Goal: Use online tool/utility: Utilize a website feature to perform a specific function

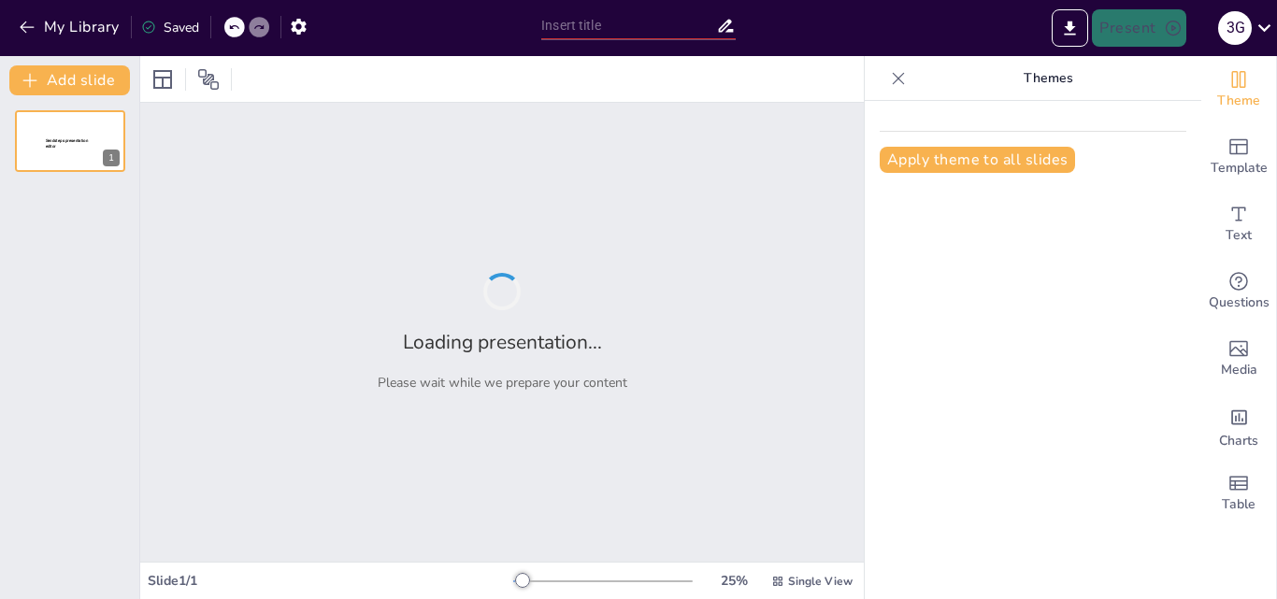
type input "Interaksi Antara [DEMOGRAPHIC_DATA] dan Budaya Minangkabau: Sebuah Tinjauan His…"
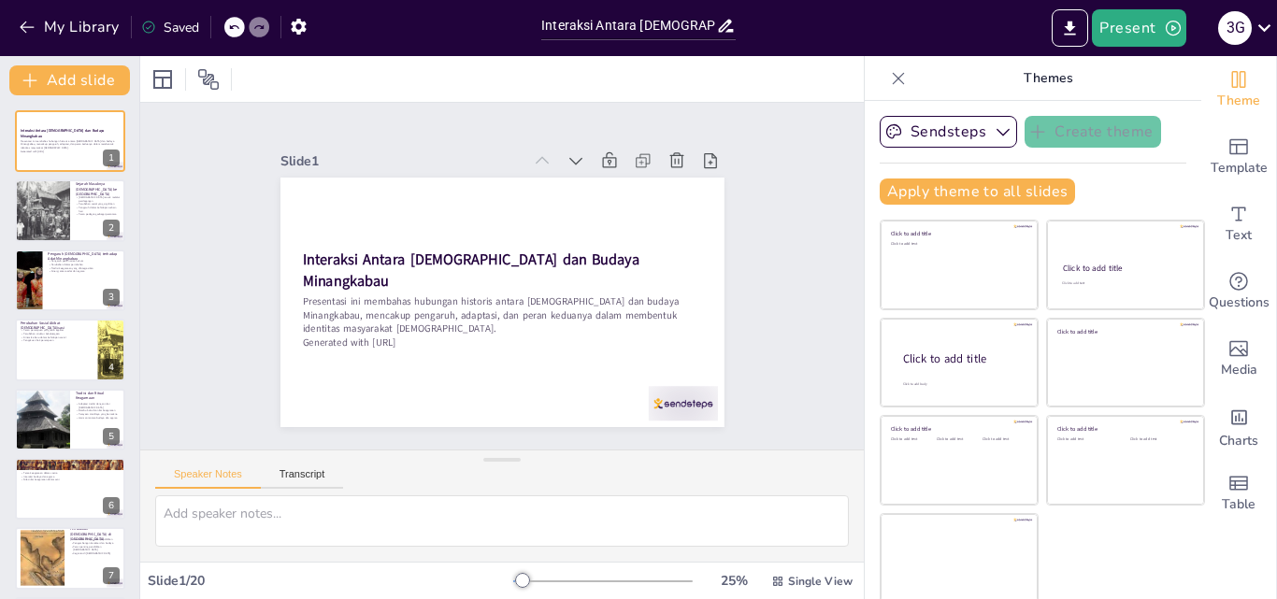
checkbox input "true"
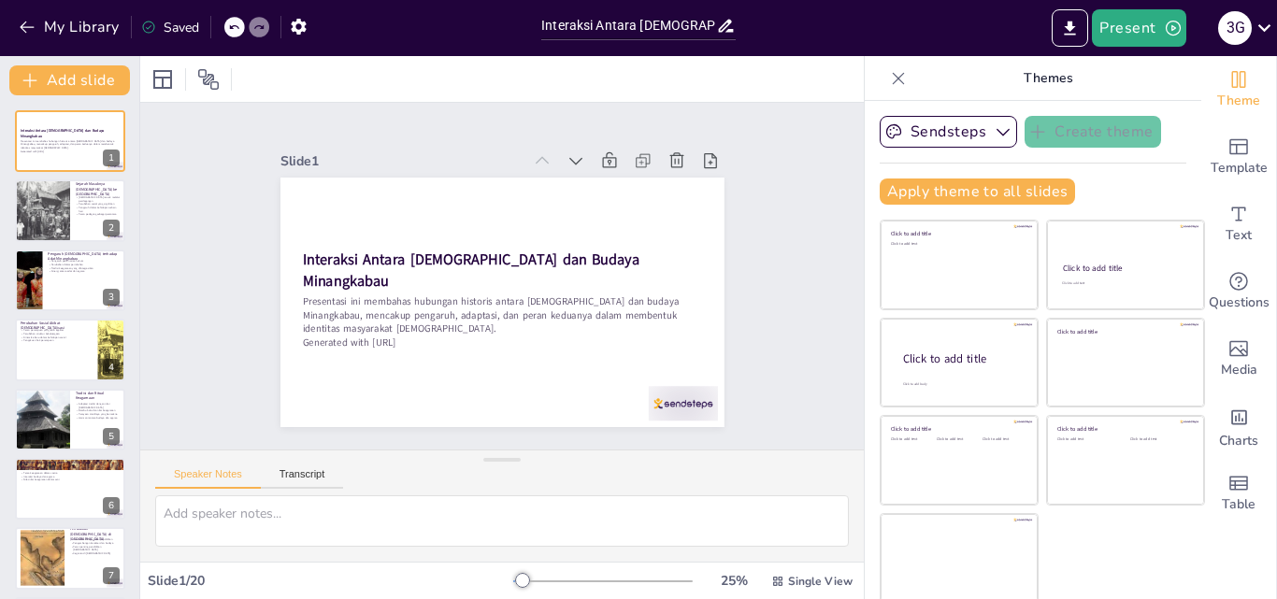
checkbox input "true"
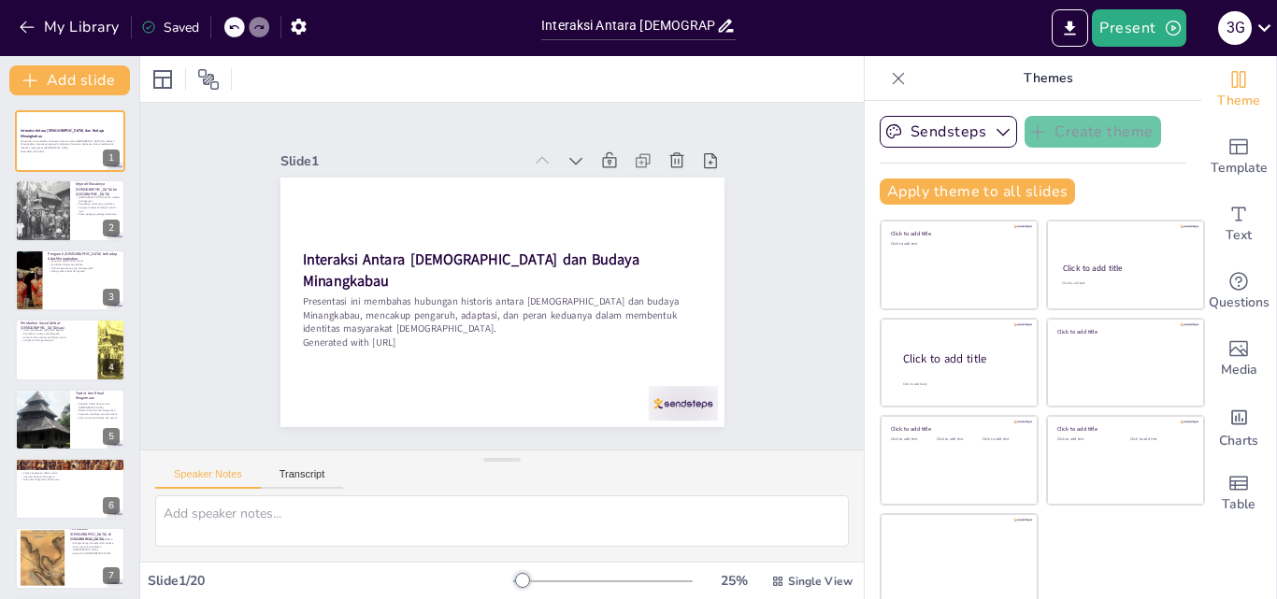
checkbox input "true"
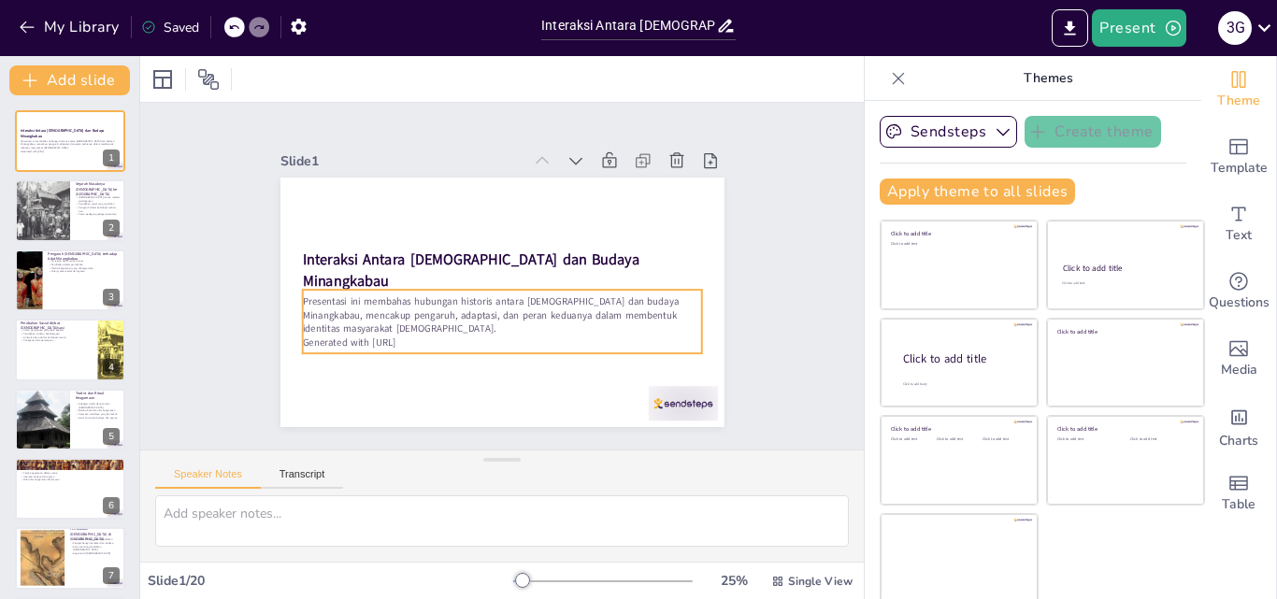
checkbox input "true"
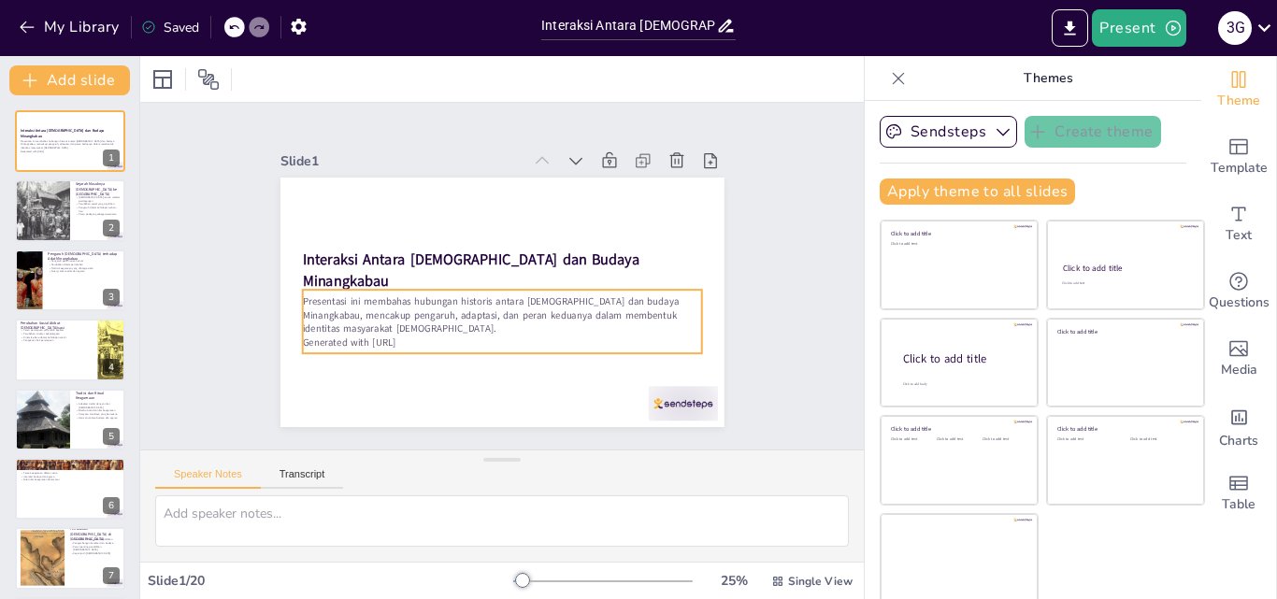
checkbox input "true"
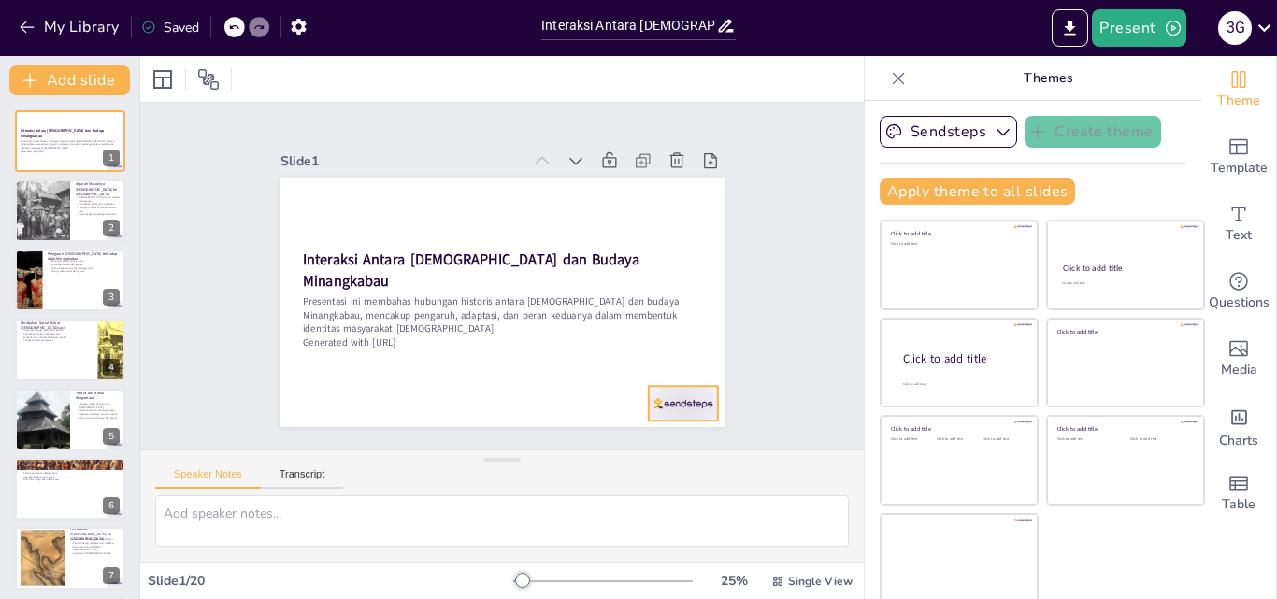
checkbox input "true"
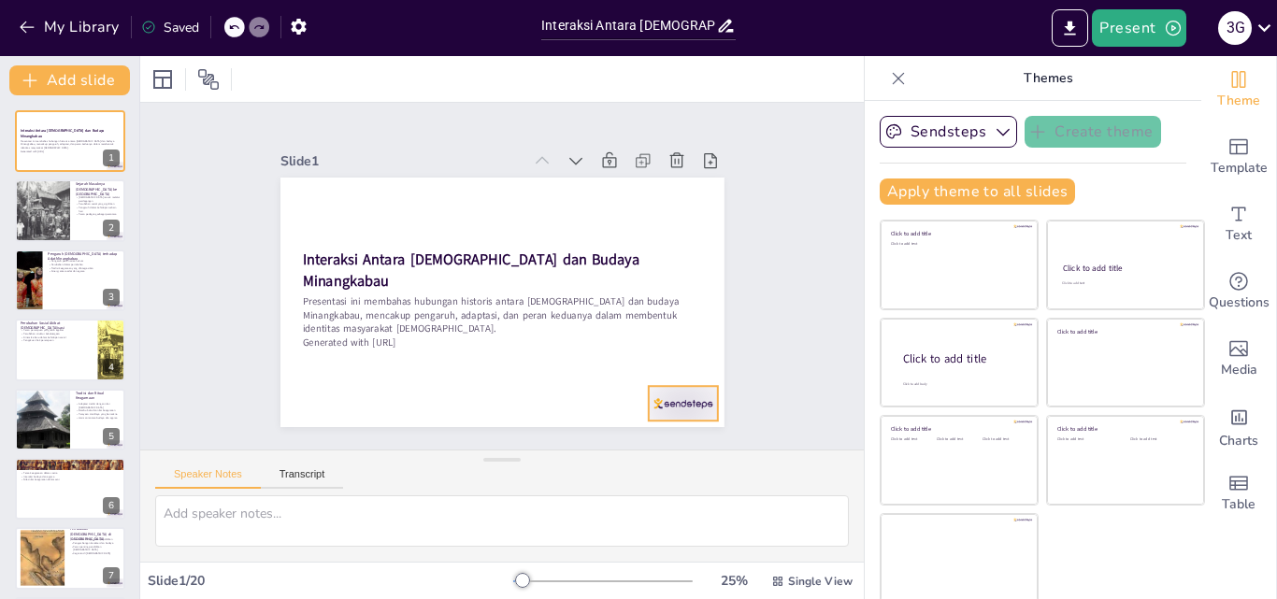
checkbox input "true"
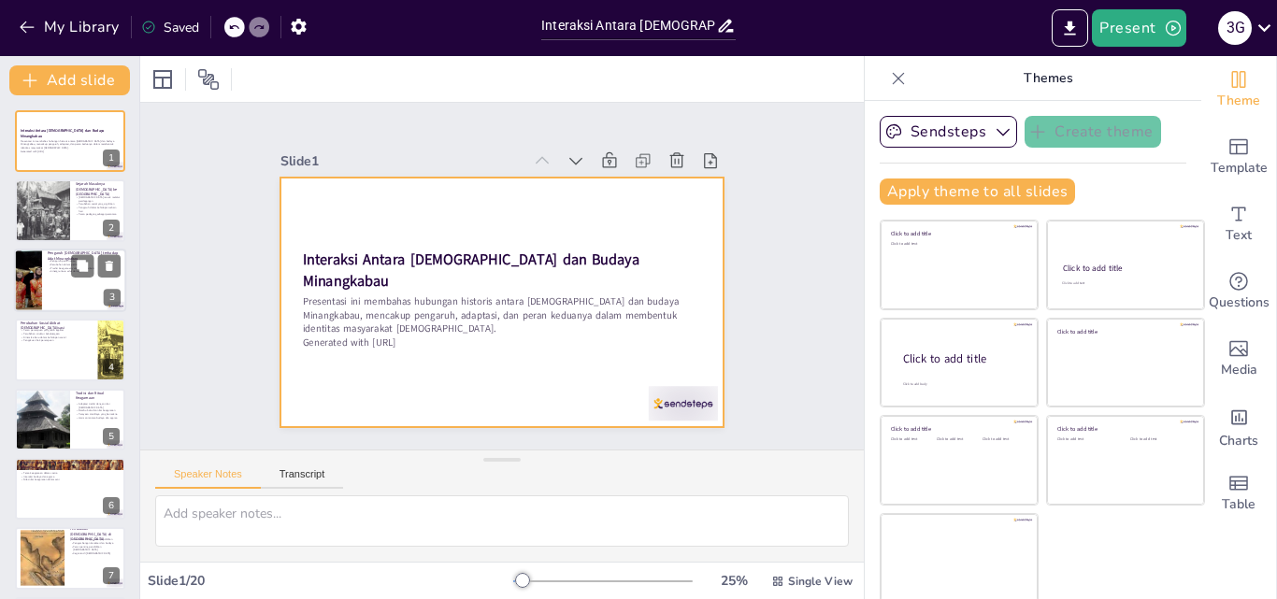
checkbox input "true"
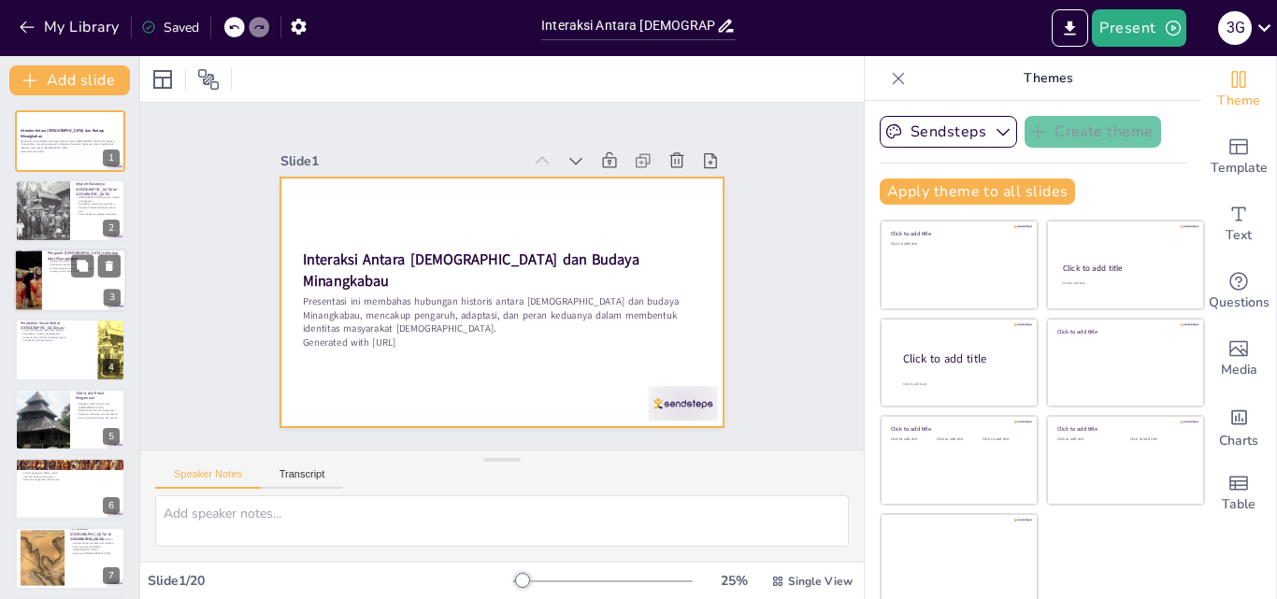
checkbox input "true"
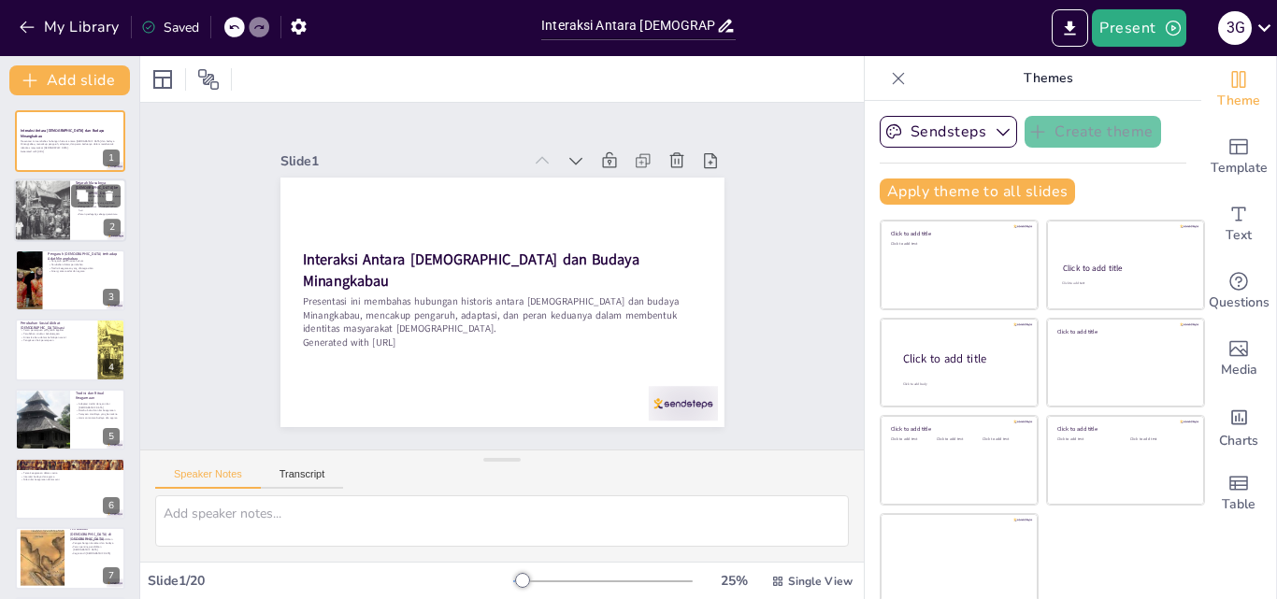
checkbox input "true"
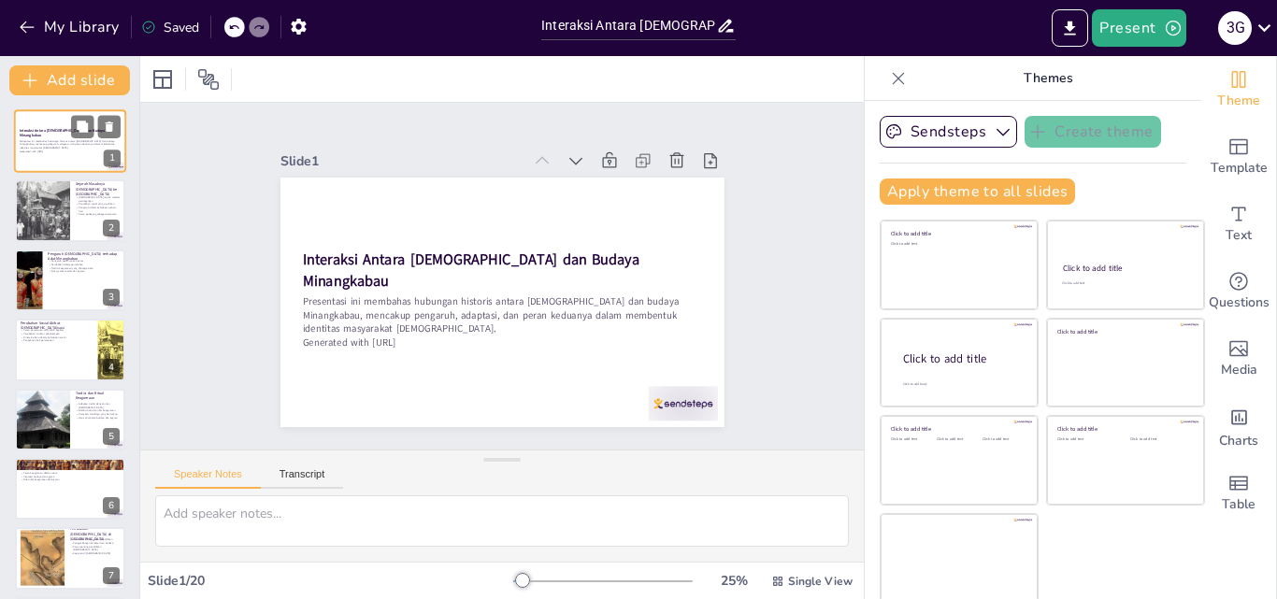
checkbox input "true"
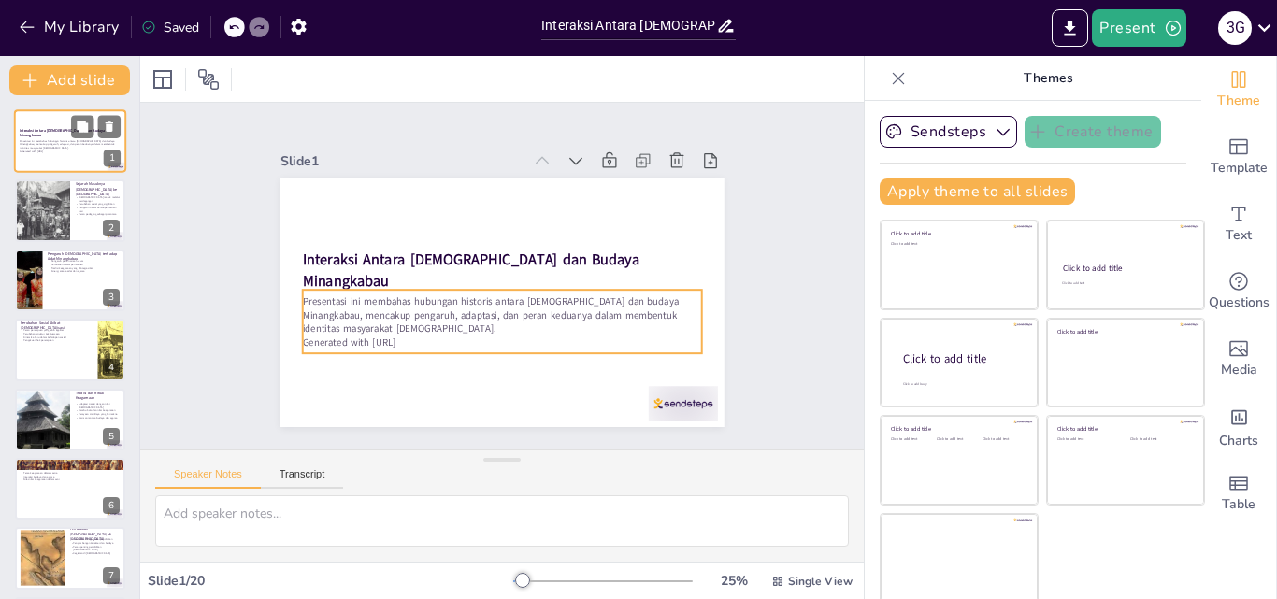
checkbox input "true"
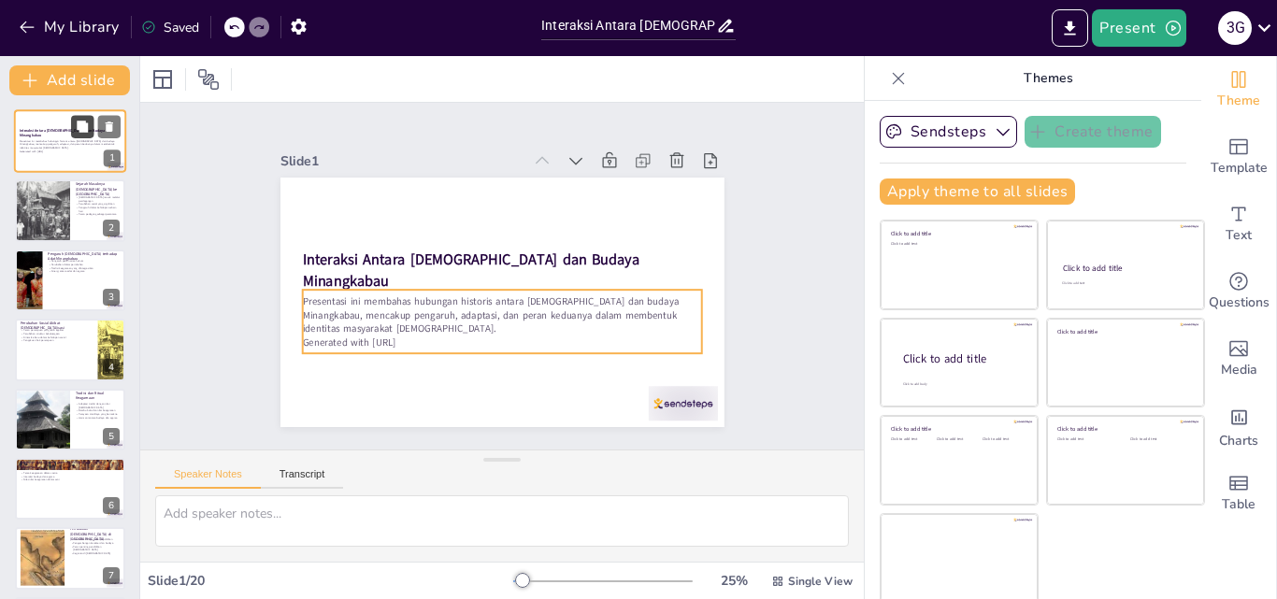
checkbox input "true"
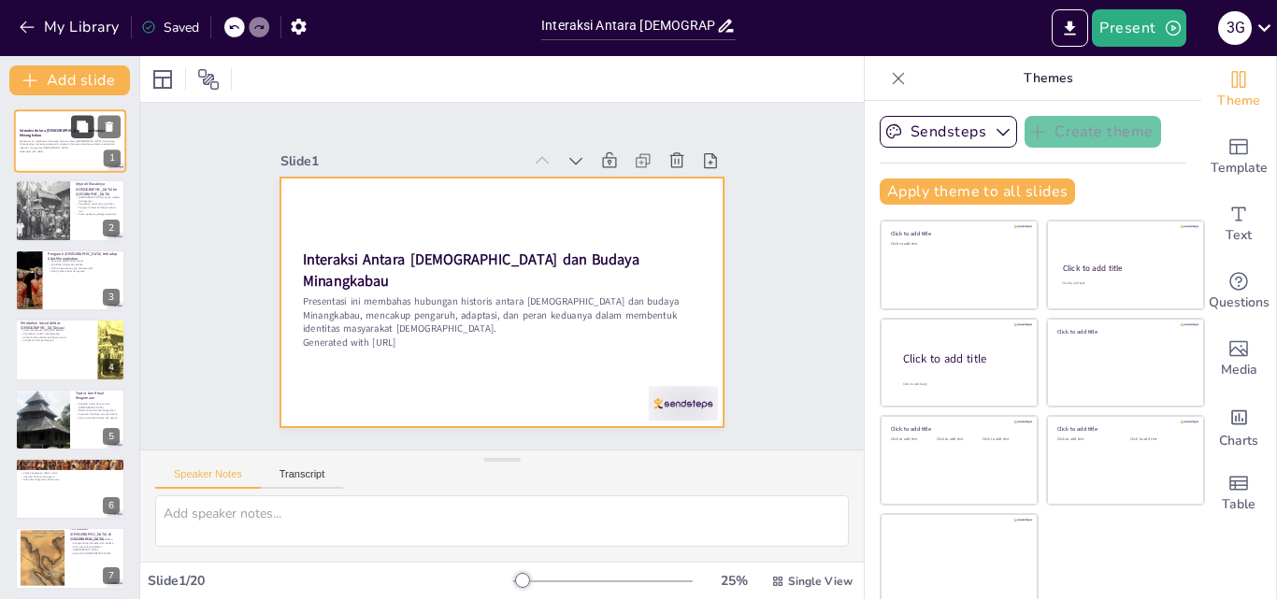
checkbox input "true"
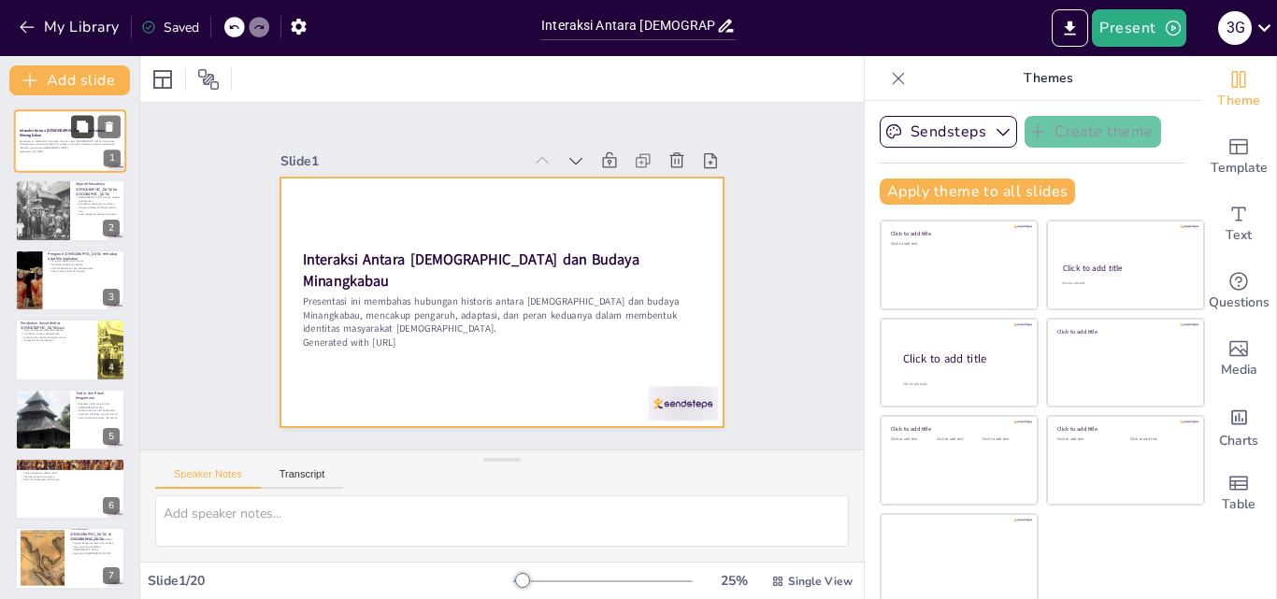
checkbox input "true"
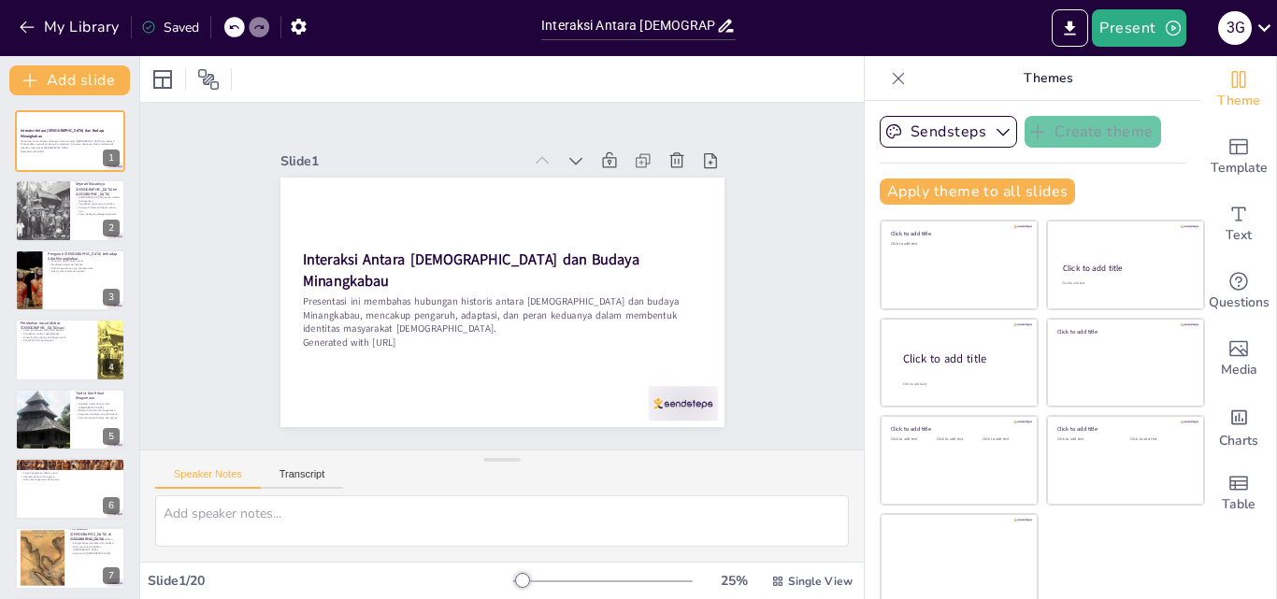
checkbox input "true"
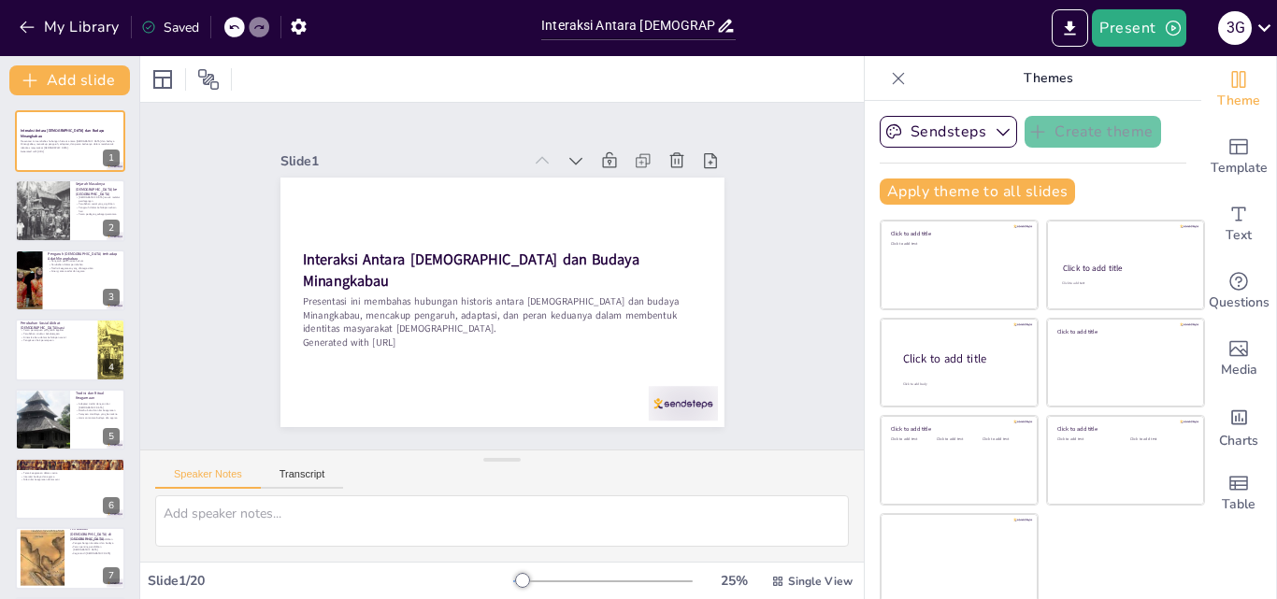
checkbox input "true"
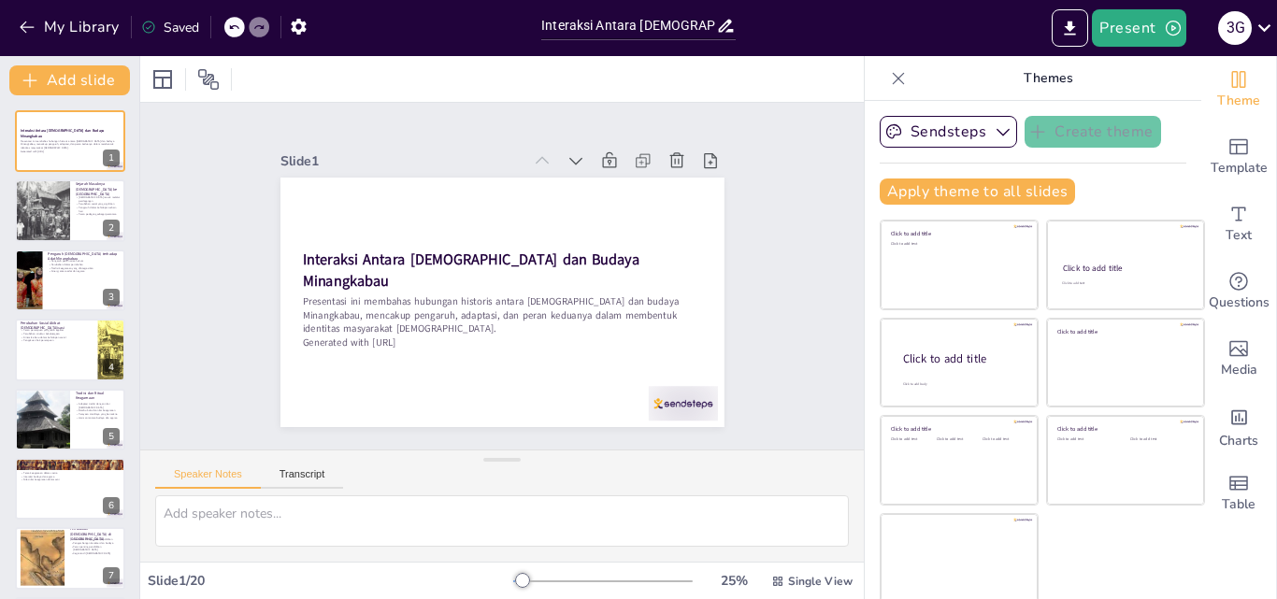
checkbox input "true"
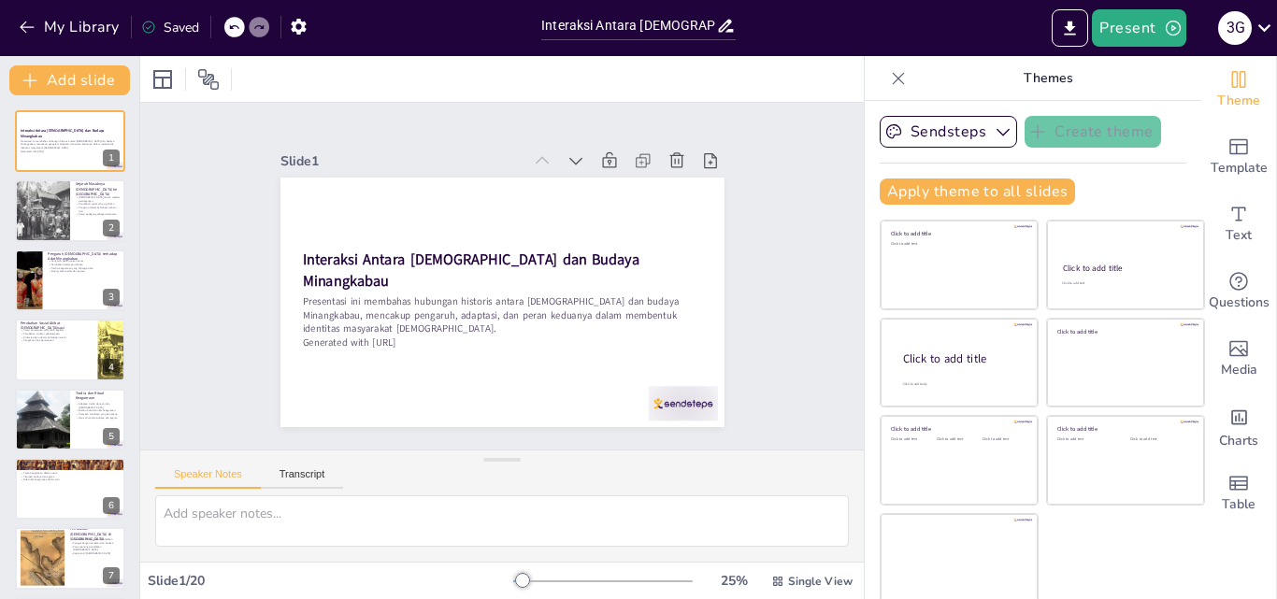
checkbox input "true"
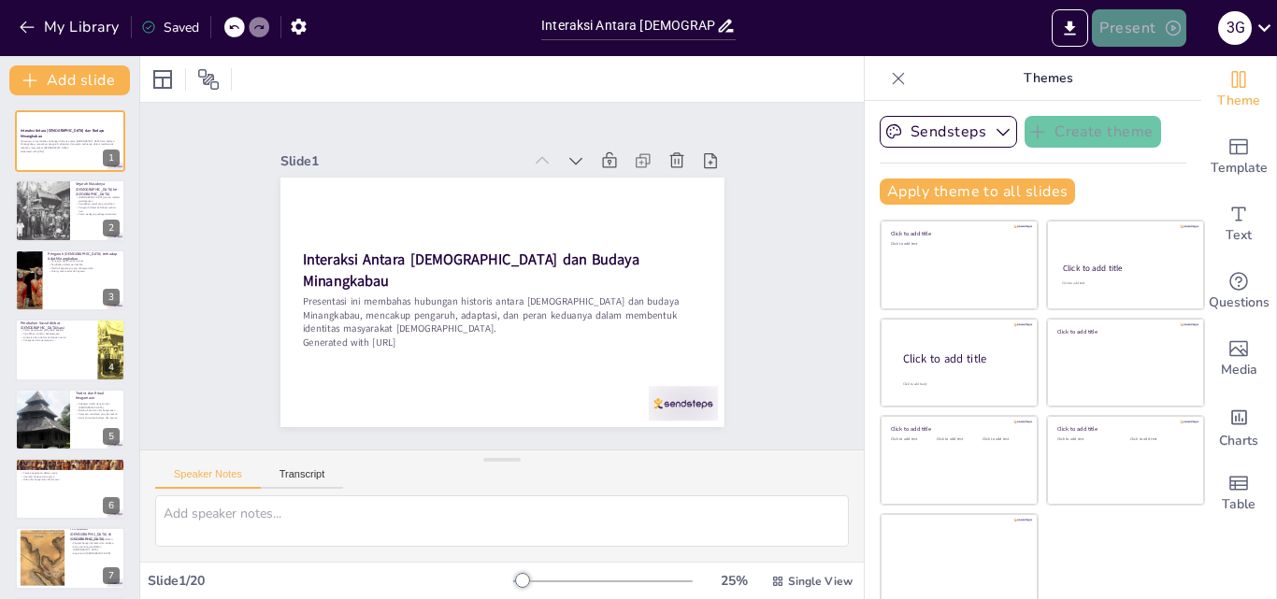
click at [1170, 25] on icon "button" at bounding box center [1173, 28] width 19 height 19
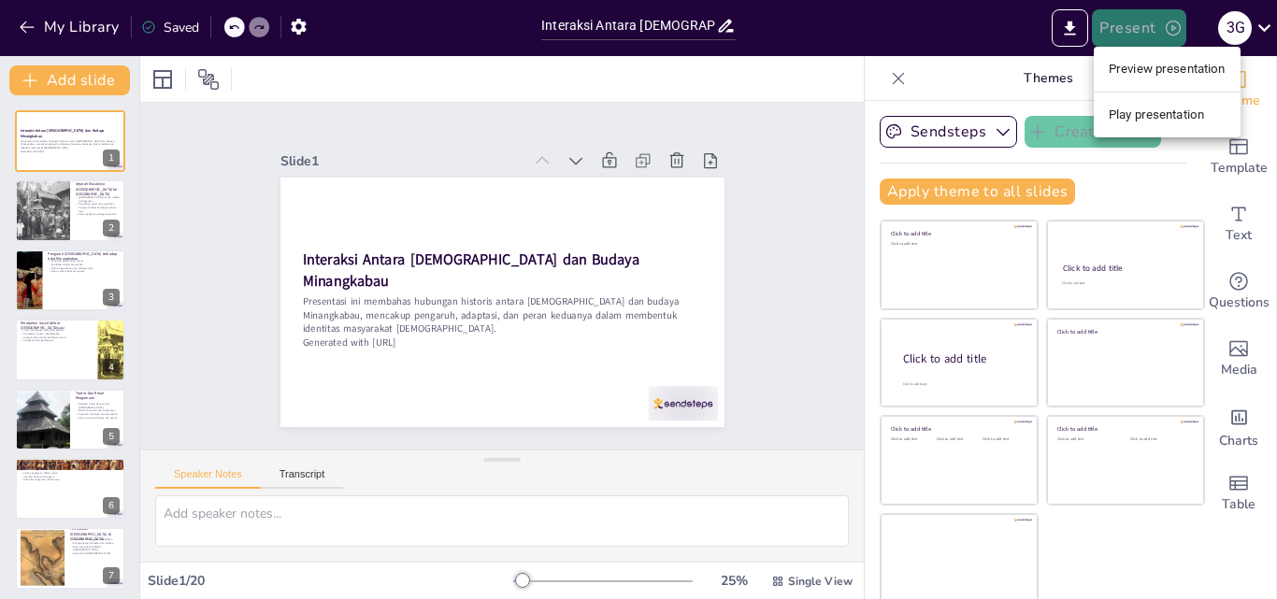
click at [1170, 25] on div at bounding box center [638, 299] width 1277 height 599
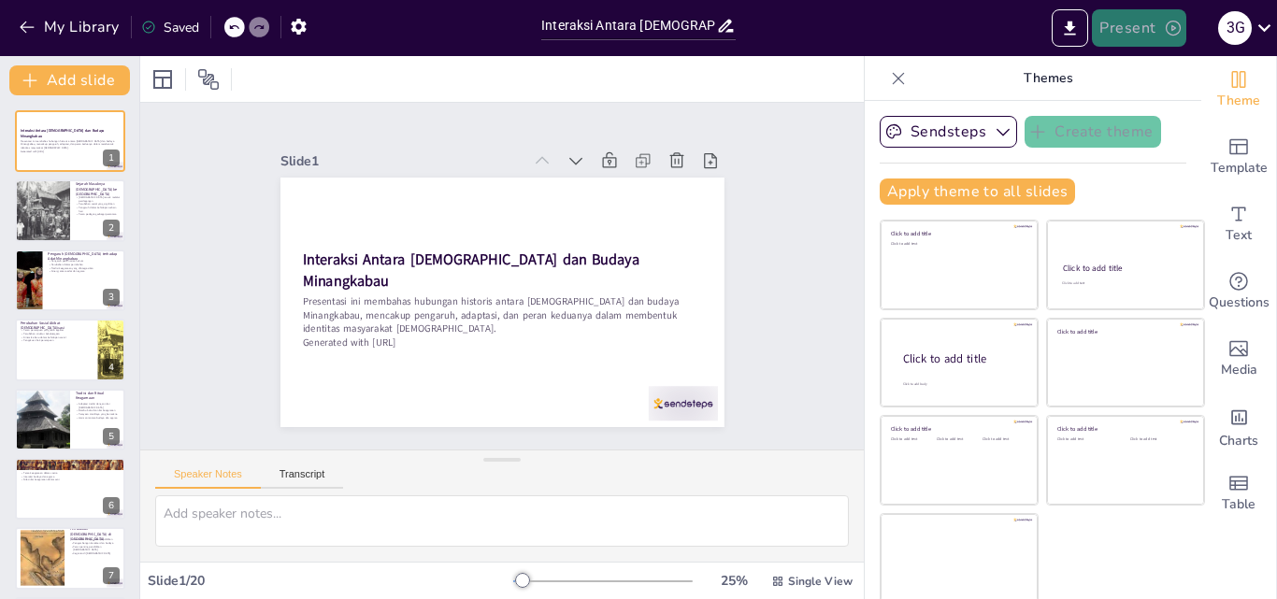
click at [1160, 20] on button "Present" at bounding box center [1138, 27] width 93 height 37
click at [1160, 20] on body "My Library Saved Interaksi Antara Islam dan Budaya Minangkabau: Sebuah Tinjauan…" at bounding box center [638, 299] width 1277 height 599
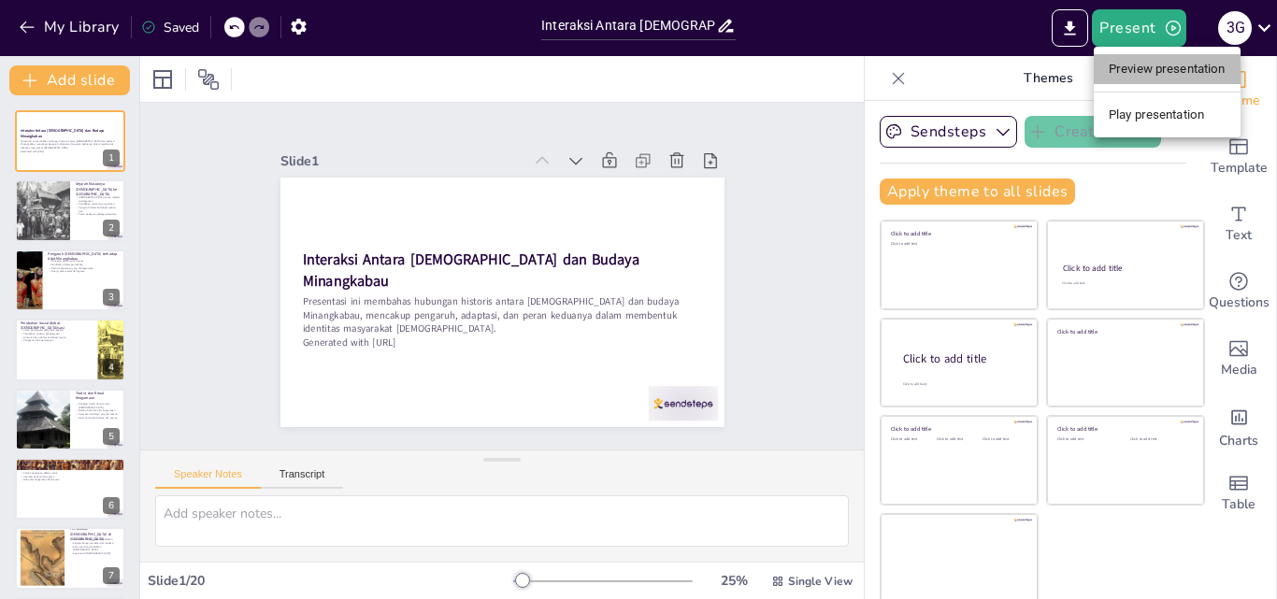
click at [1157, 73] on li "Preview presentation" at bounding box center [1167, 69] width 147 height 30
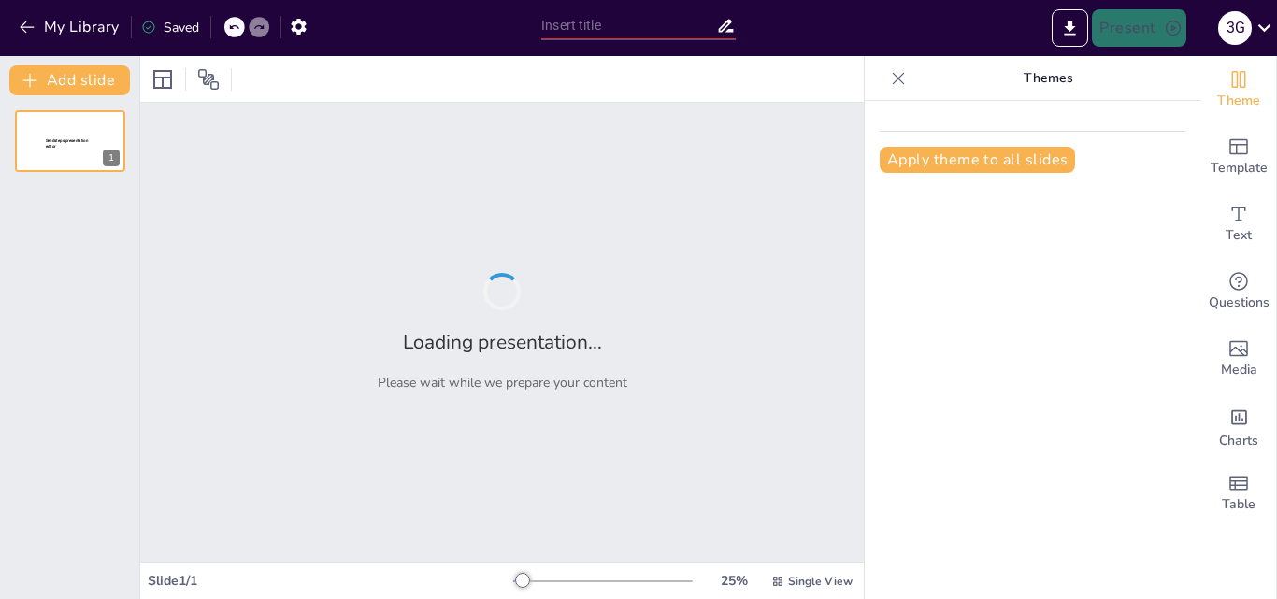
type input "Interaksi Antara [DEMOGRAPHIC_DATA] dan Budaya Minangkabau: Sebuah Tinjauan His…"
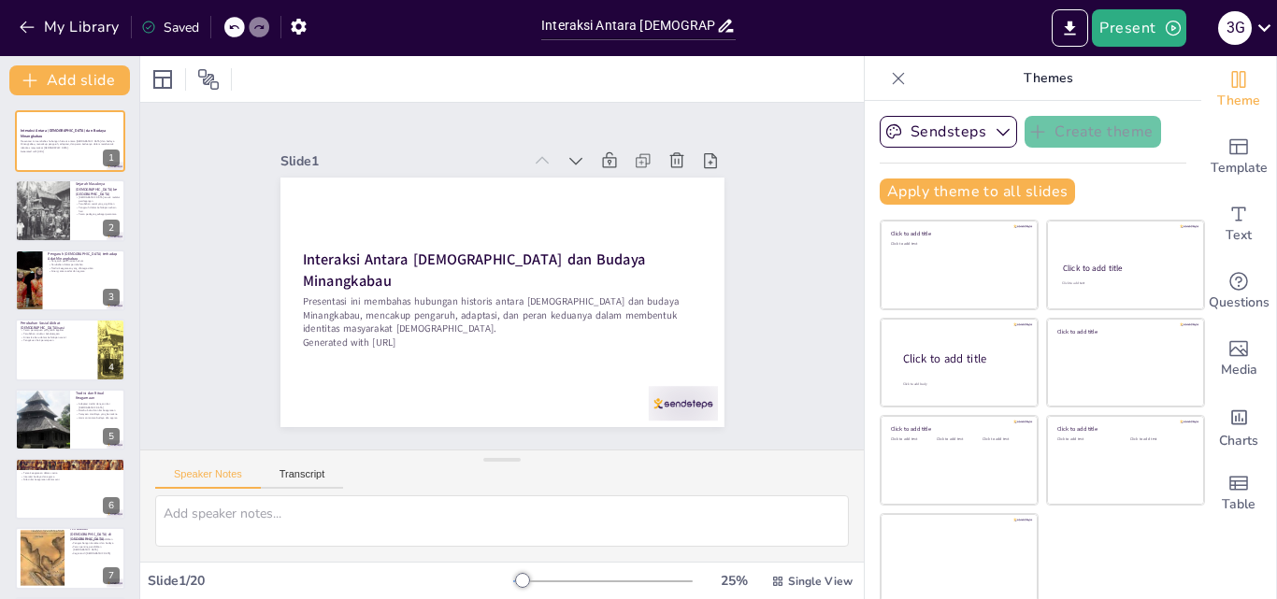
checkbox input "true"
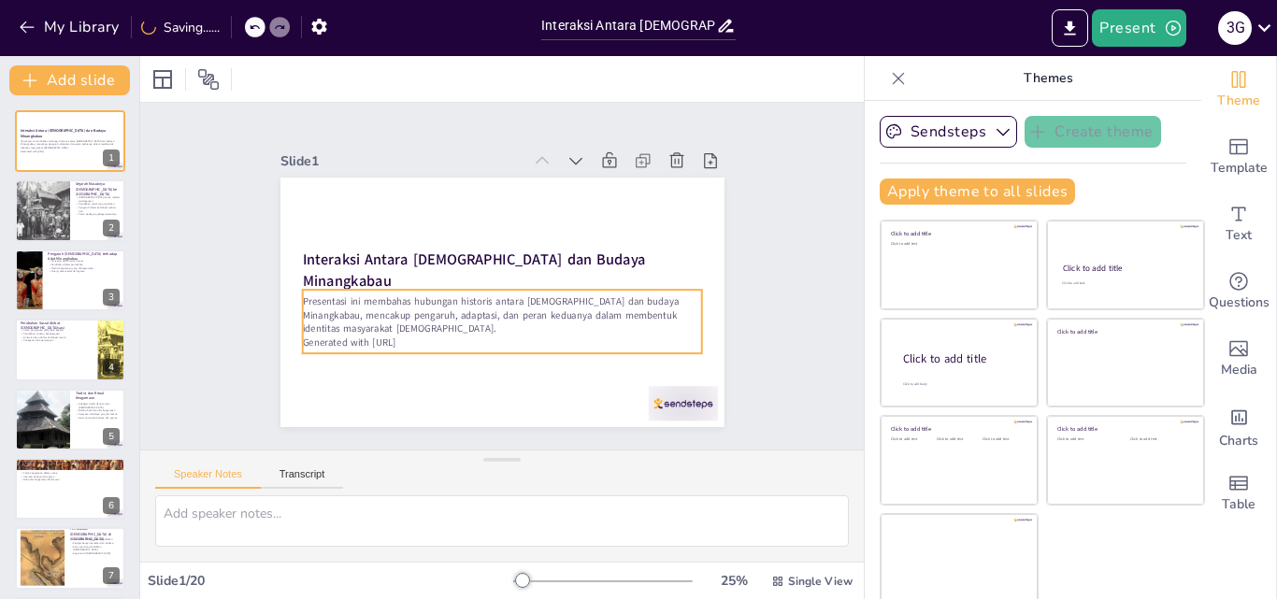
checkbox input "true"
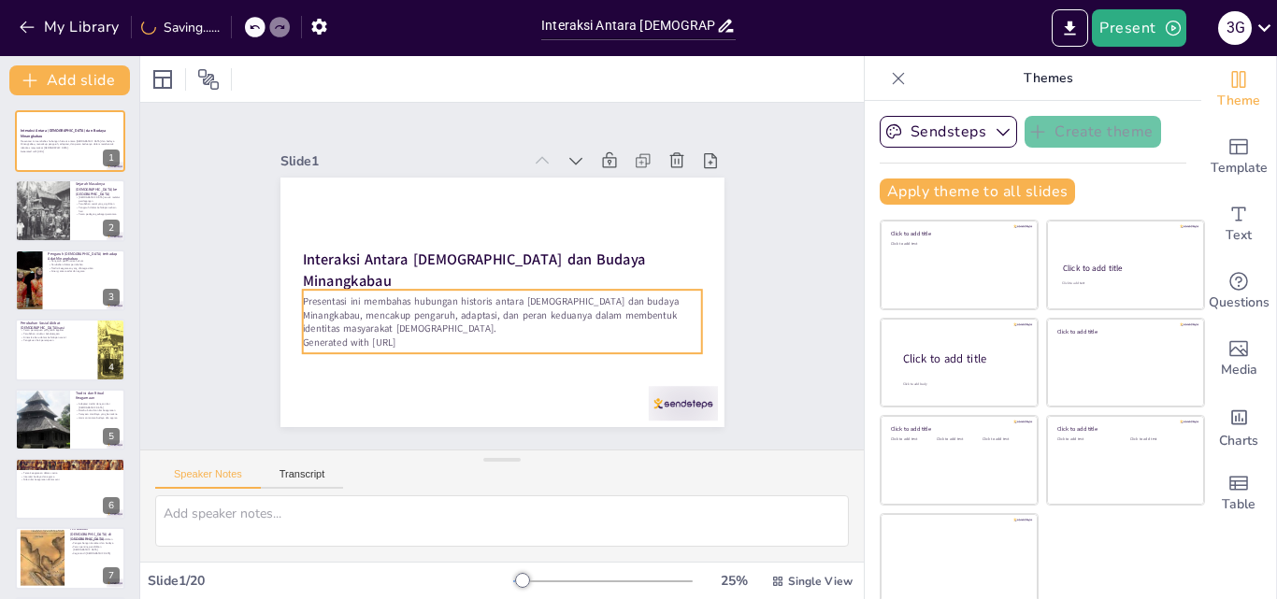
checkbox input "true"
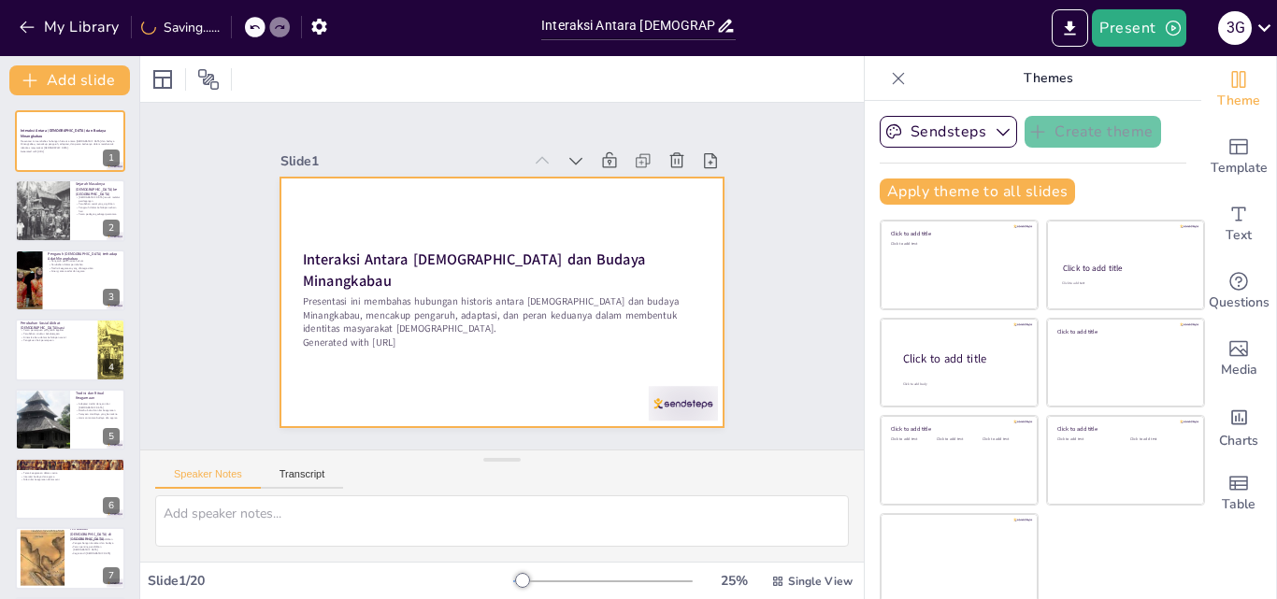
checkbox input "true"
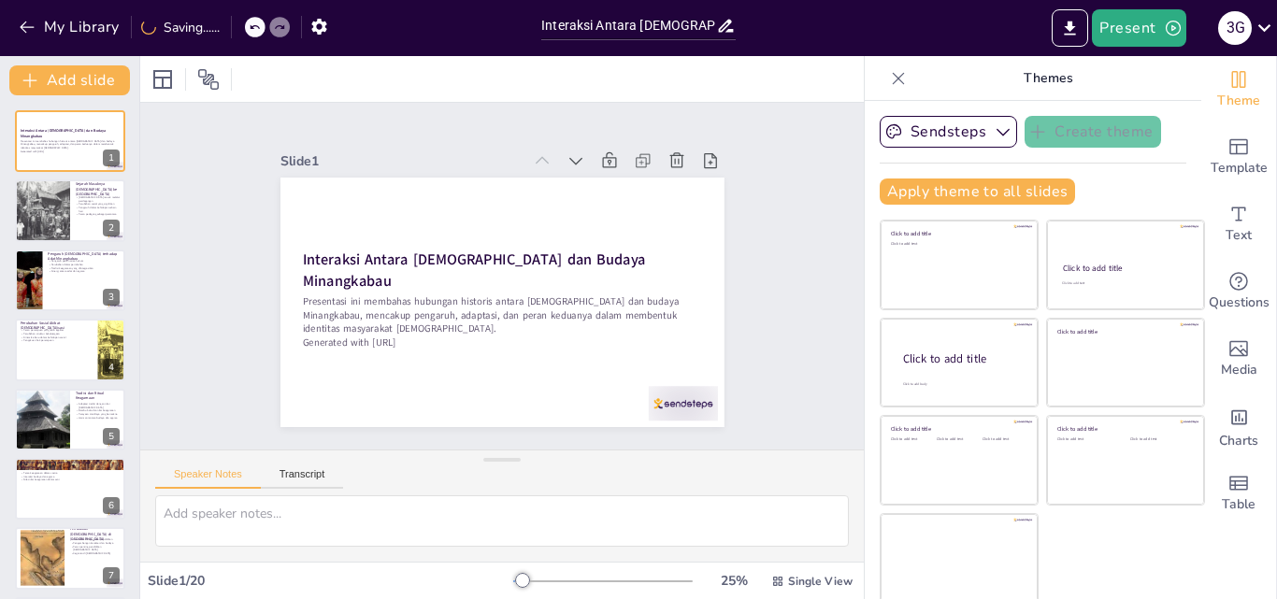
checkbox input "true"
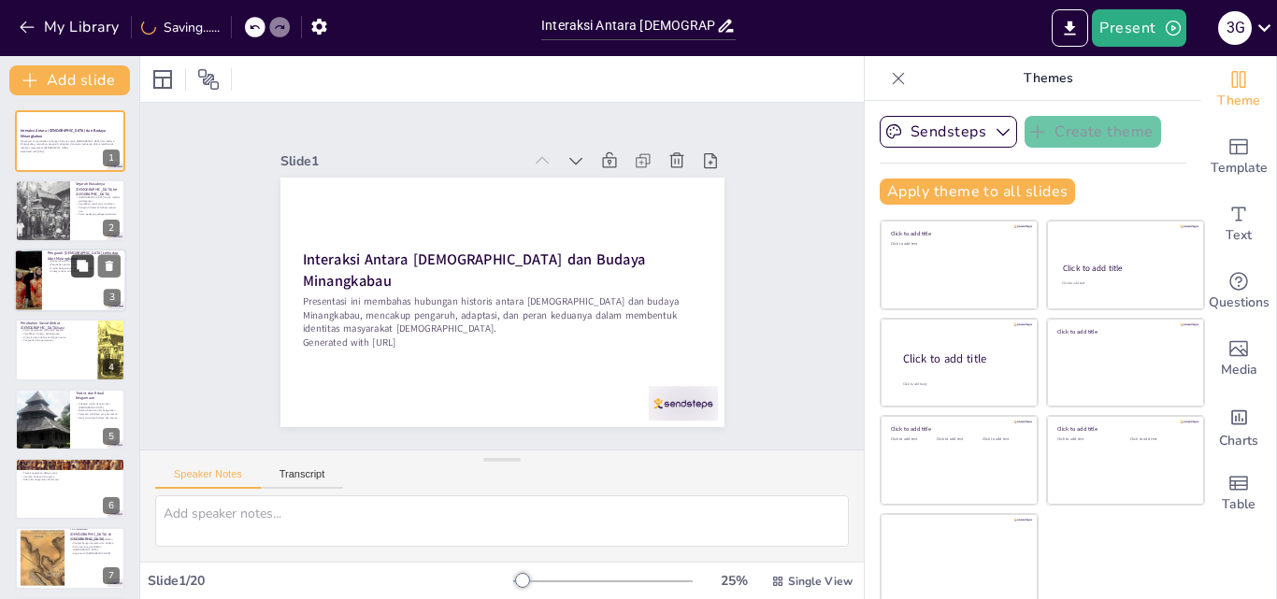
checkbox input "true"
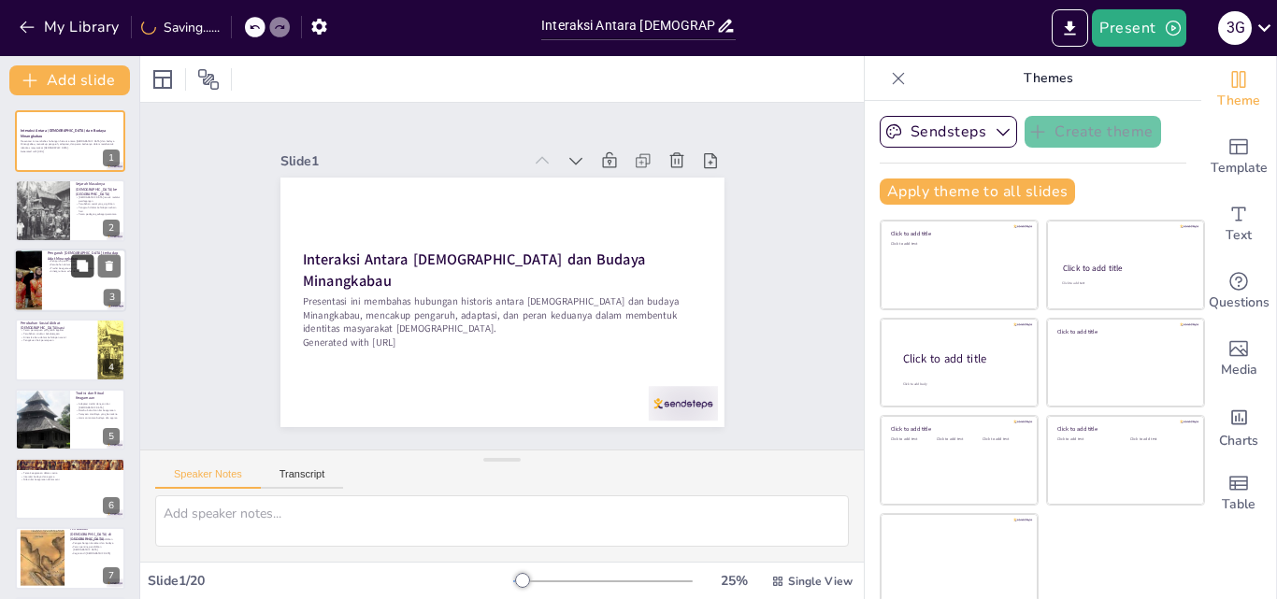
checkbox input "true"
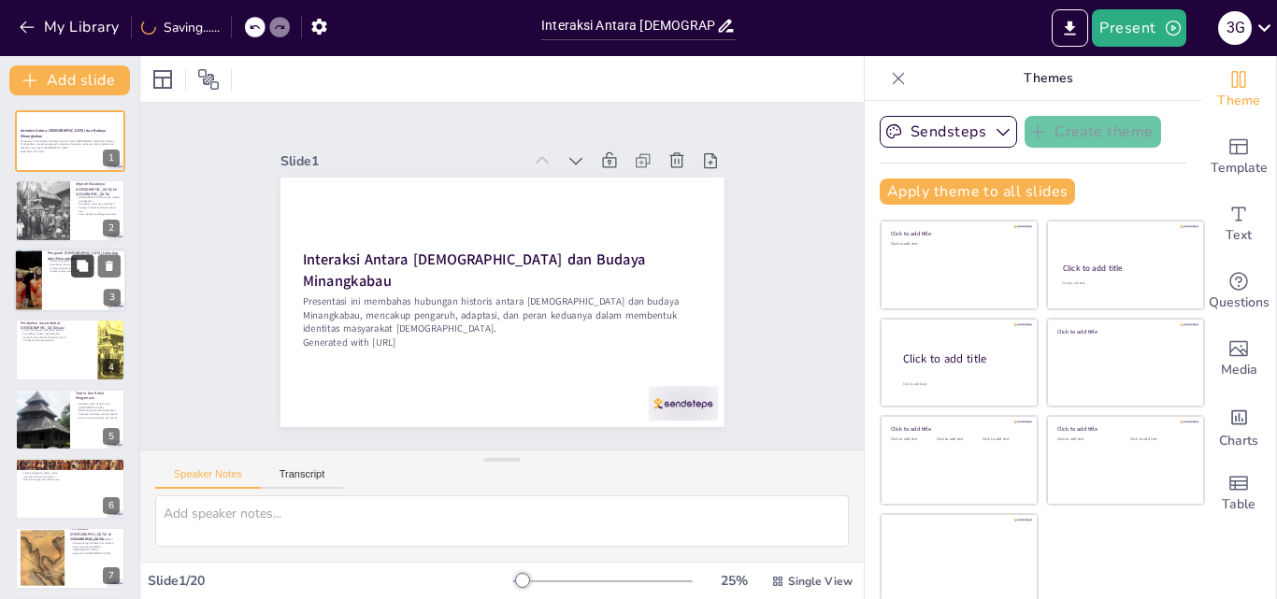
checkbox input "true"
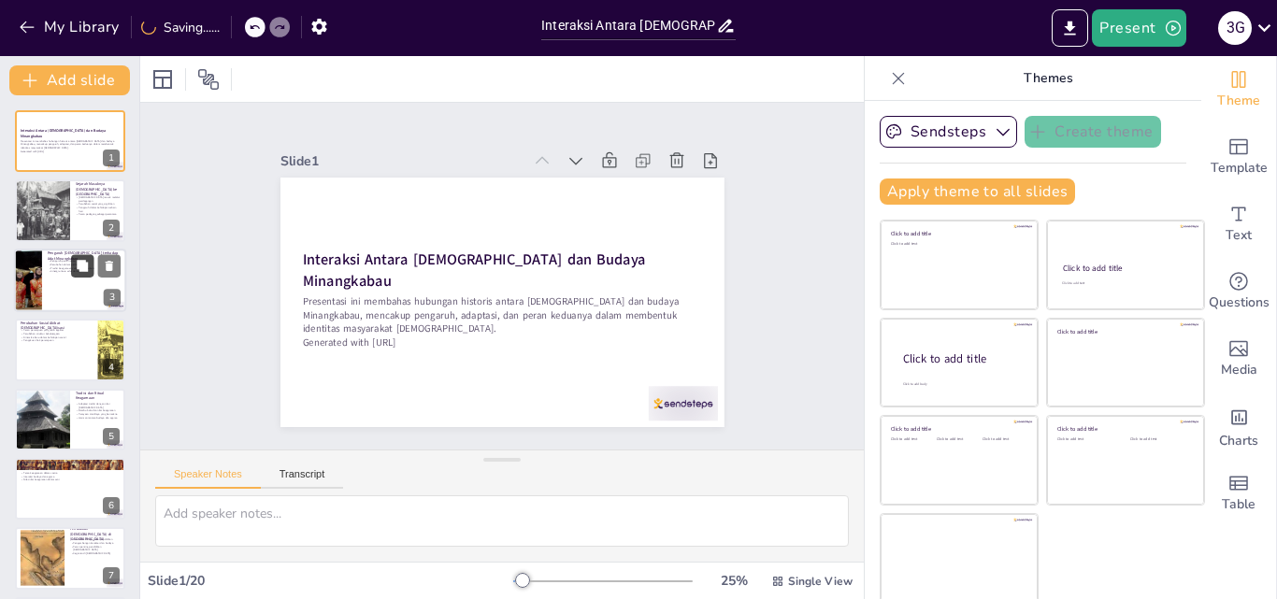
click at [74, 265] on button at bounding box center [82, 265] width 22 height 22
type textarea "Pengaruh [DEMOGRAPHIC_DATA] terlihat jelas dalam norma hukum yang diadopsi oleh…"
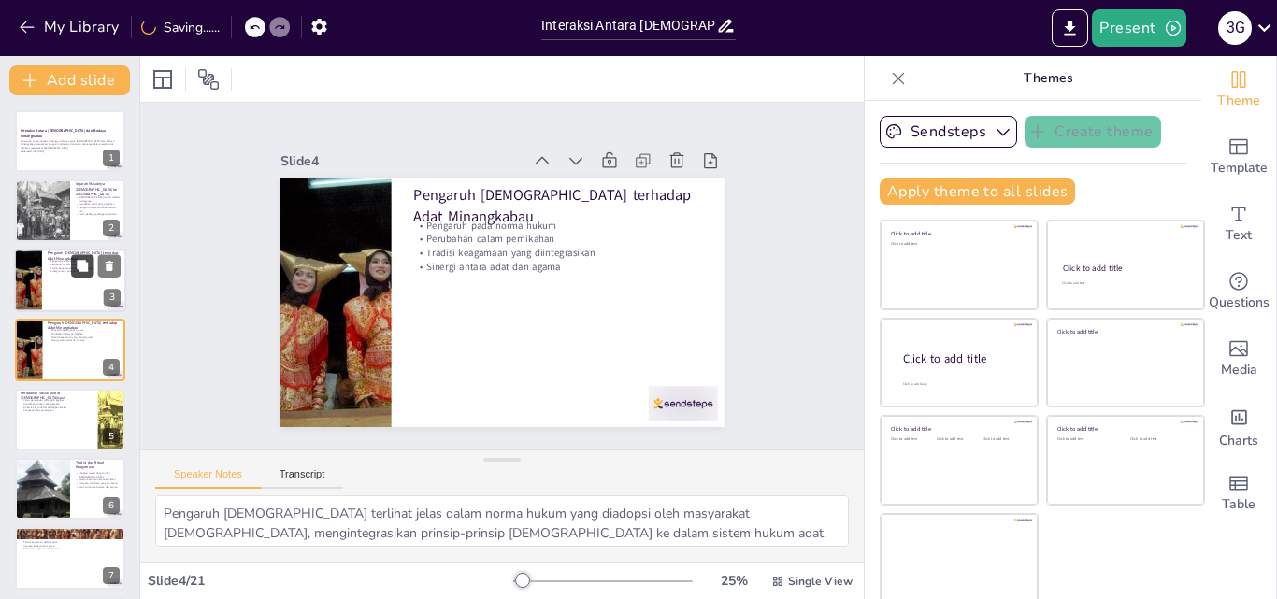
checkbox input "true"
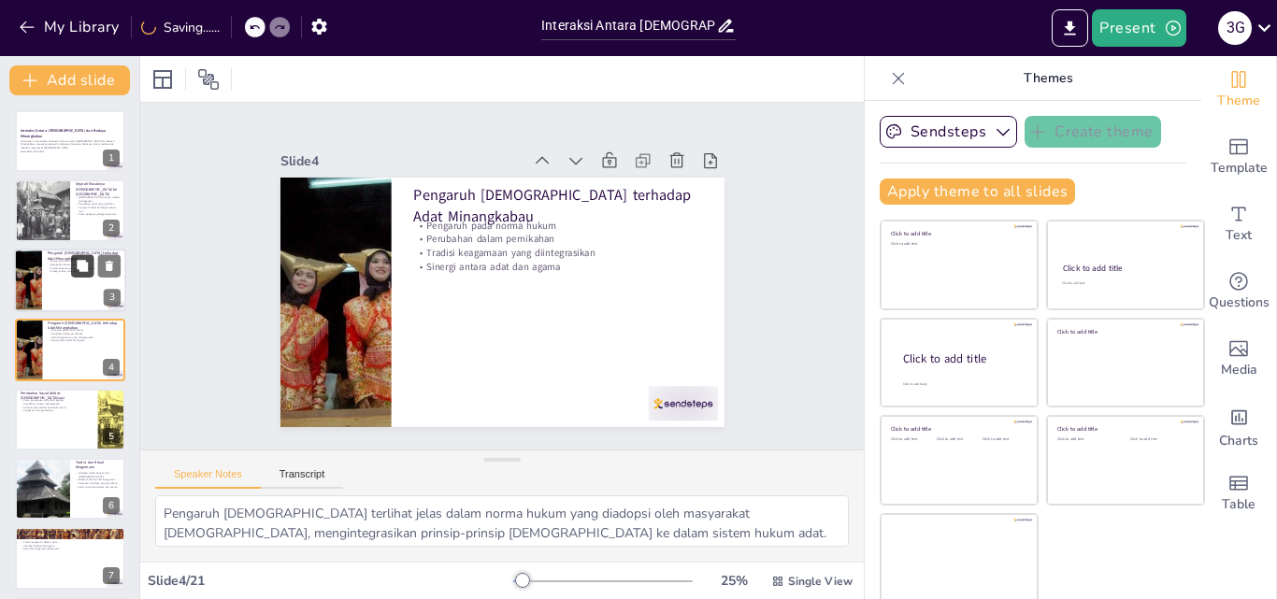
scroll to position [3, 0]
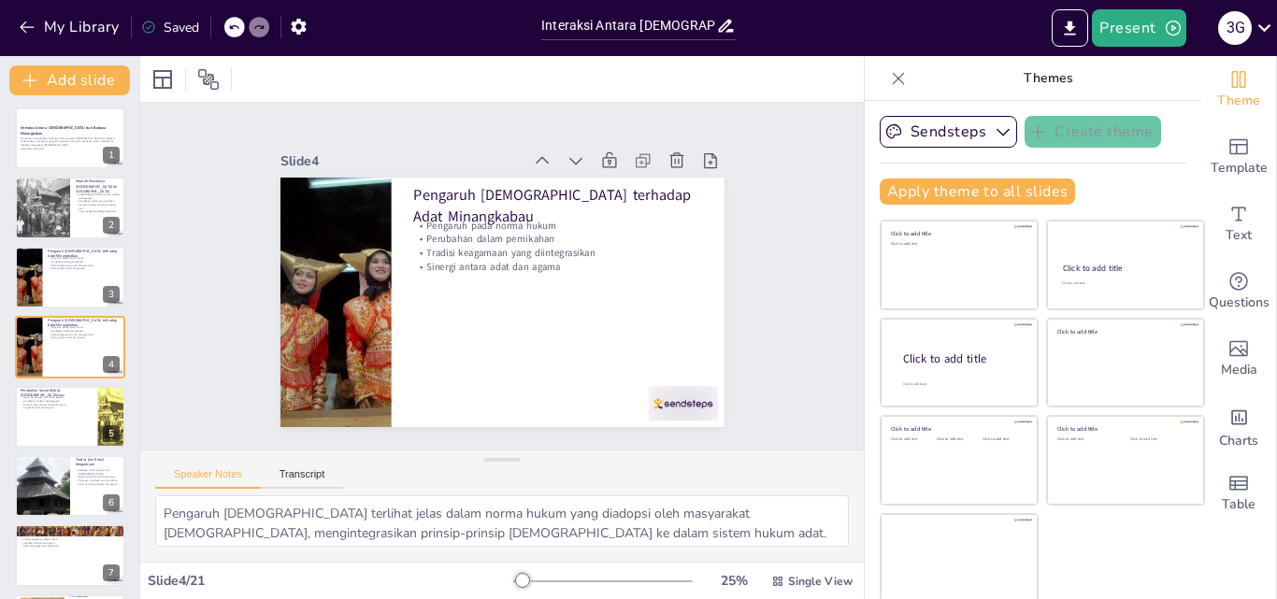
checkbox input "true"
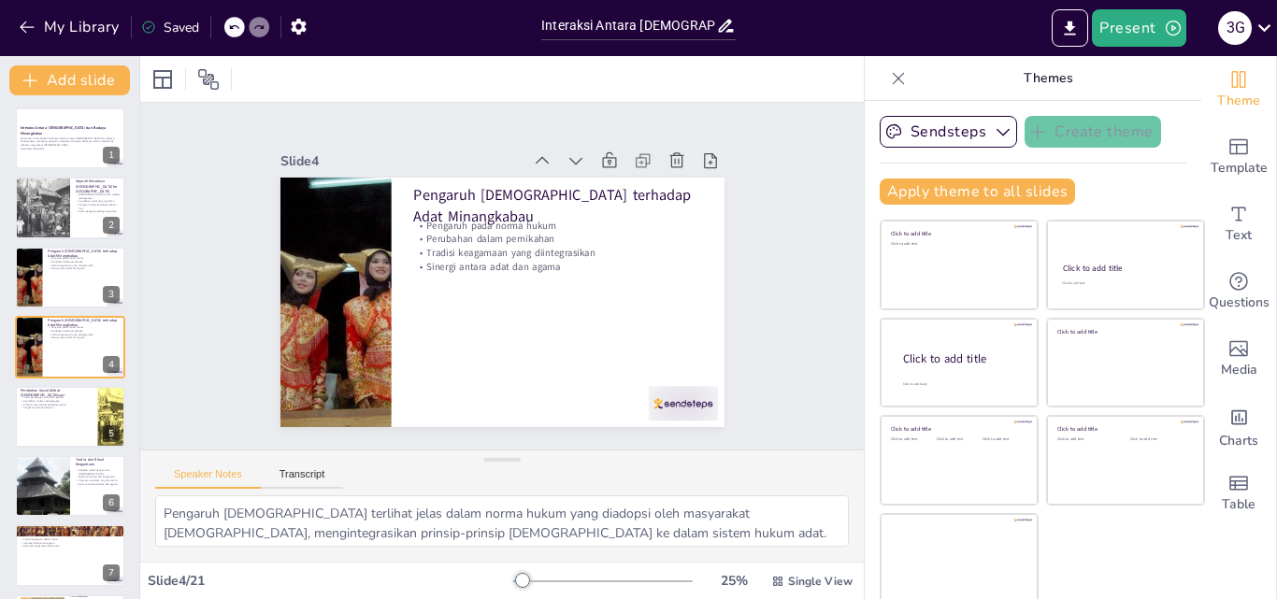
checkbox input "true"
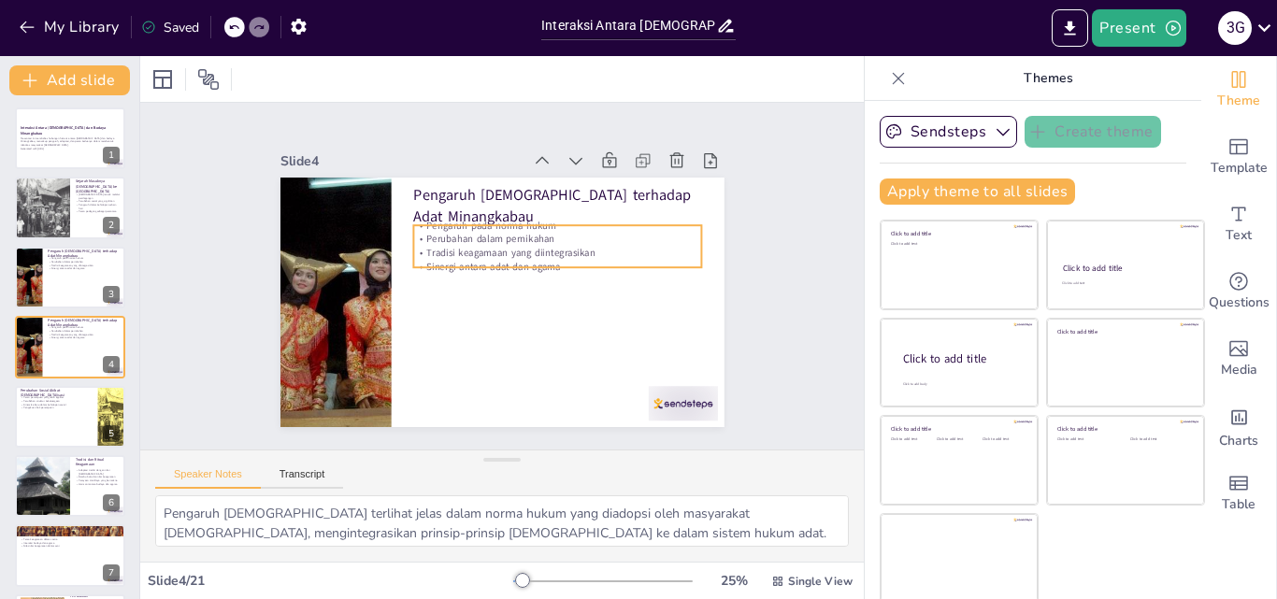
checkbox input "true"
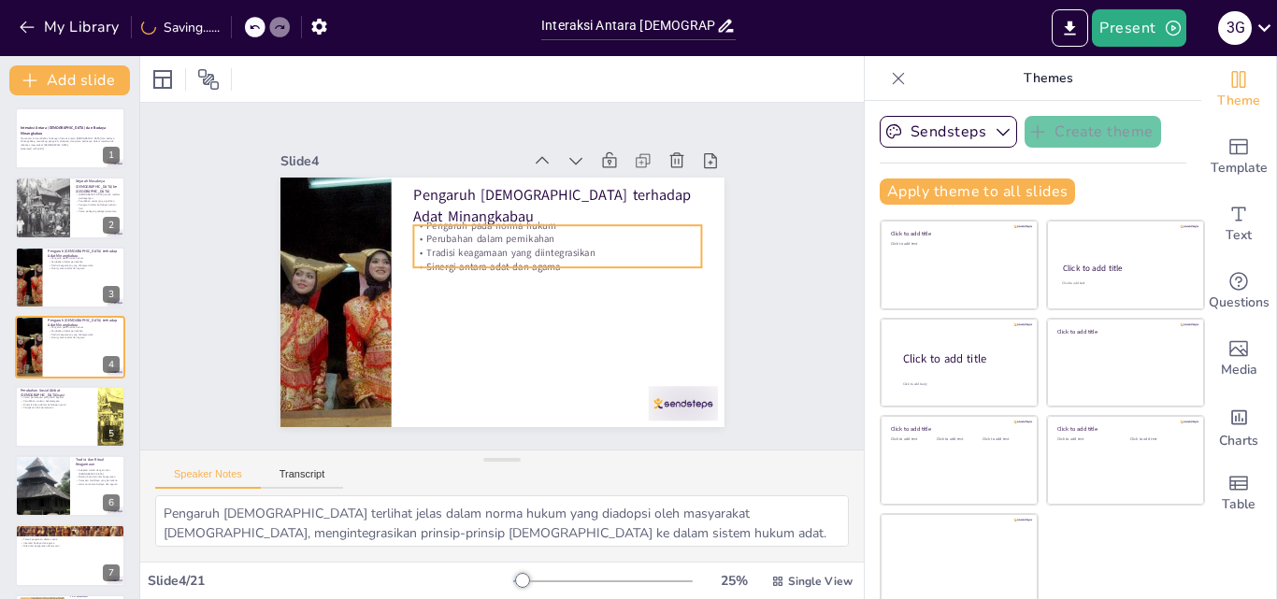
checkbox input "true"
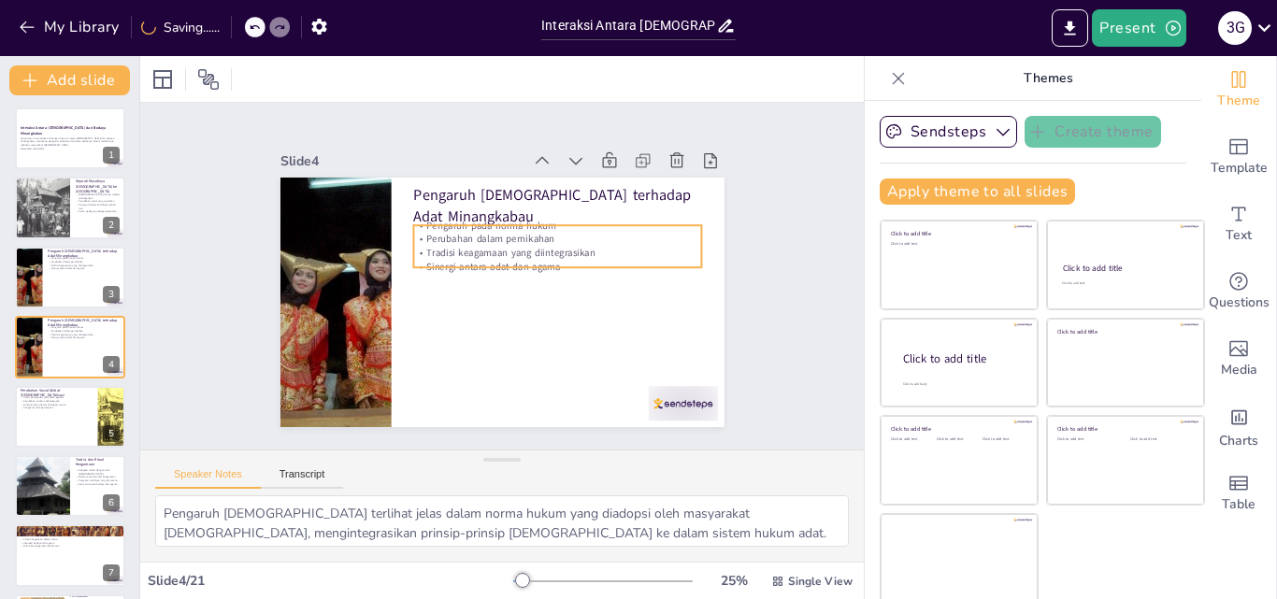
checkbox input "true"
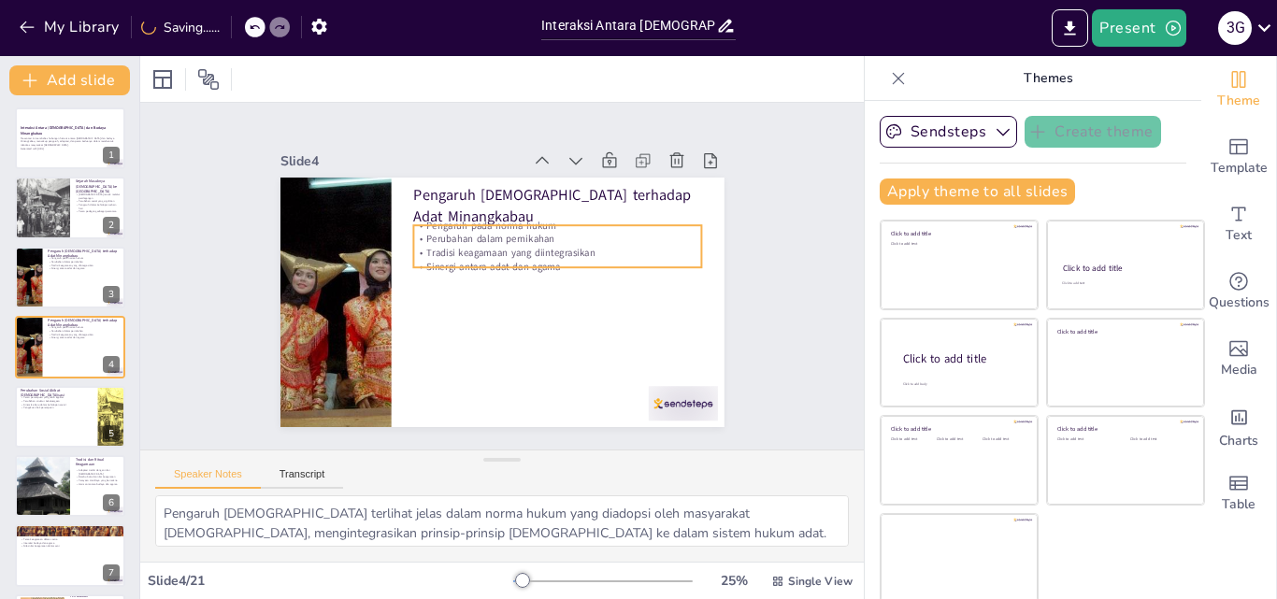
checkbox input "true"
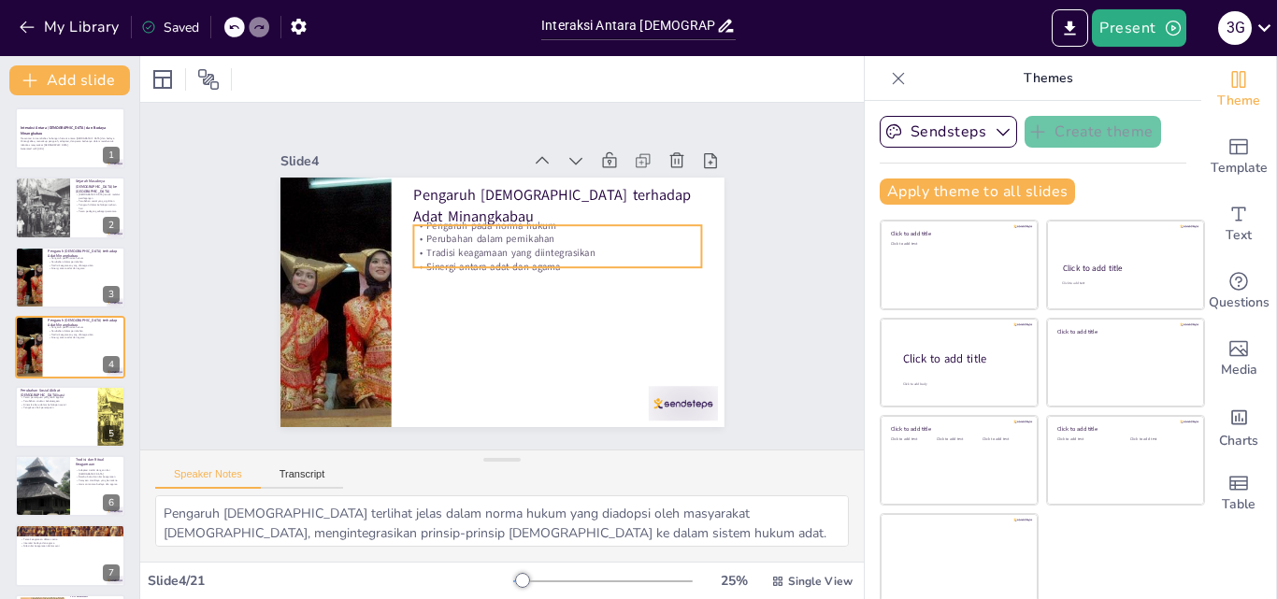
checkbox input "true"
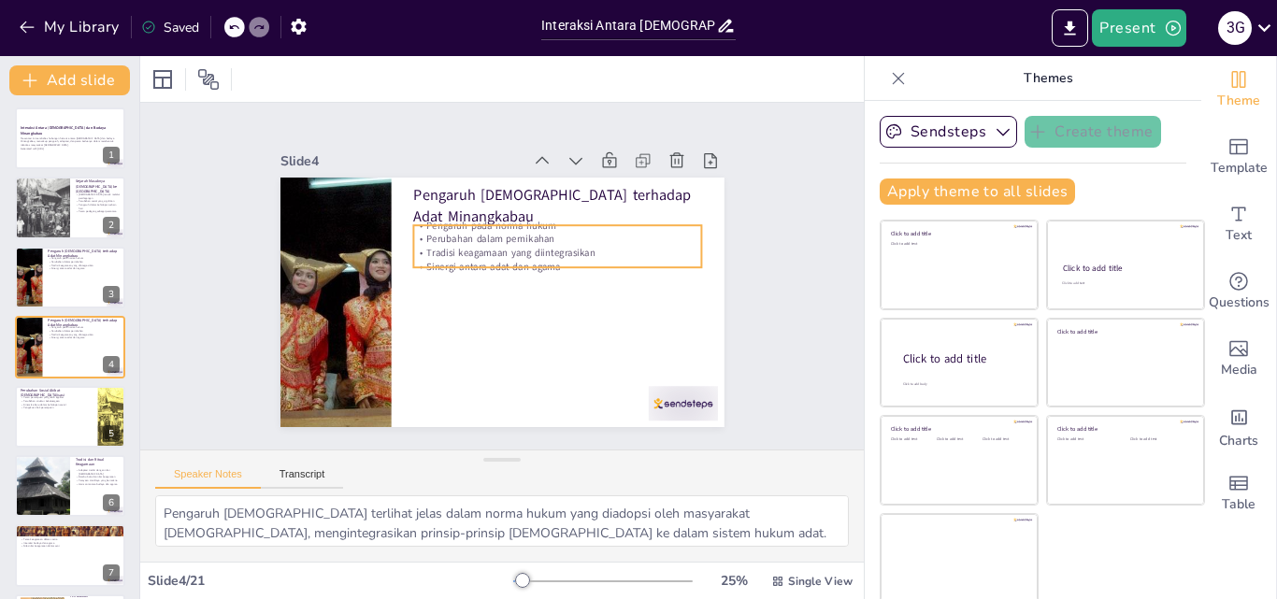
checkbox input "true"
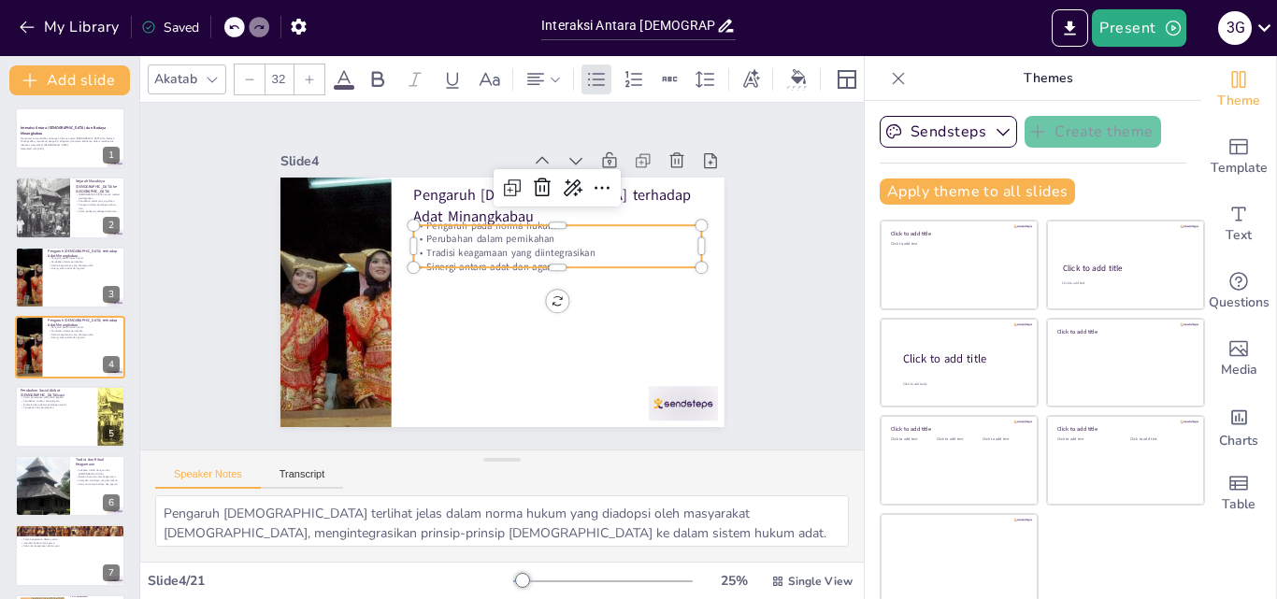
checkbox input "true"
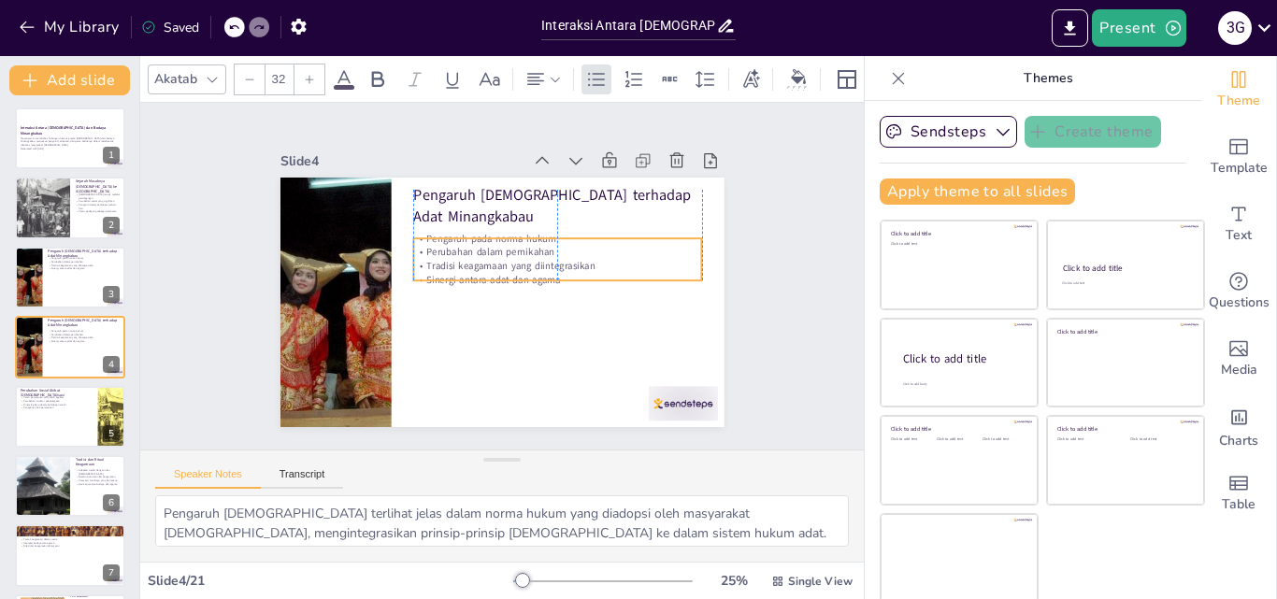
checkbox input "true"
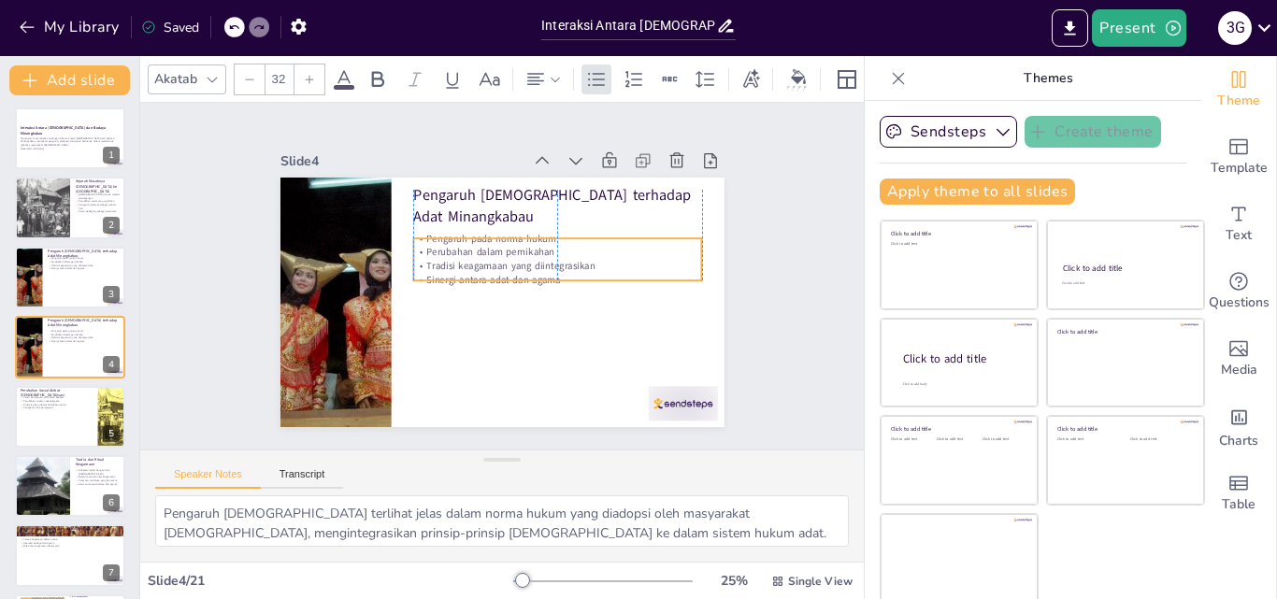
checkbox input "true"
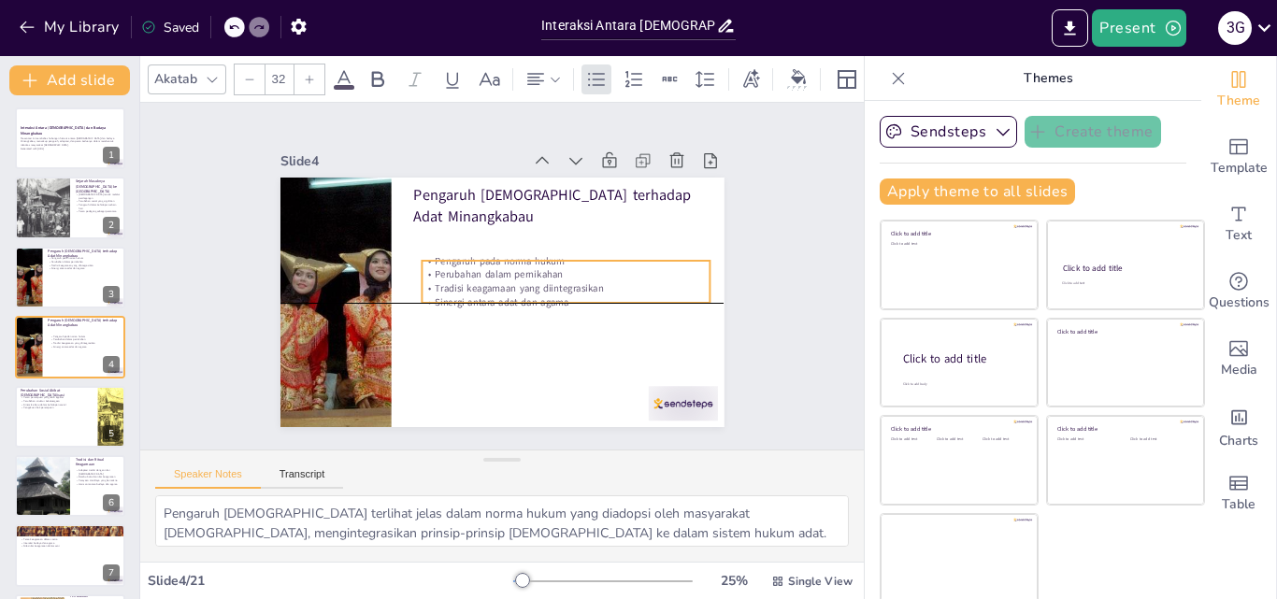
checkbox input "true"
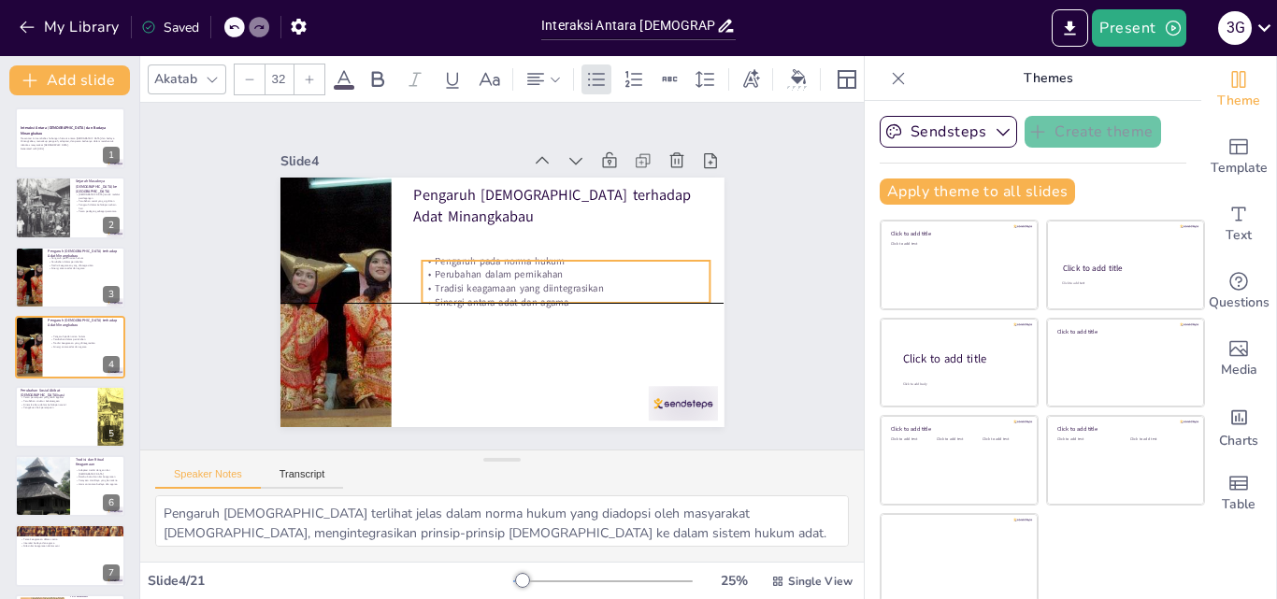
checkbox input "true"
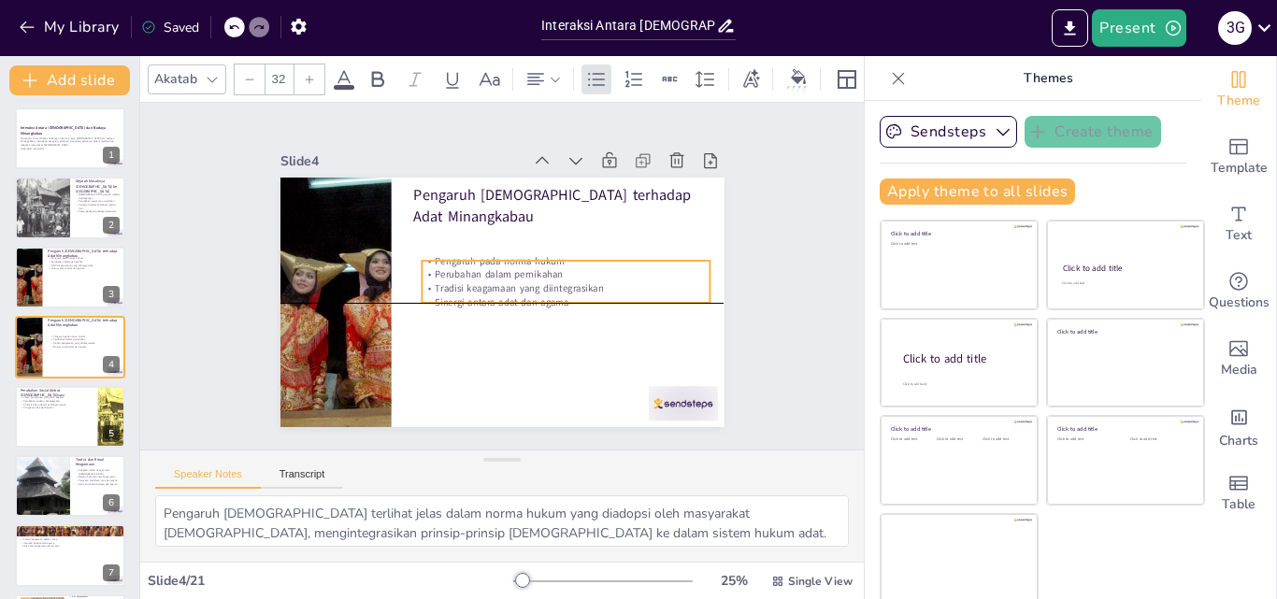
checkbox input "true"
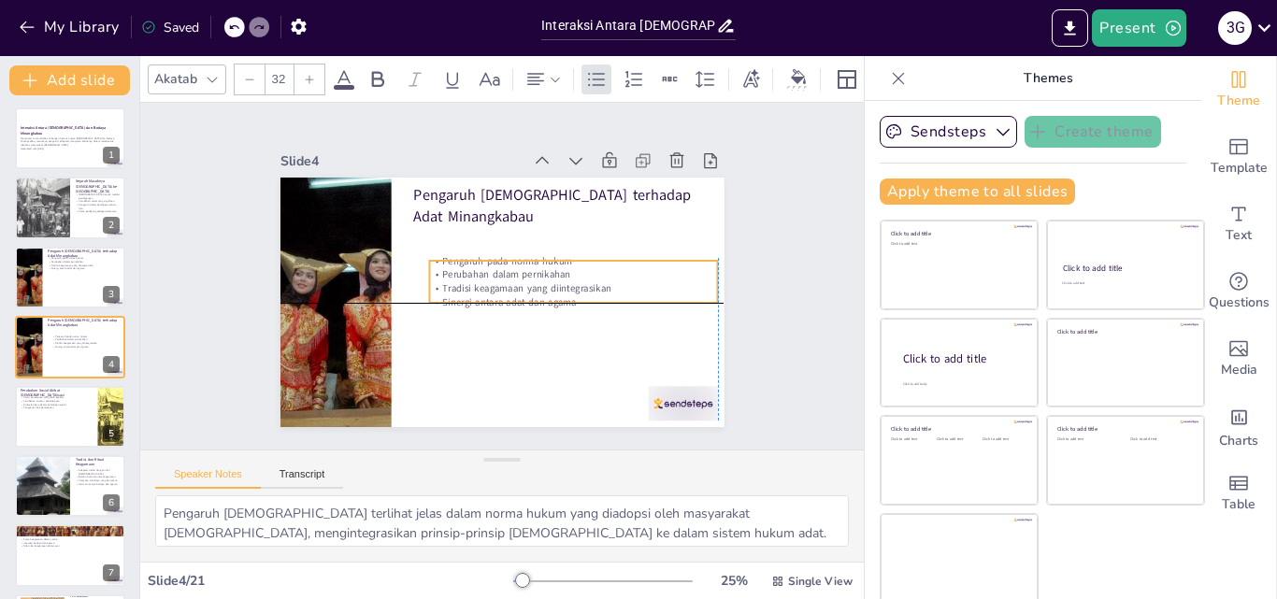
checkbox input "true"
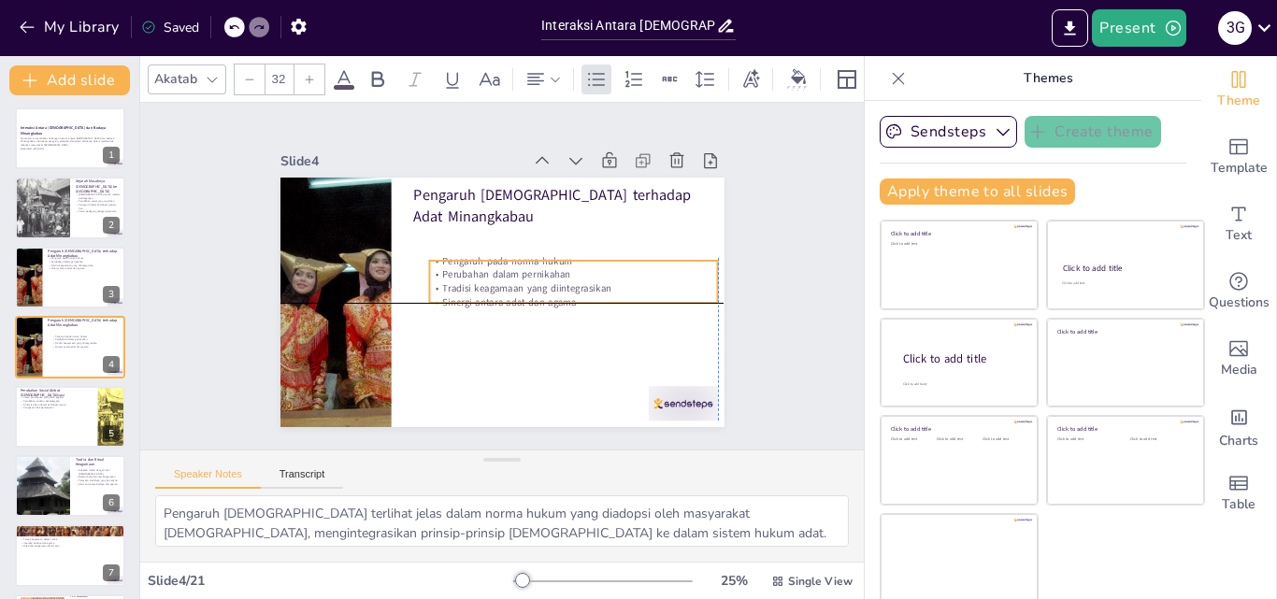
checkbox input "true"
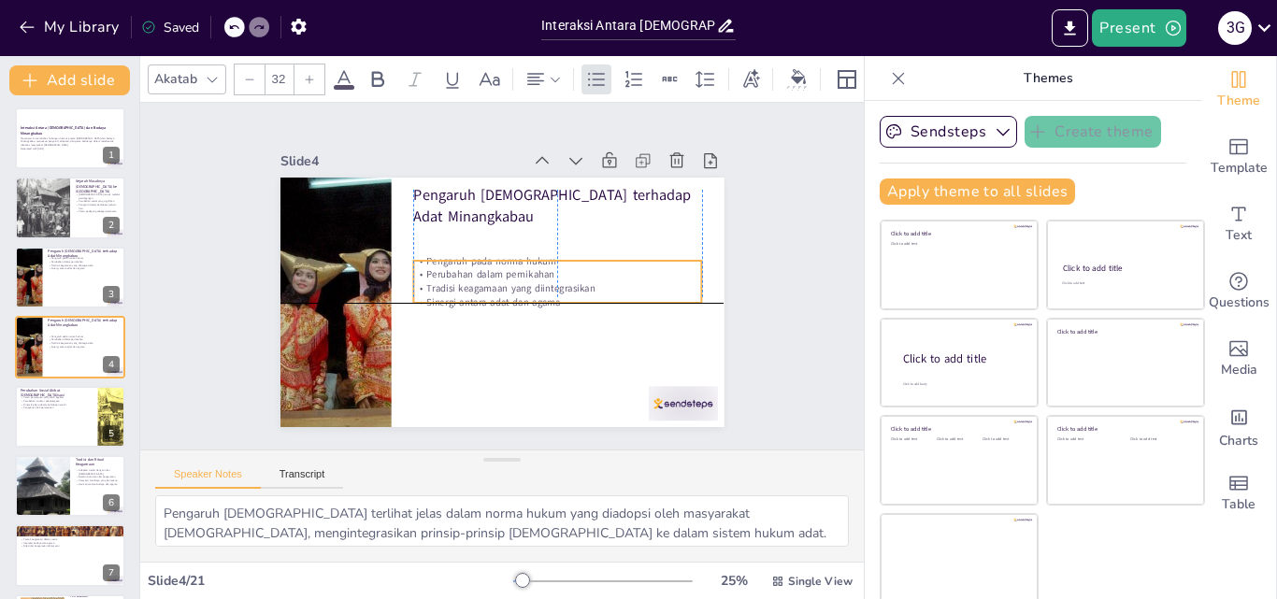
checkbox input "true"
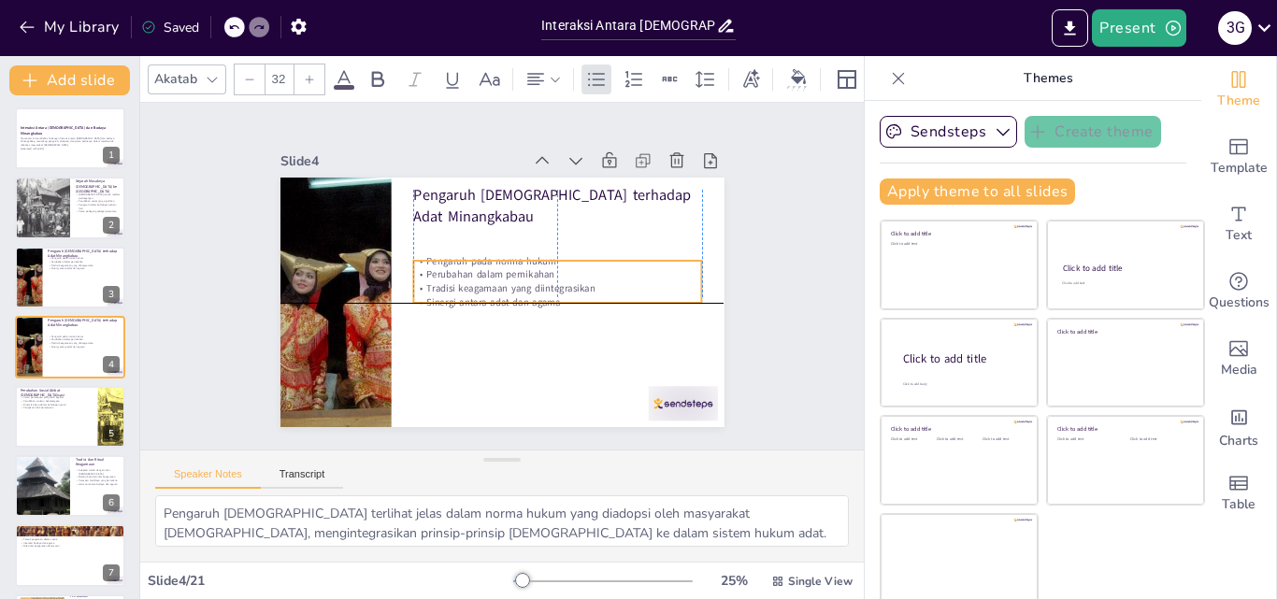
checkbox input "true"
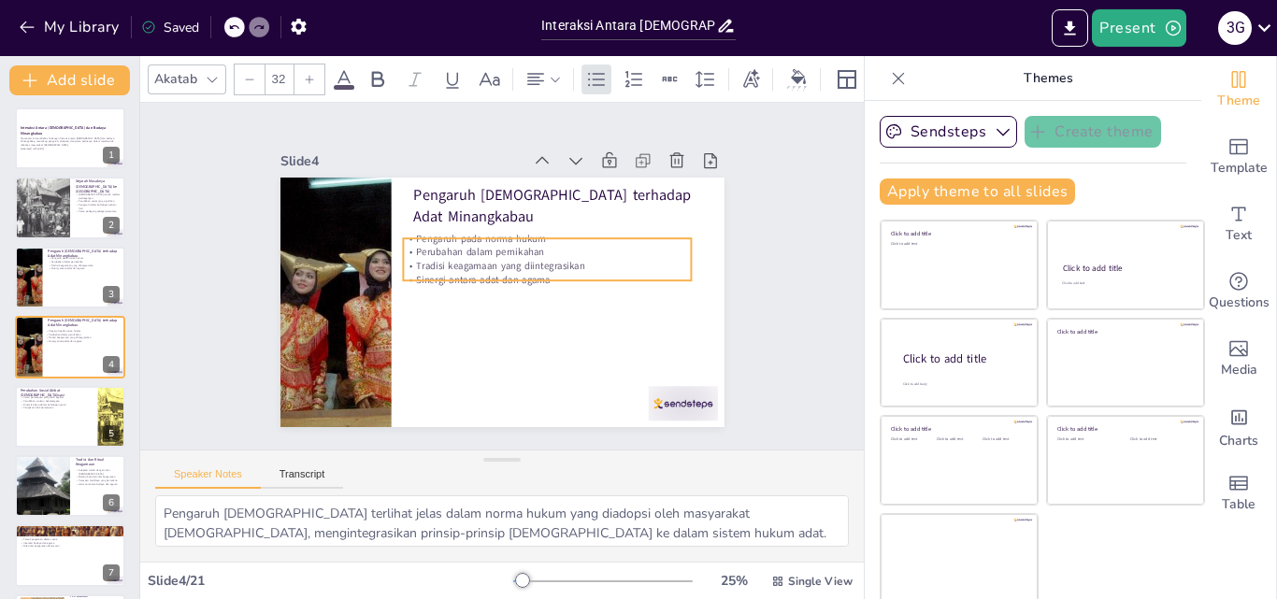
checkbox input "true"
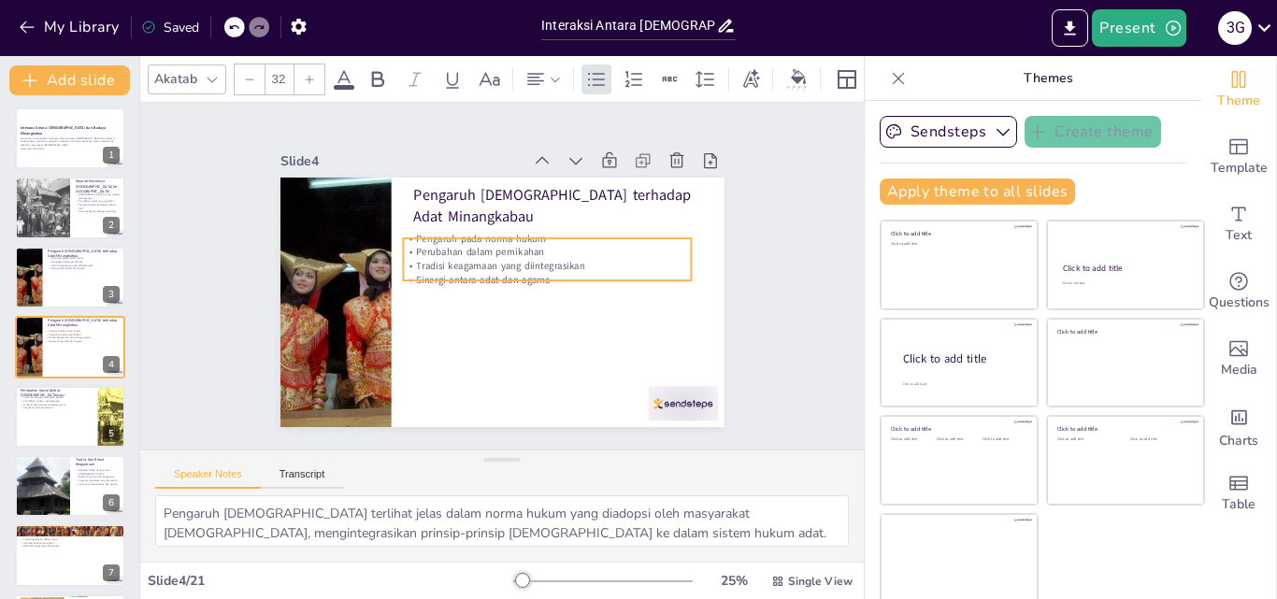
checkbox input "true"
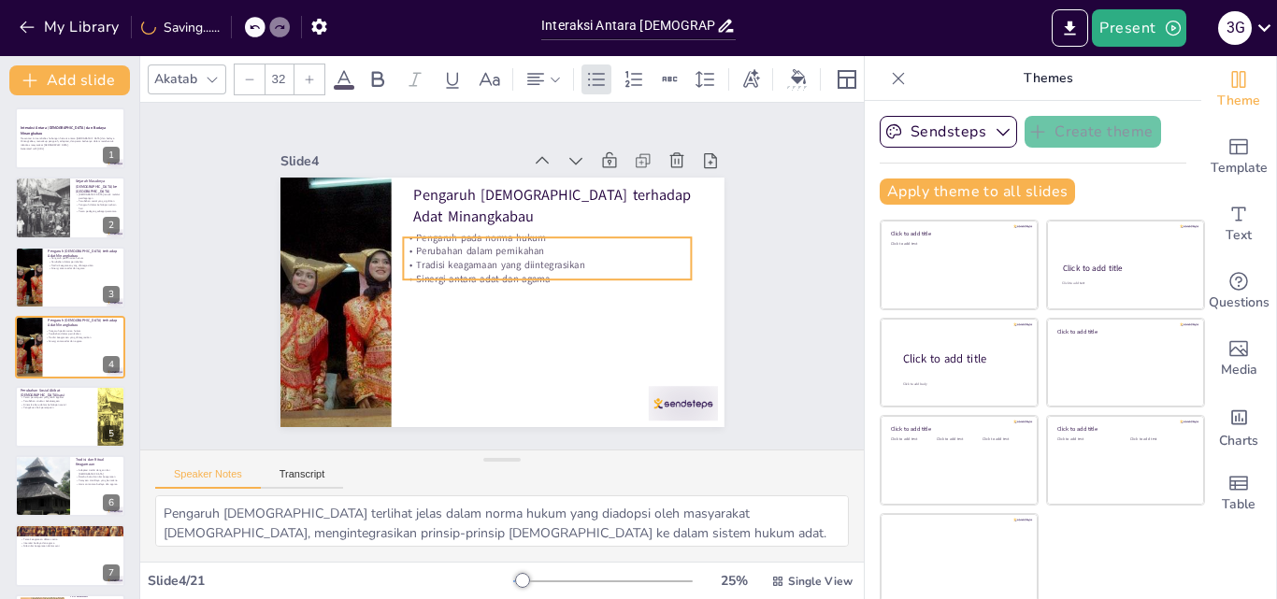
checkbox input "true"
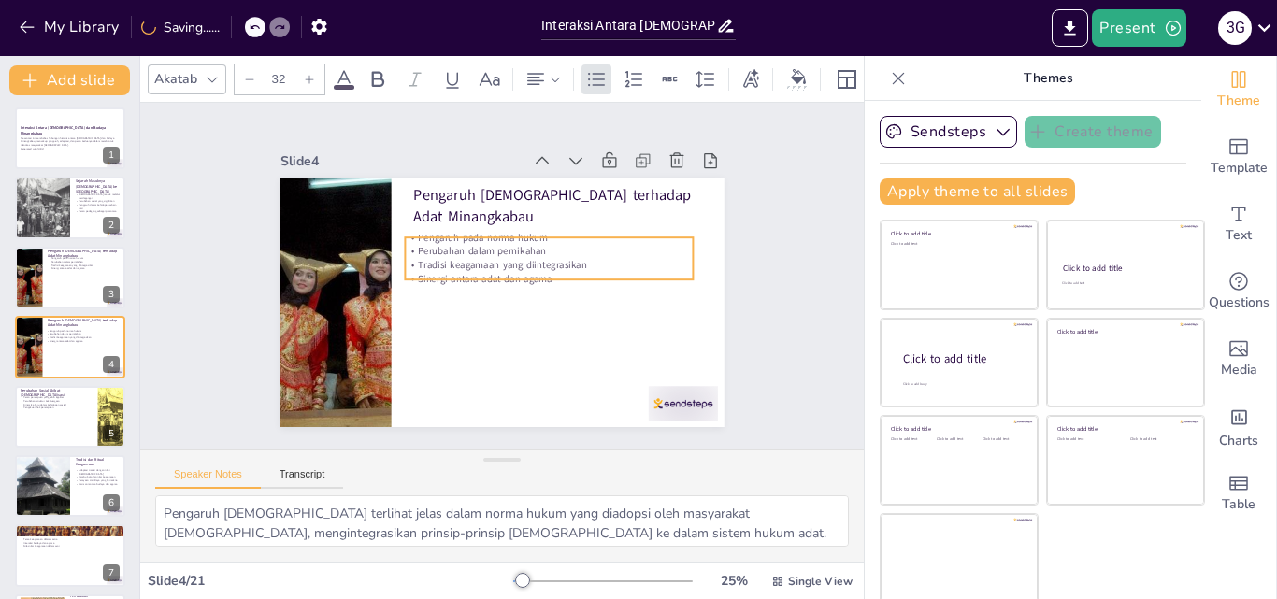
checkbox input "true"
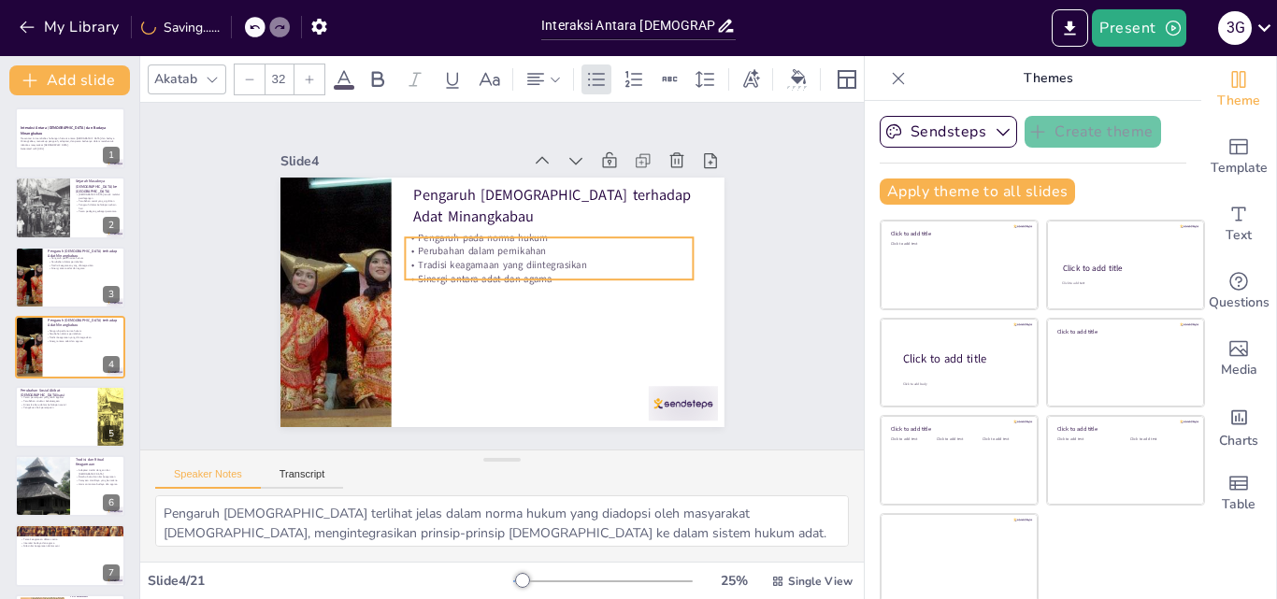
checkbox input "true"
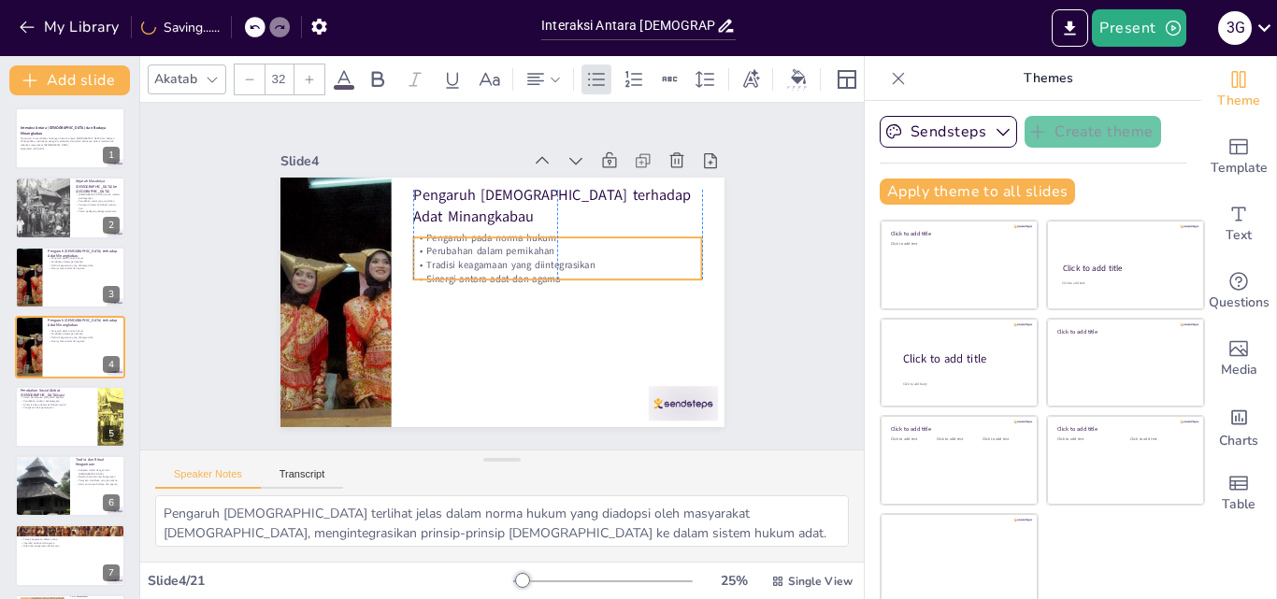
checkbox input "true"
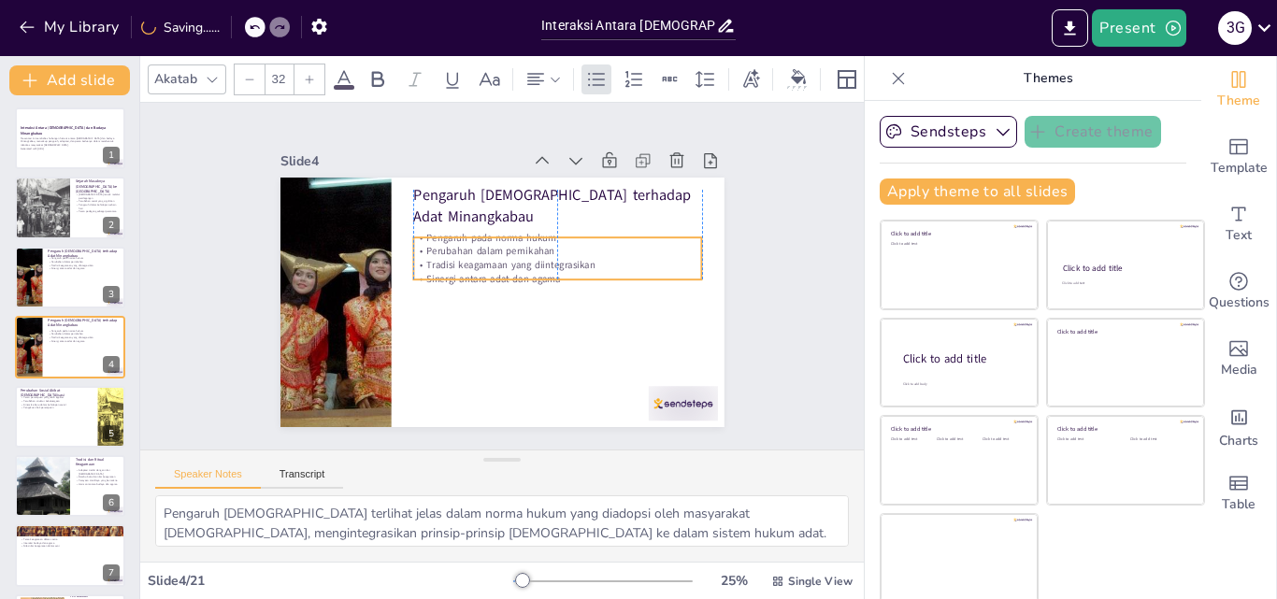
checkbox input "true"
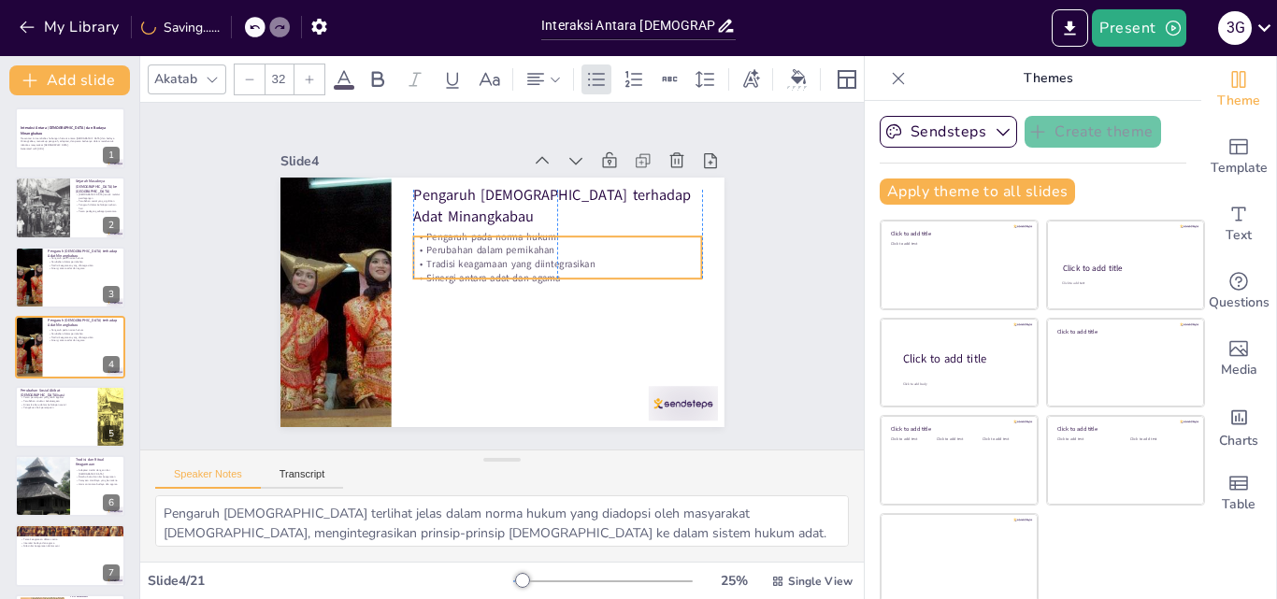
checkbox input "true"
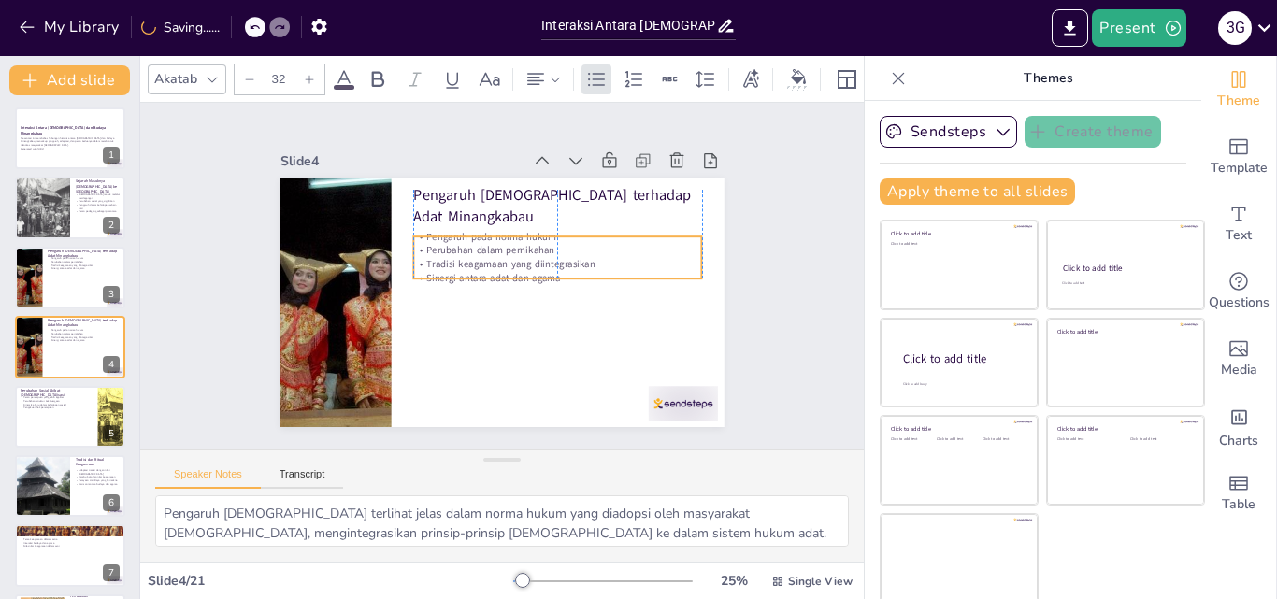
checkbox input "true"
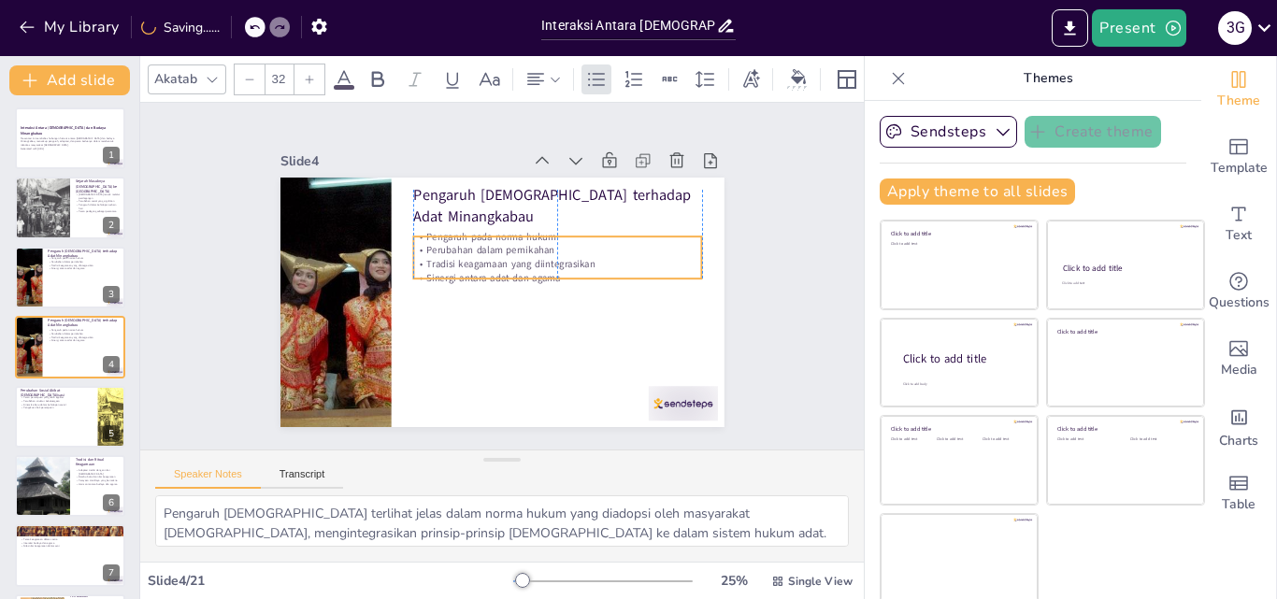
checkbox input "true"
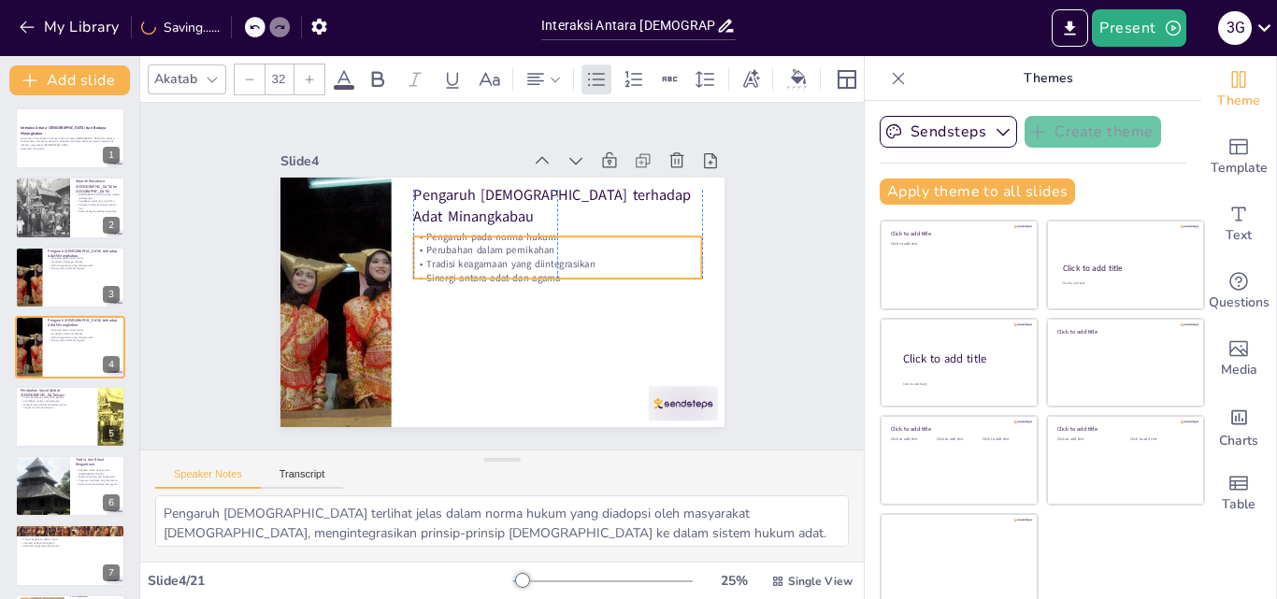
checkbox input "true"
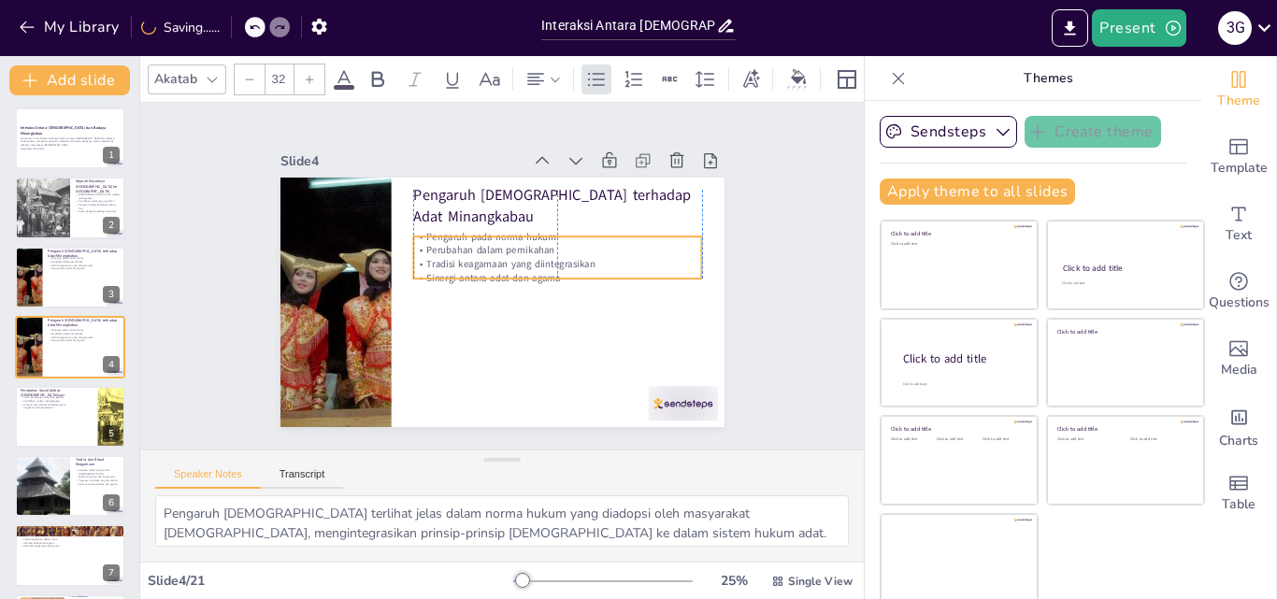
checkbox input "true"
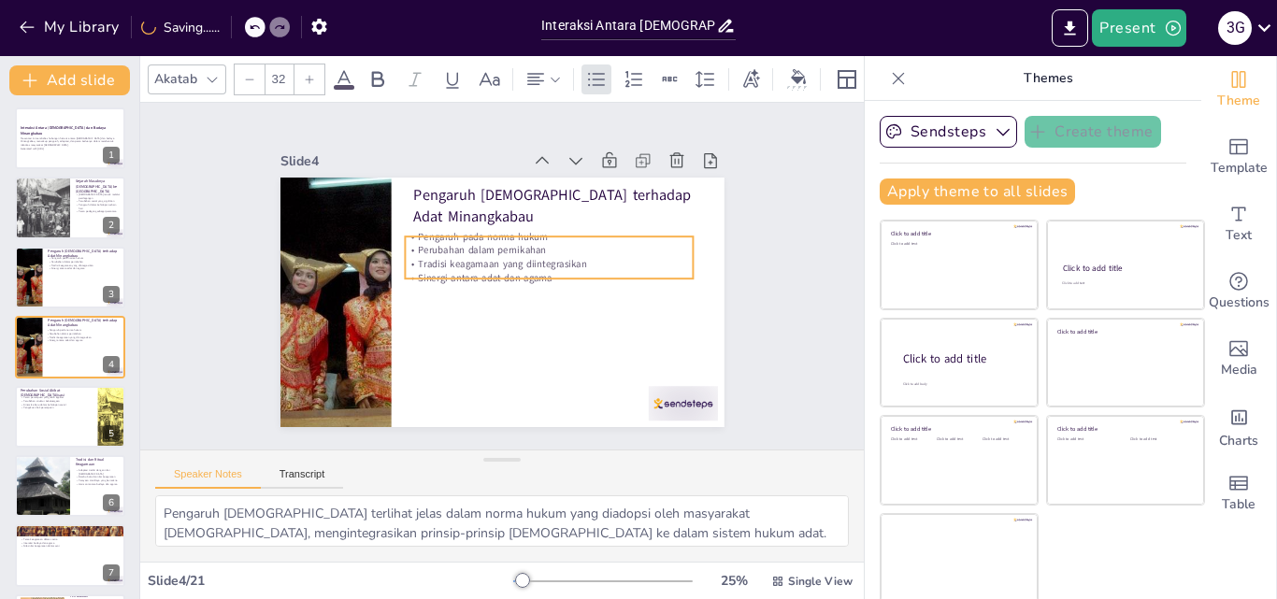
checkbox input "true"
drag, startPoint x: 603, startPoint y: 227, endPoint x: 594, endPoint y: 238, distance: 14.6
click at [594, 244] on p "Perubahan dalam pernikahan" at bounding box center [548, 251] width 289 height 14
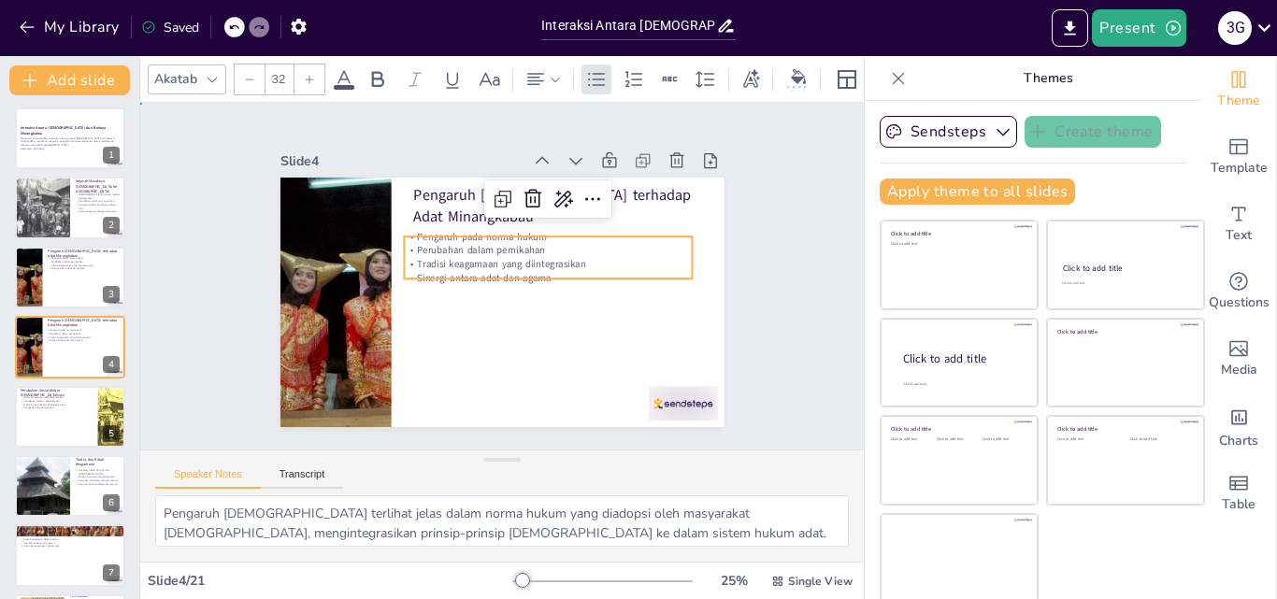
click at [749, 252] on div "Slide 1 Interaksi Antara [DEMOGRAPHIC_DATA] dan Budaya Minangkabau Presentasi i…" at bounding box center [501, 275] width 577 height 357
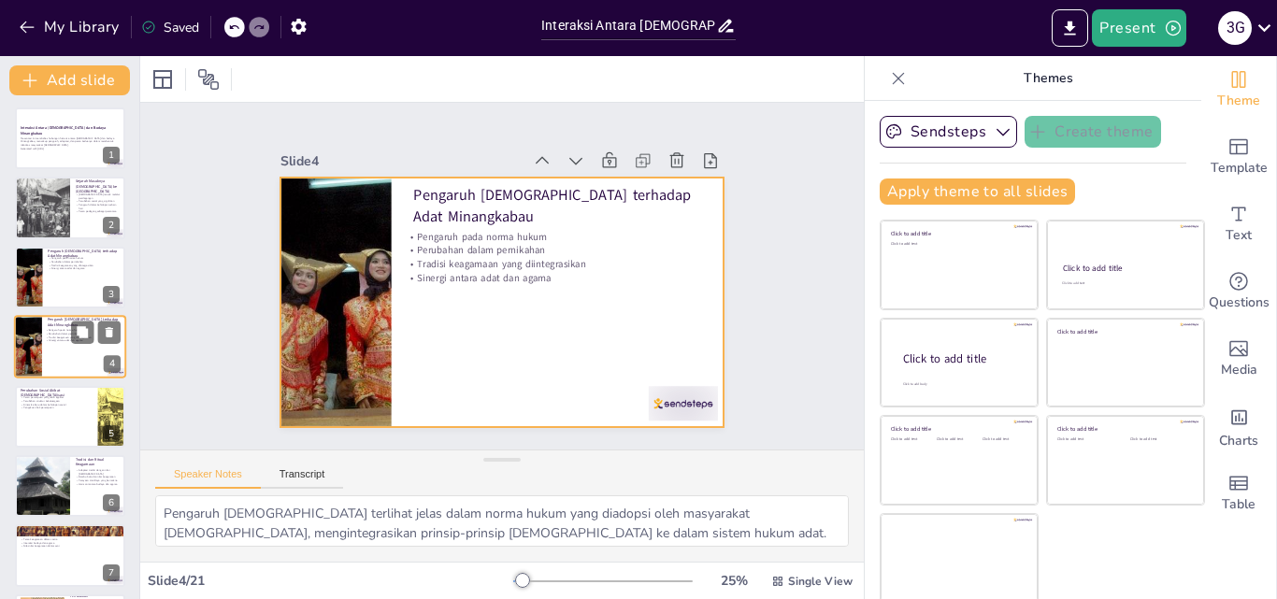
click at [68, 348] on div at bounding box center [70, 347] width 112 height 64
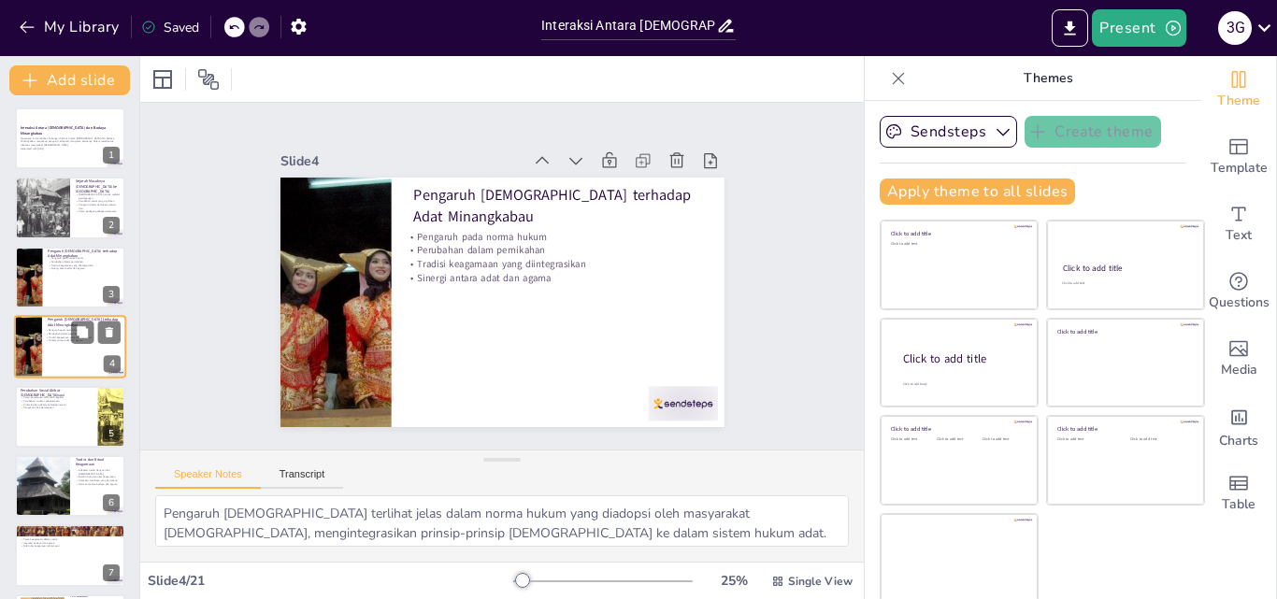
click at [68, 348] on div at bounding box center [70, 347] width 112 height 64
click at [47, 277] on div at bounding box center [70, 278] width 112 height 64
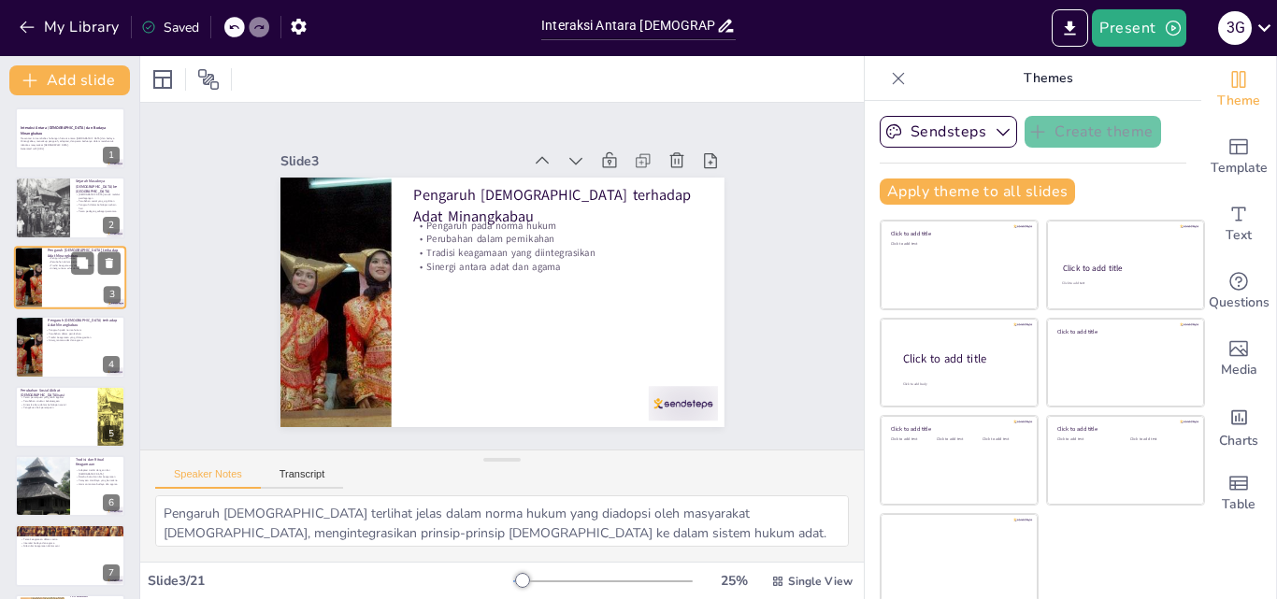
scroll to position [0, 0]
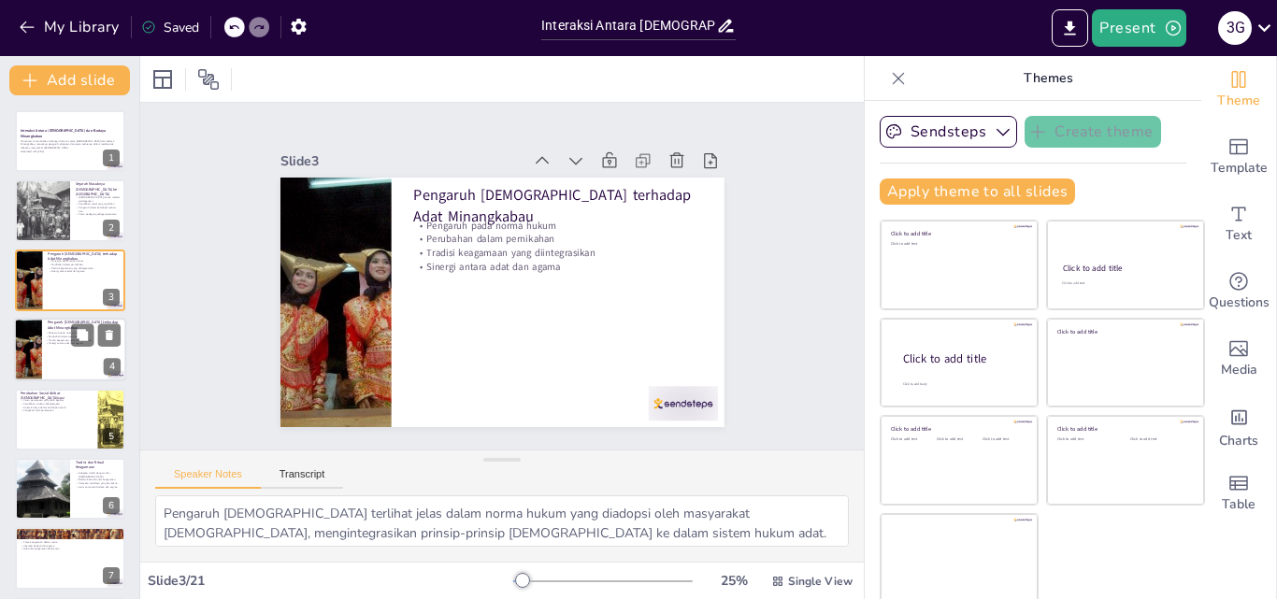
click at [65, 359] on div at bounding box center [70, 350] width 112 height 64
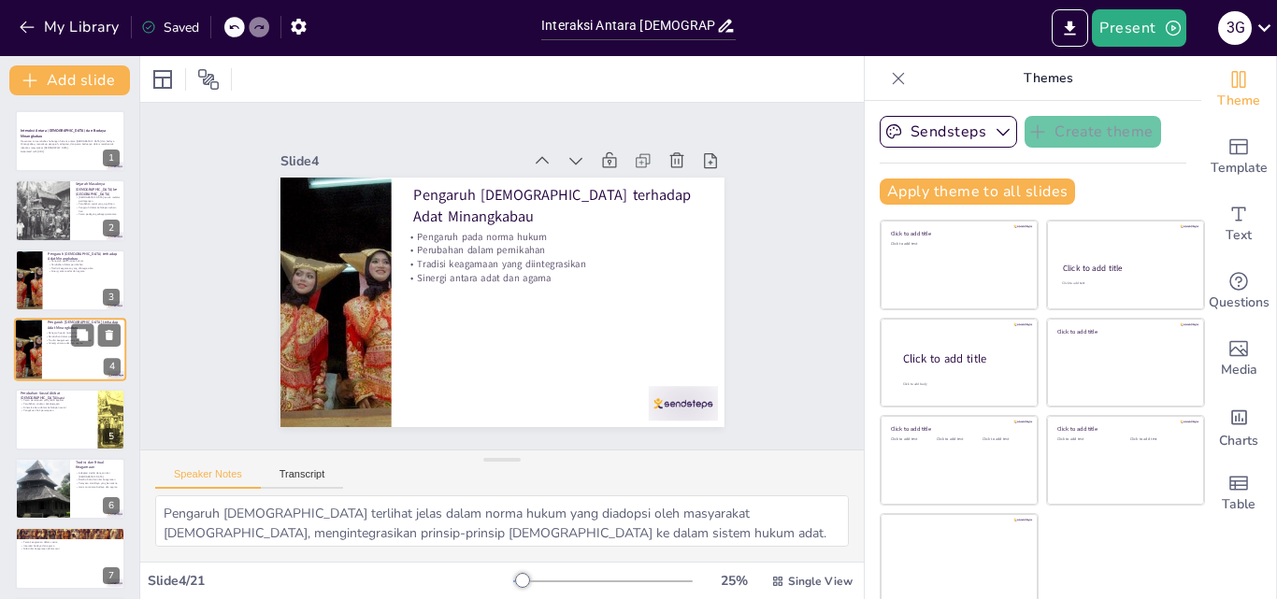
scroll to position [3, 0]
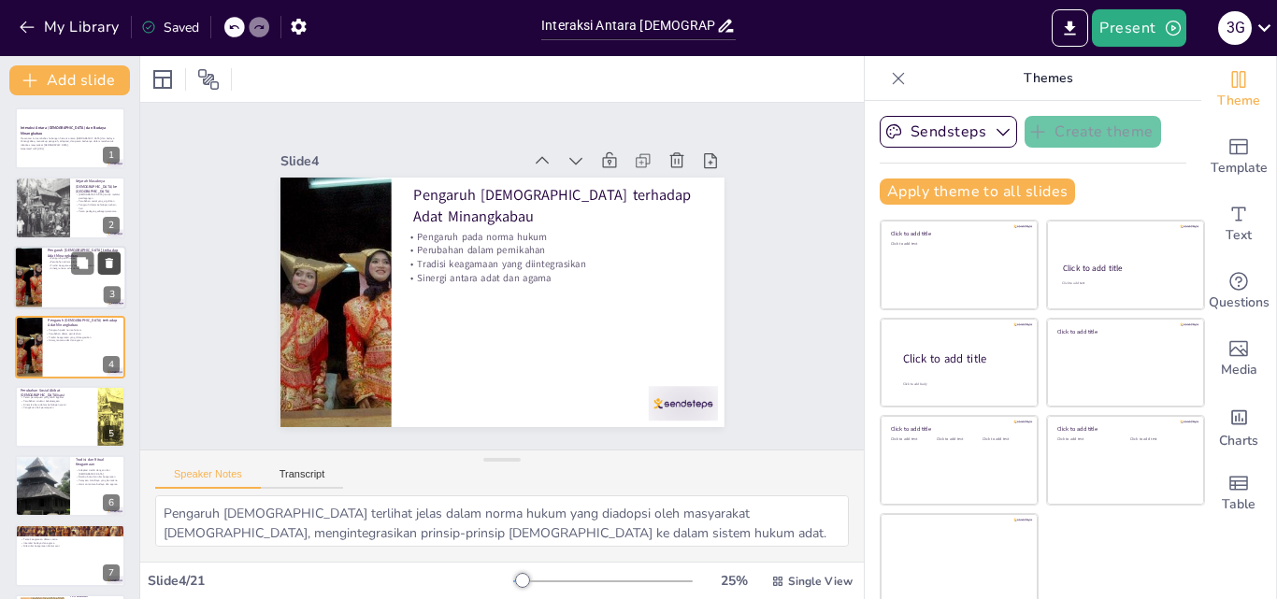
click at [107, 261] on icon at bounding box center [109, 263] width 7 height 10
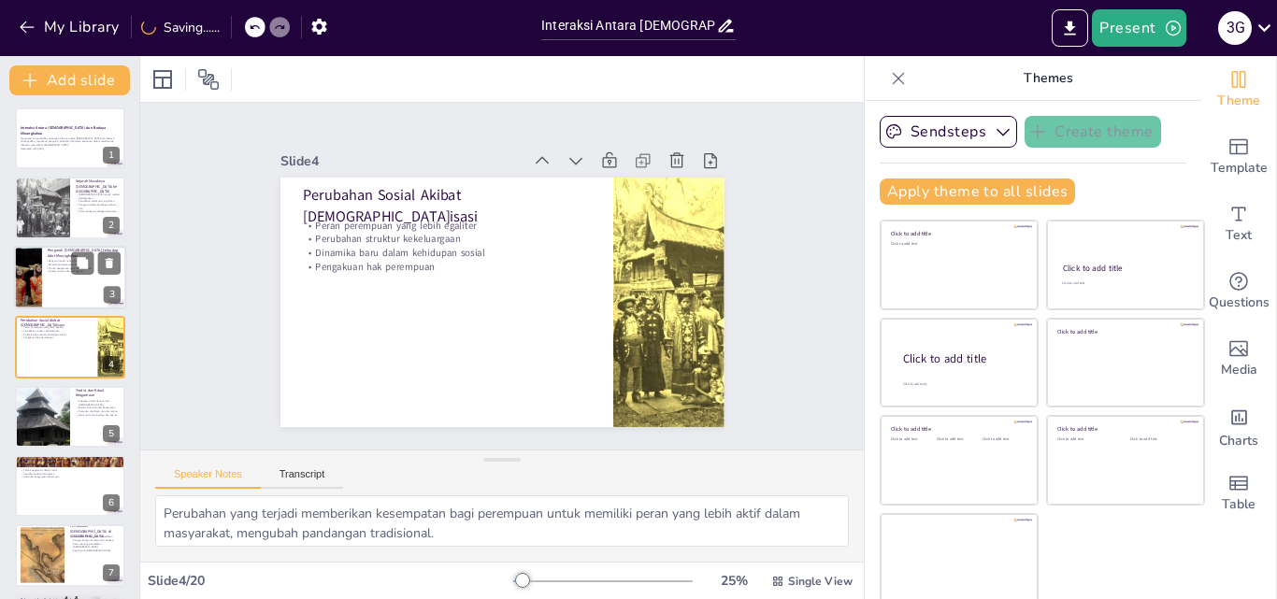
click at [60, 295] on div at bounding box center [70, 278] width 112 height 64
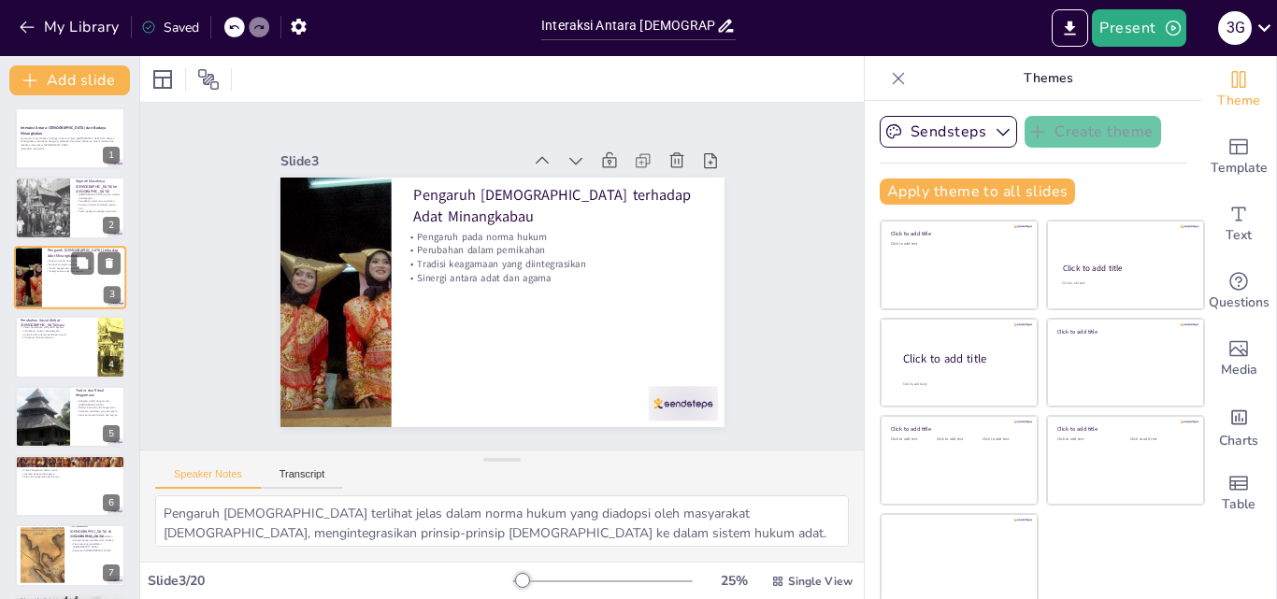
scroll to position [0, 0]
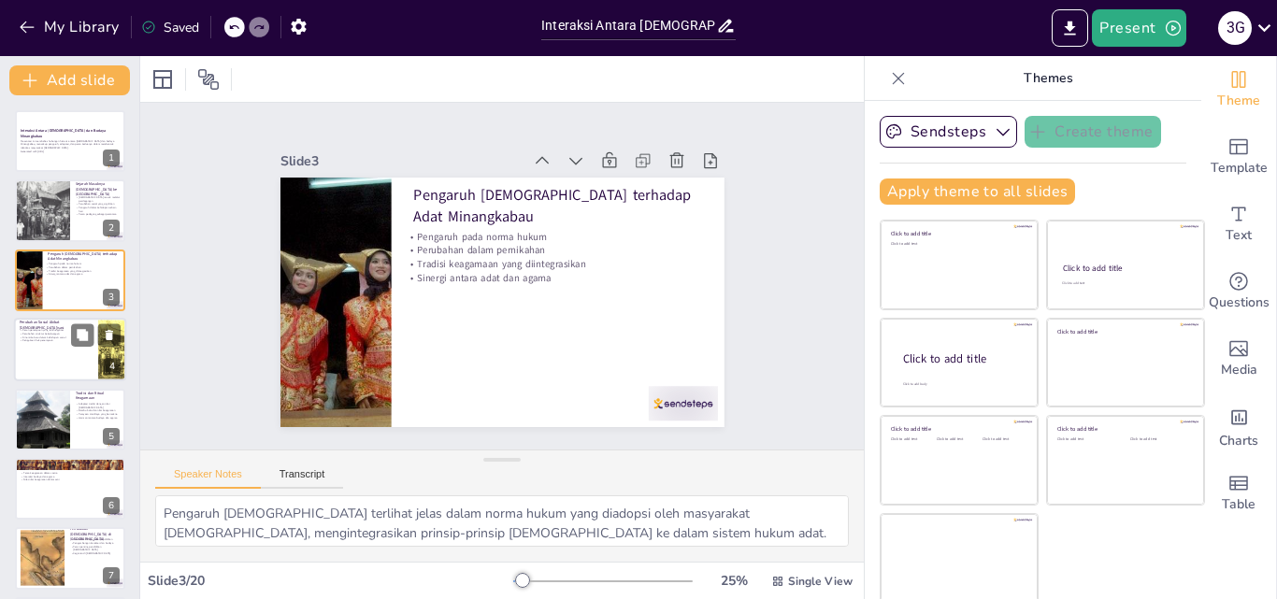
click at [66, 350] on div at bounding box center [70, 350] width 112 height 64
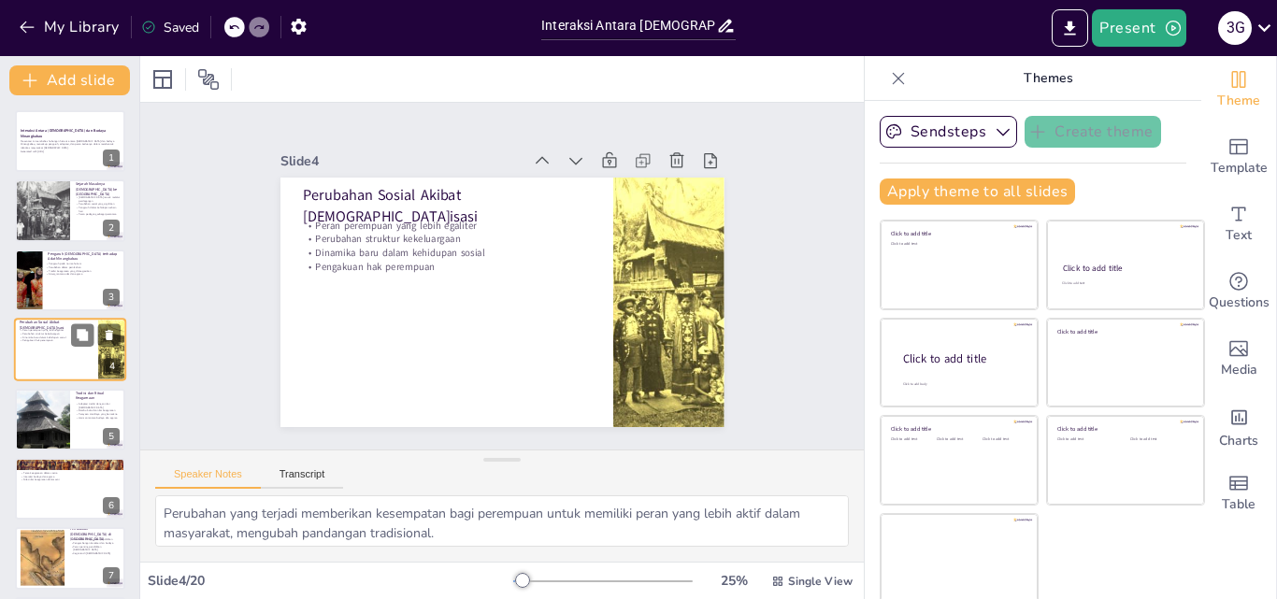
scroll to position [3, 0]
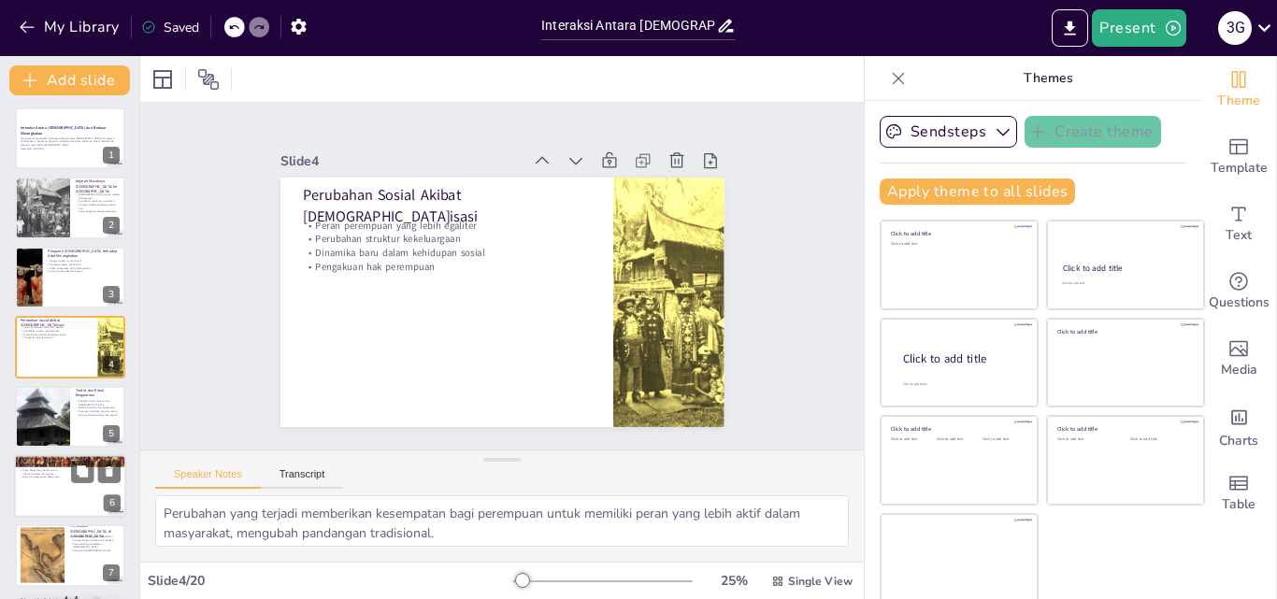
click at [78, 483] on div at bounding box center [70, 486] width 112 height 64
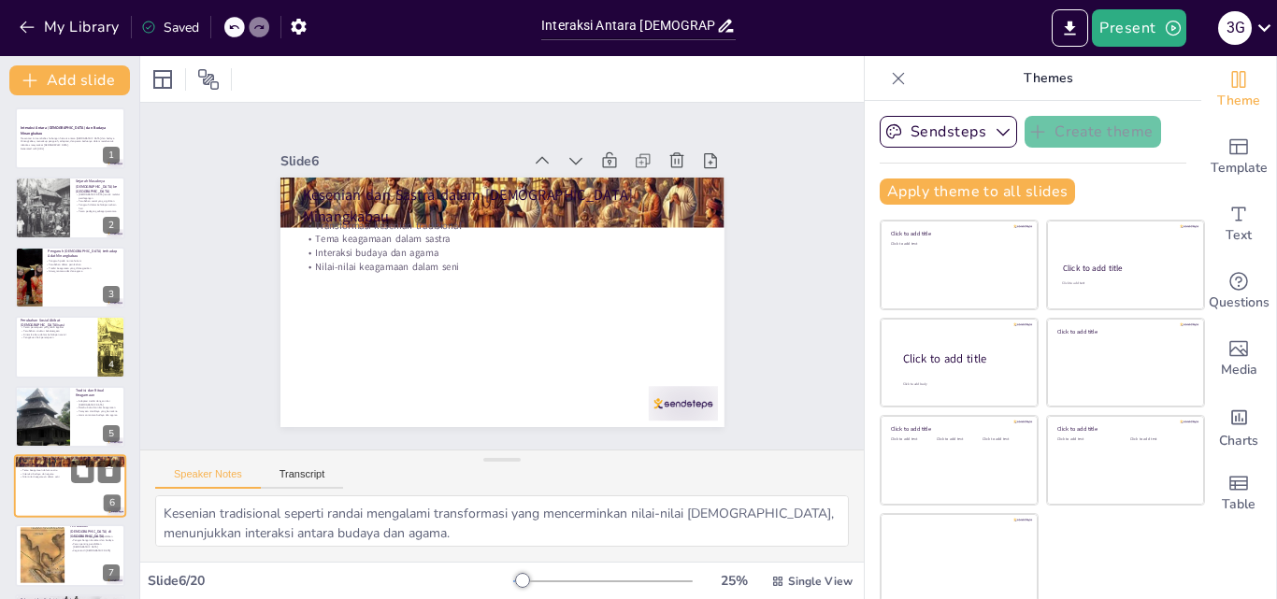
scroll to position [142, 0]
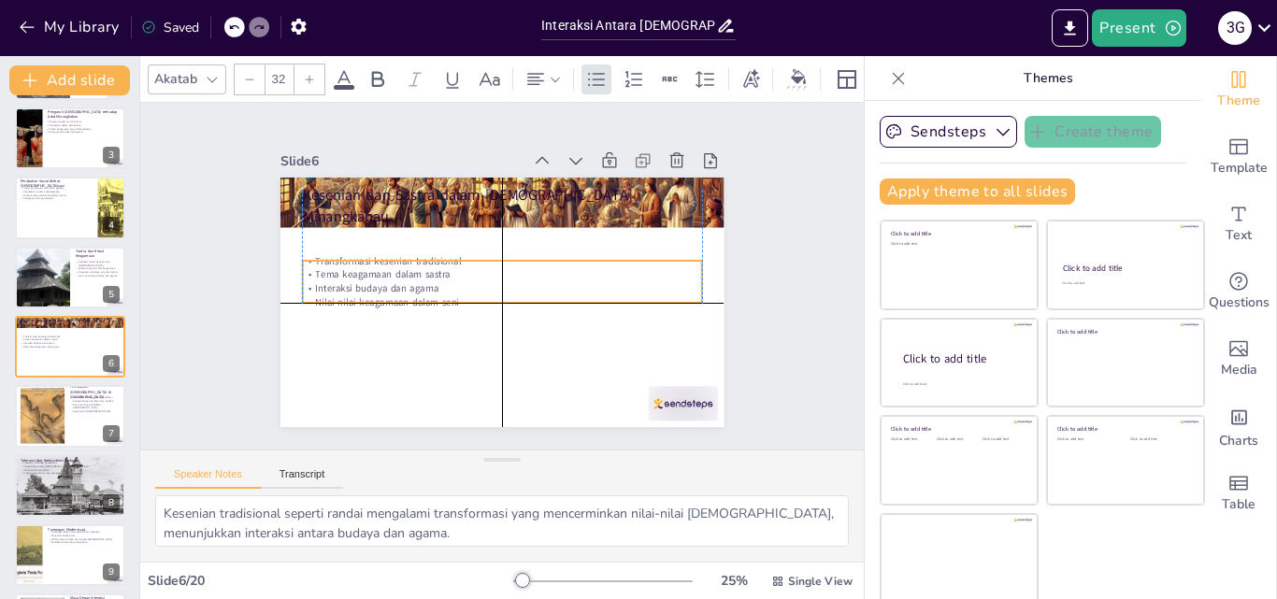
drag, startPoint x: 439, startPoint y: 236, endPoint x: 445, endPoint y: 279, distance: 42.4
click at [445, 279] on div "Transformasi kesenian tradisional Tema keagamaan dalam sastra Interaksi budaya …" at bounding box center [501, 281] width 402 height 137
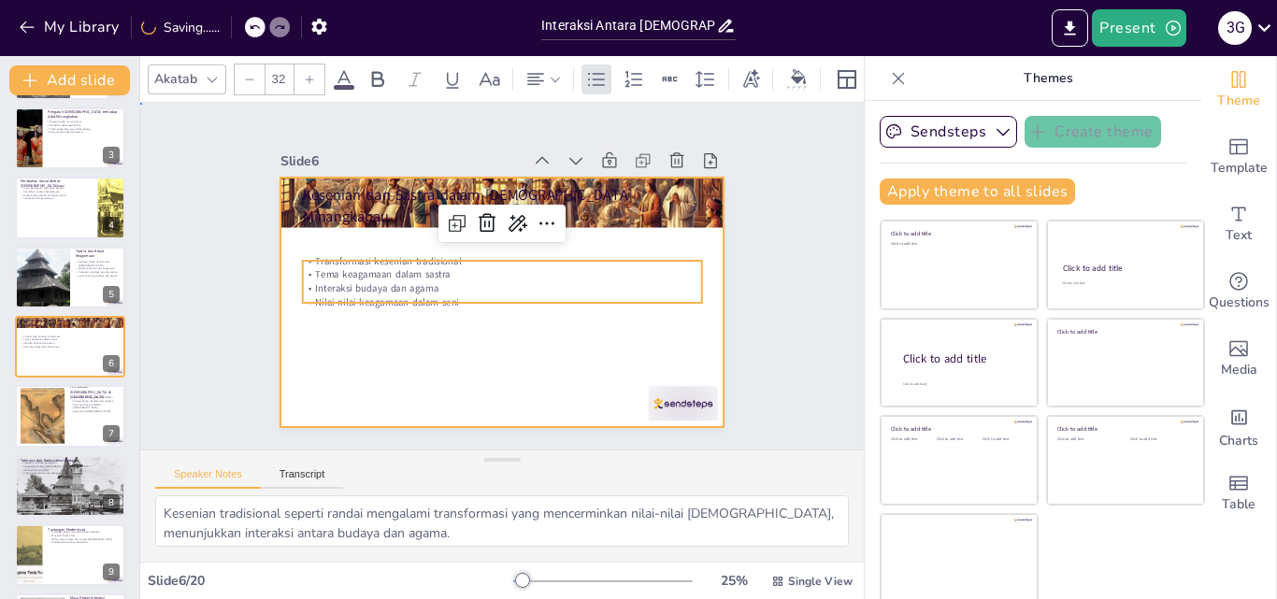
click at [428, 334] on div at bounding box center [489, 298] width 509 height 438
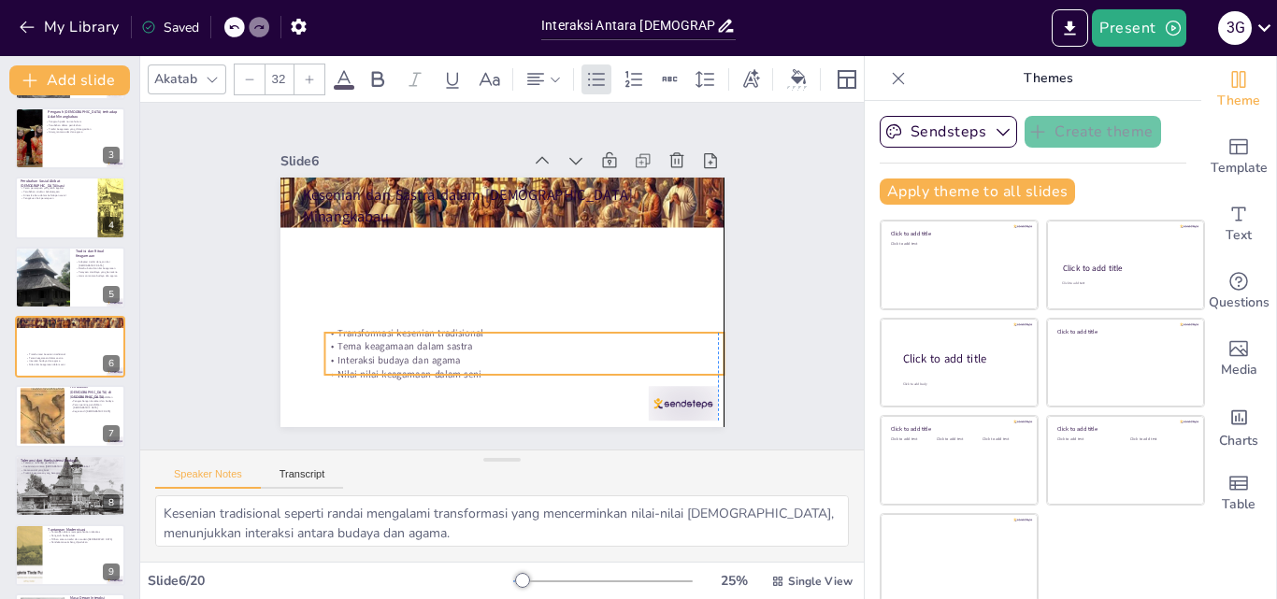
drag, startPoint x: 492, startPoint y: 271, endPoint x: 508, endPoint y: 347, distance: 77.6
click at [508, 347] on p "Tema keagamaan dalam sastra" at bounding box center [509, 350] width 394 height 96
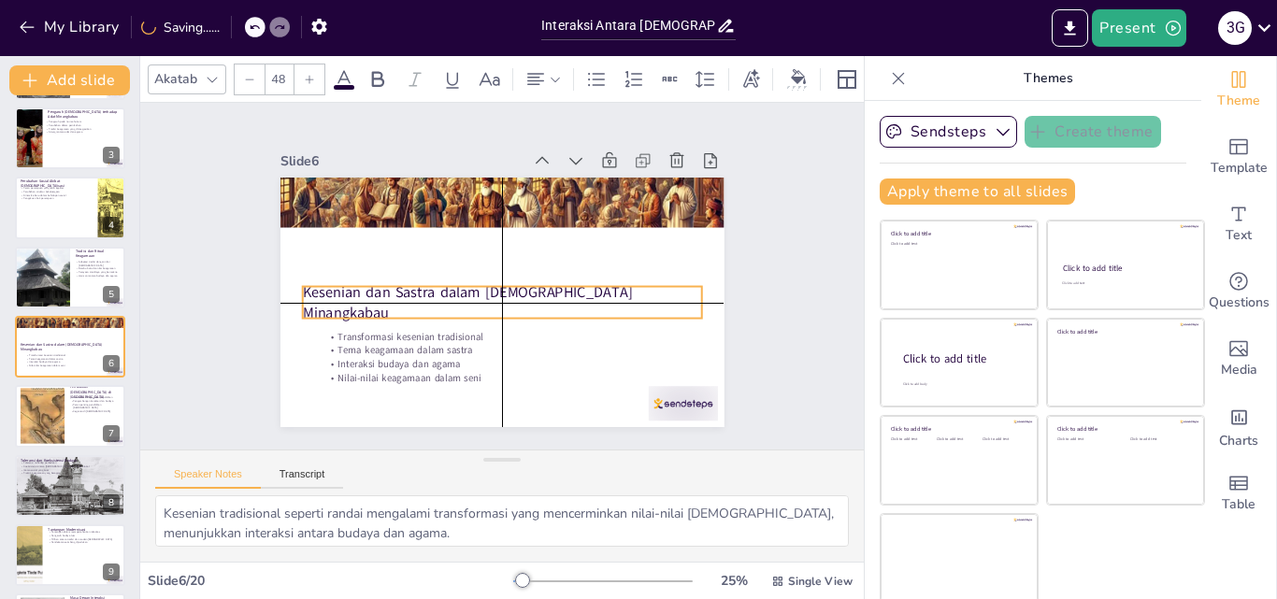
drag, startPoint x: 508, startPoint y: 202, endPoint x: 515, endPoint y: 304, distance: 102.2
click at [515, 304] on p "Kesenian dan Sastra dalam [DEMOGRAPHIC_DATA] Minangkabau" at bounding box center [498, 302] width 401 height 83
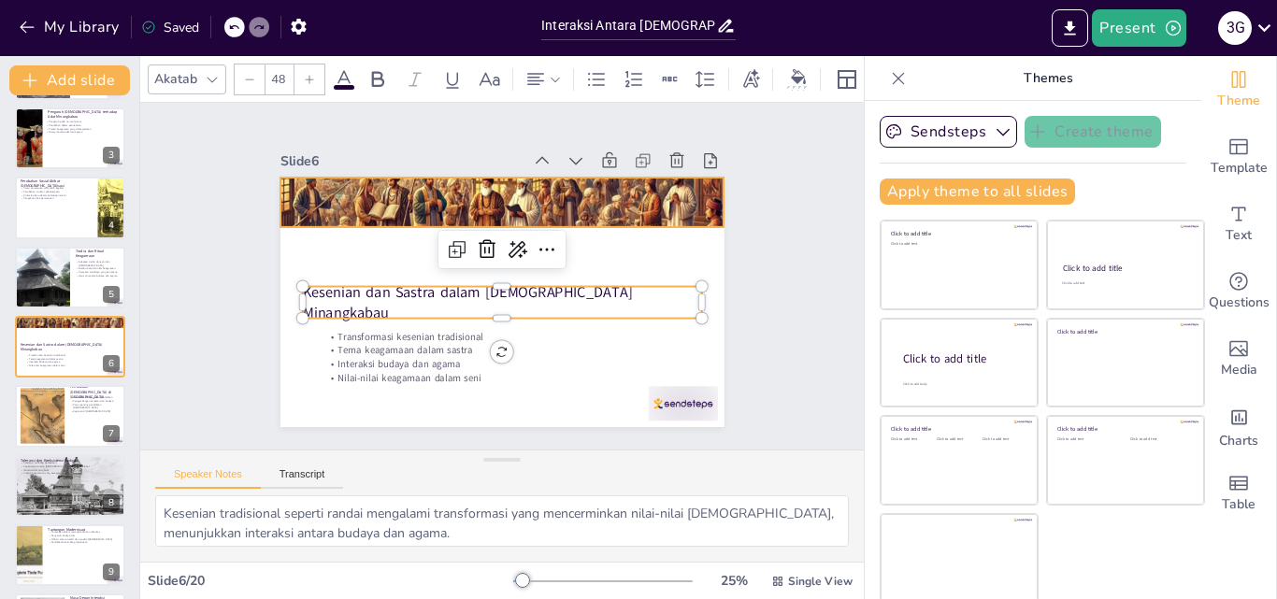
click at [504, 193] on div at bounding box center [509, 203] width 467 height 294
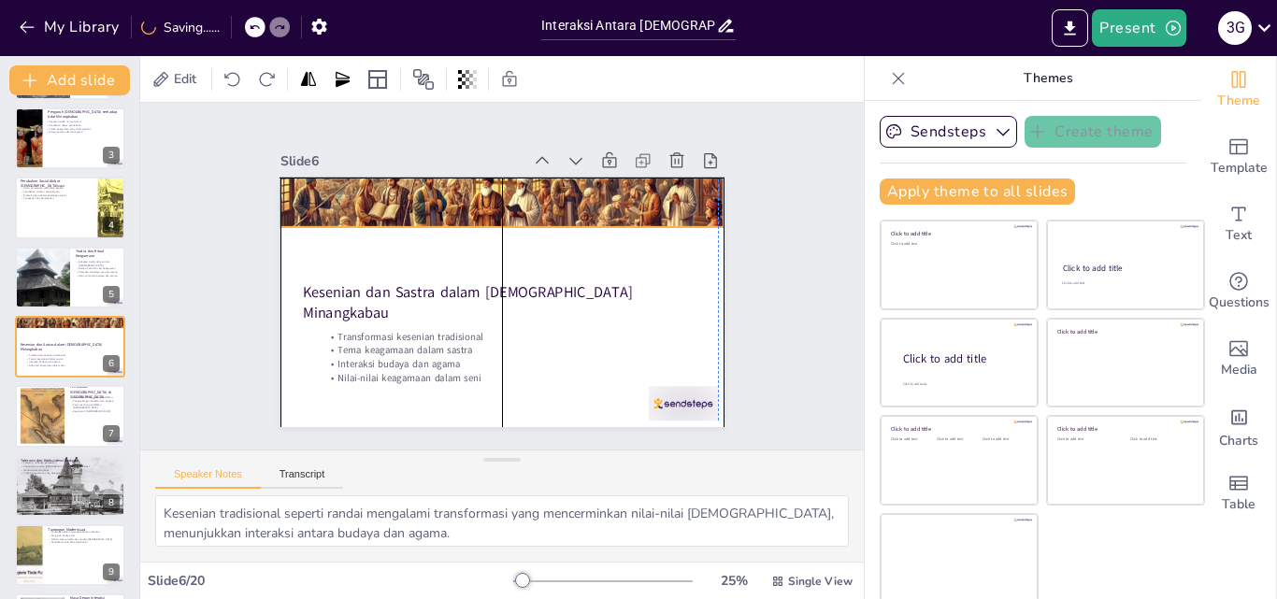
click at [503, 195] on div at bounding box center [509, 203] width 467 height 294
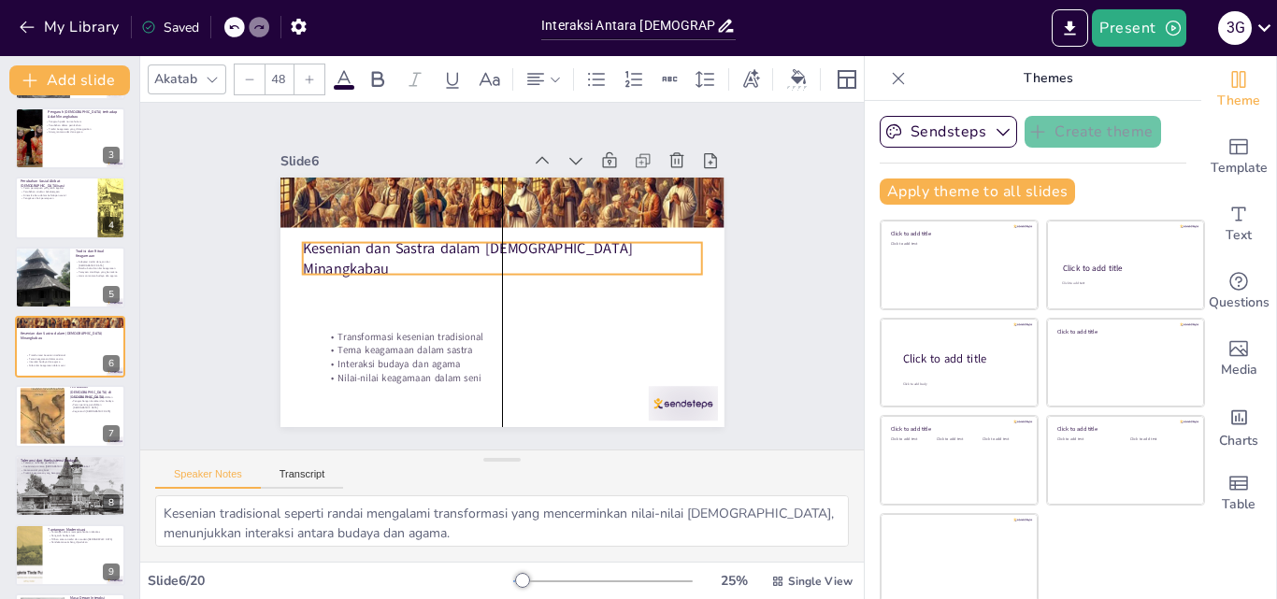
drag, startPoint x: 523, startPoint y: 294, endPoint x: 521, endPoint y: 252, distance: 42.2
click at [521, 252] on p "Kesenian dan Sastra dalam [DEMOGRAPHIC_DATA] Minangkabau" at bounding box center [505, 258] width 399 height 123
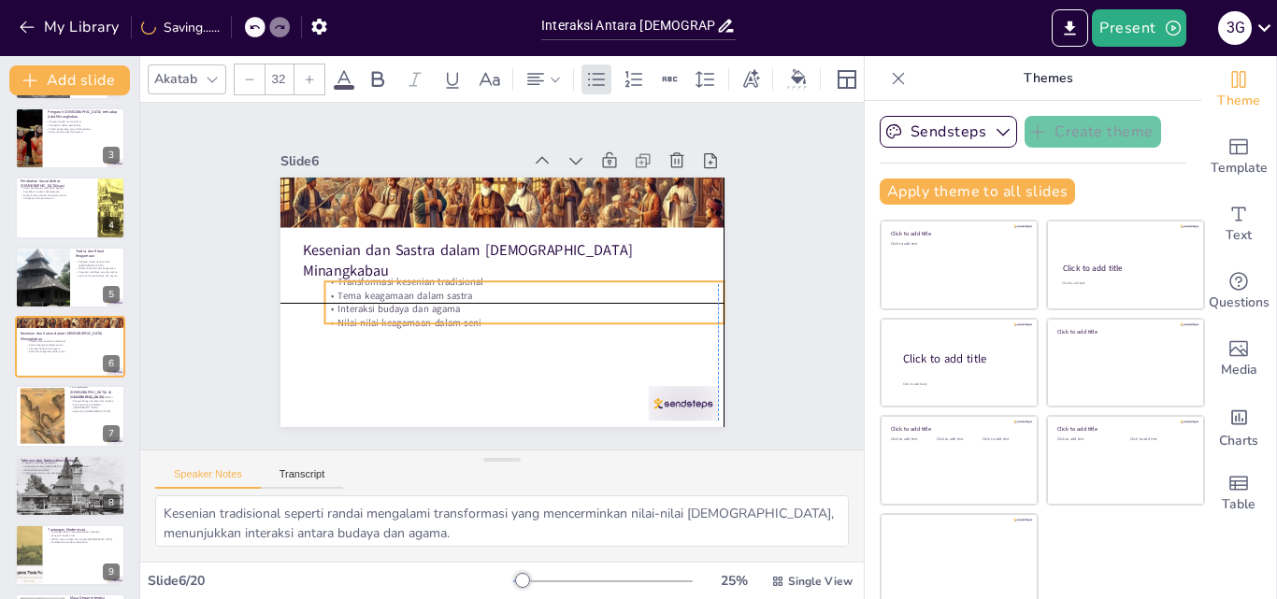
drag, startPoint x: 435, startPoint y: 336, endPoint x: 435, endPoint y: 284, distance: 52.3
click at [435, 289] on p "Tema keagamaan dalam sastra" at bounding box center [523, 296] width 399 height 14
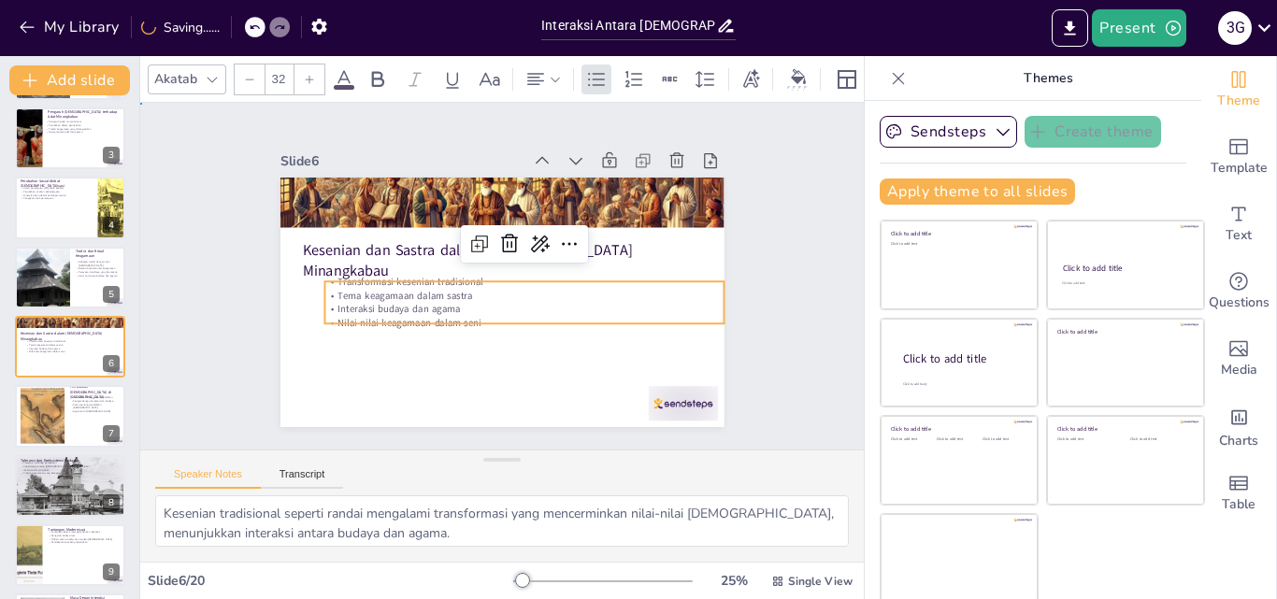
click at [235, 328] on div "Slide 1 Interaksi Antara [DEMOGRAPHIC_DATA] dan Budaya Minangkabau Presentasi i…" at bounding box center [502, 276] width 549 height 302
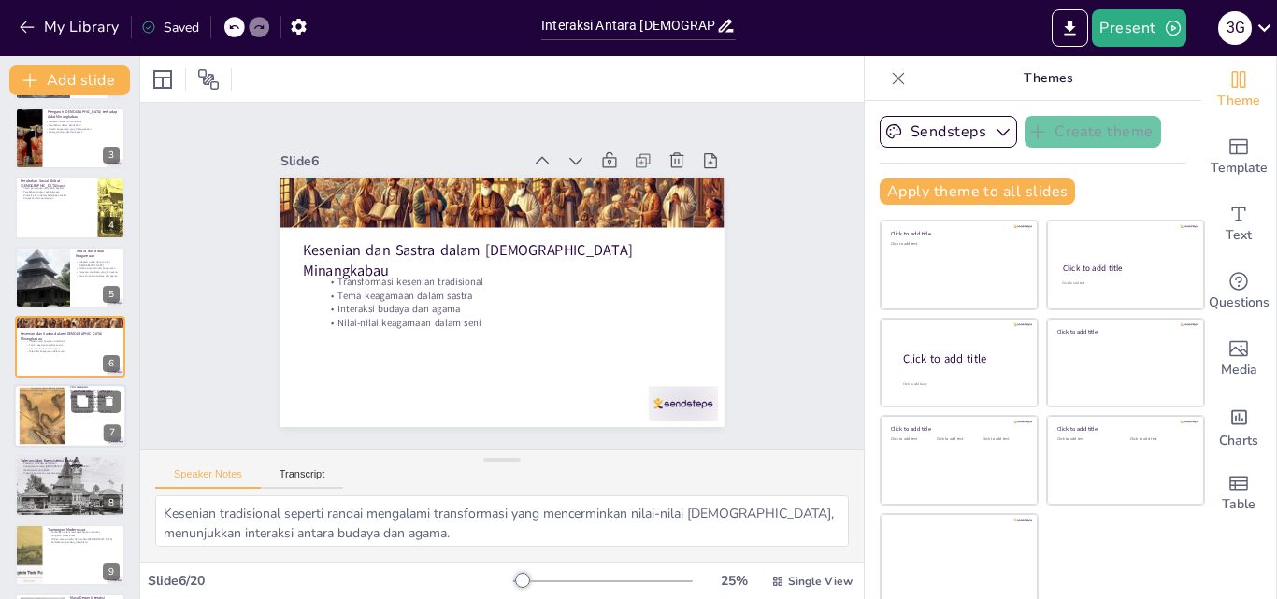
click at [69, 427] on div at bounding box center [70, 417] width 112 height 64
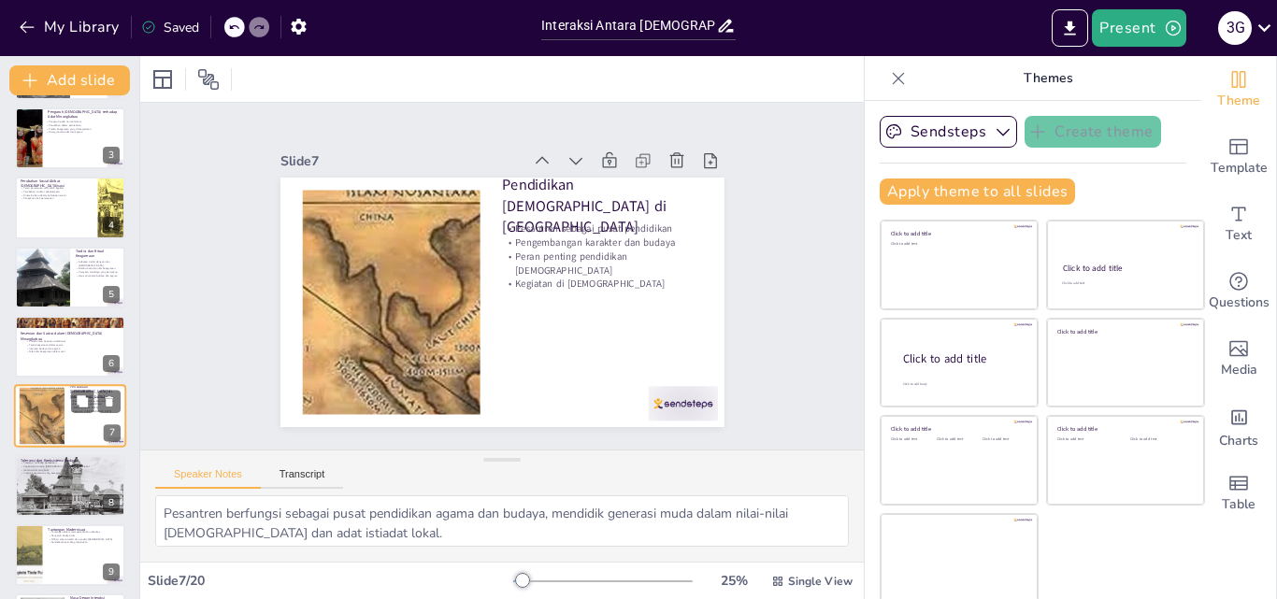
scroll to position [211, 0]
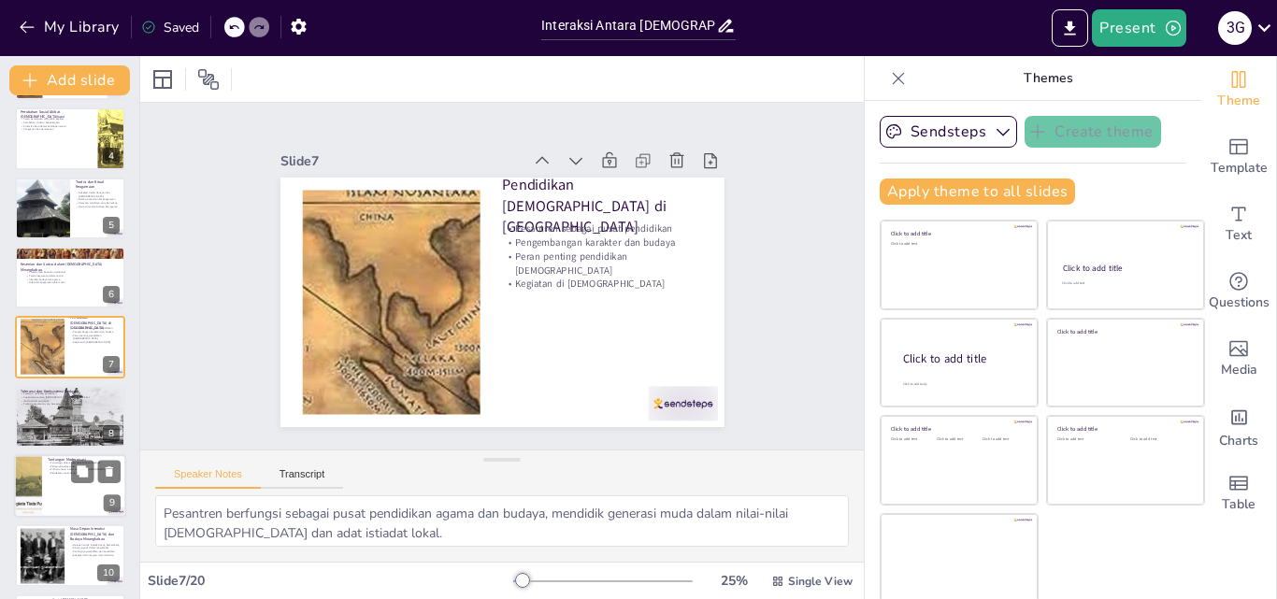
click at [79, 496] on div at bounding box center [70, 486] width 112 height 64
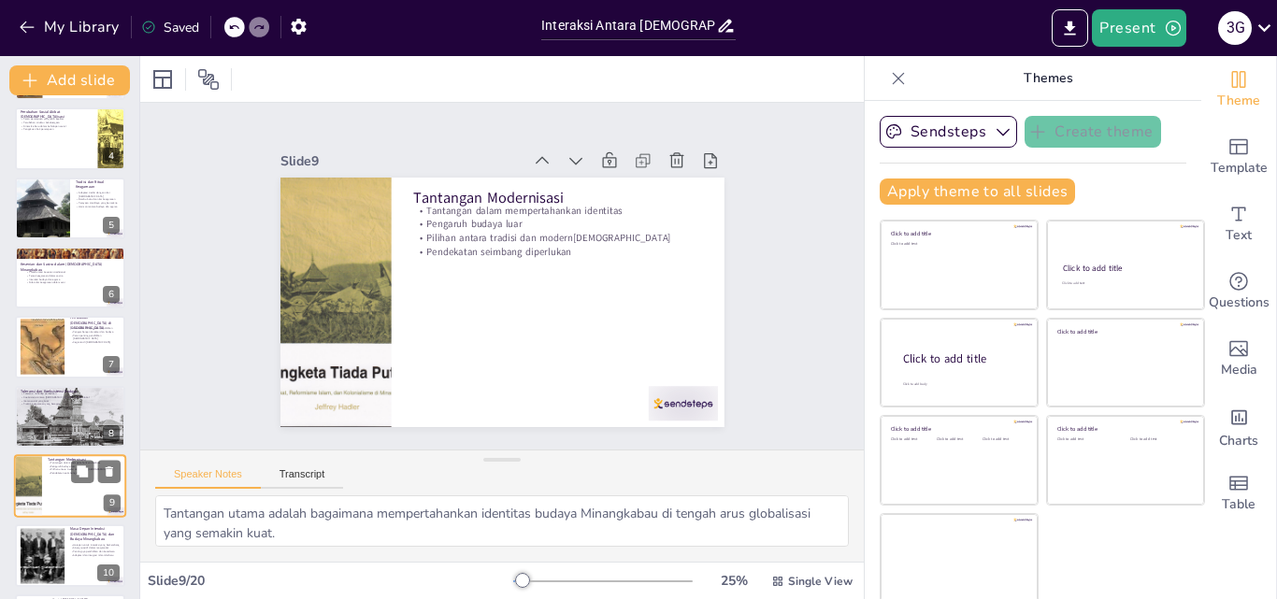
scroll to position [351, 0]
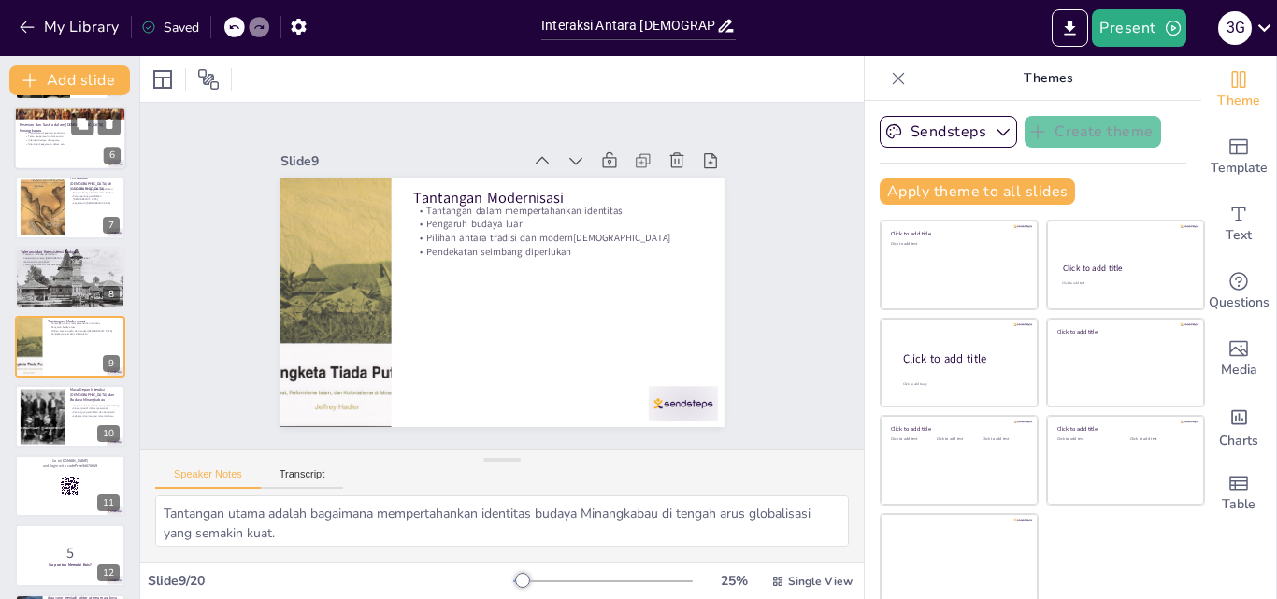
click at [86, 154] on div at bounding box center [70, 139] width 112 height 64
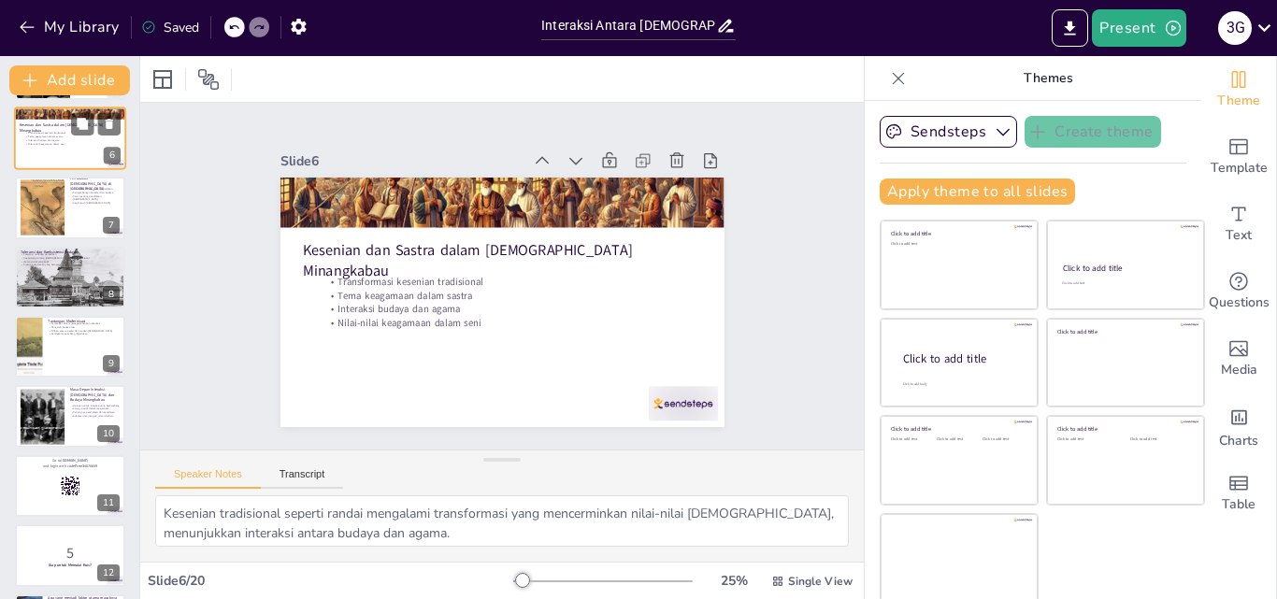
scroll to position [142, 0]
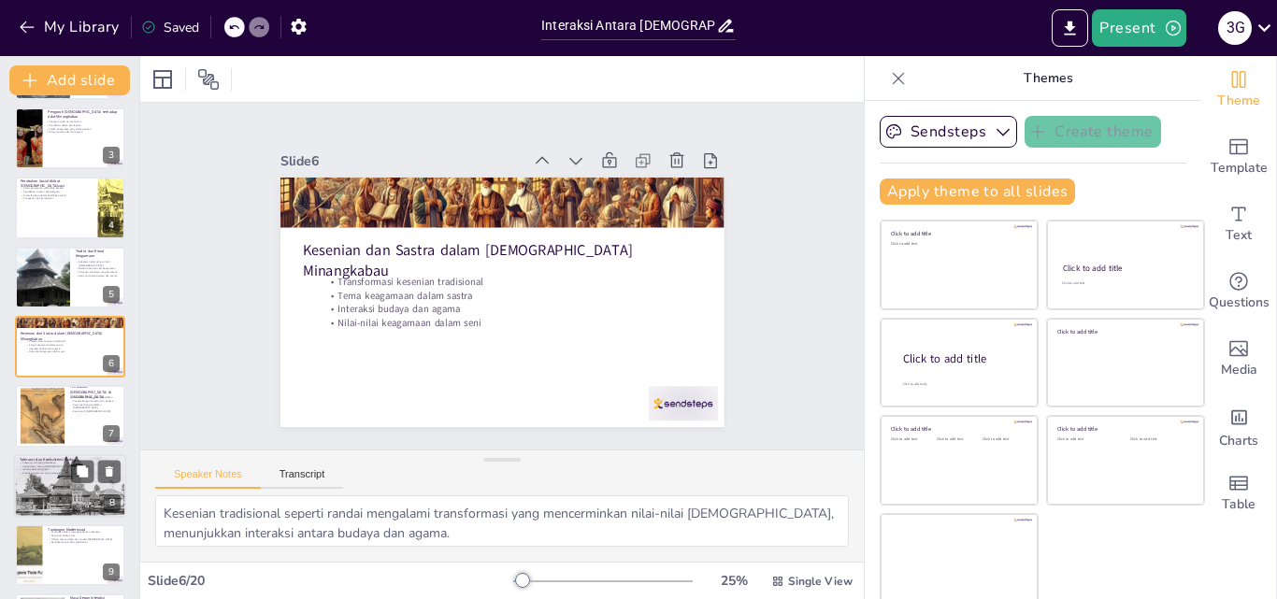
click at [58, 479] on div at bounding box center [70, 486] width 112 height 76
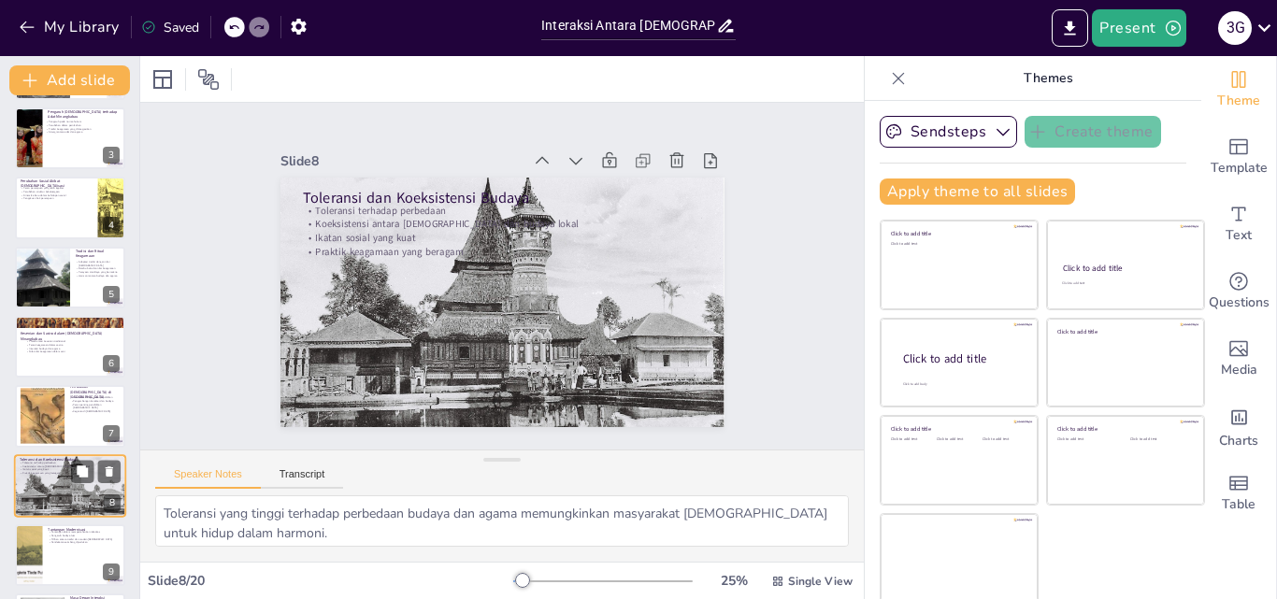
scroll to position [280, 0]
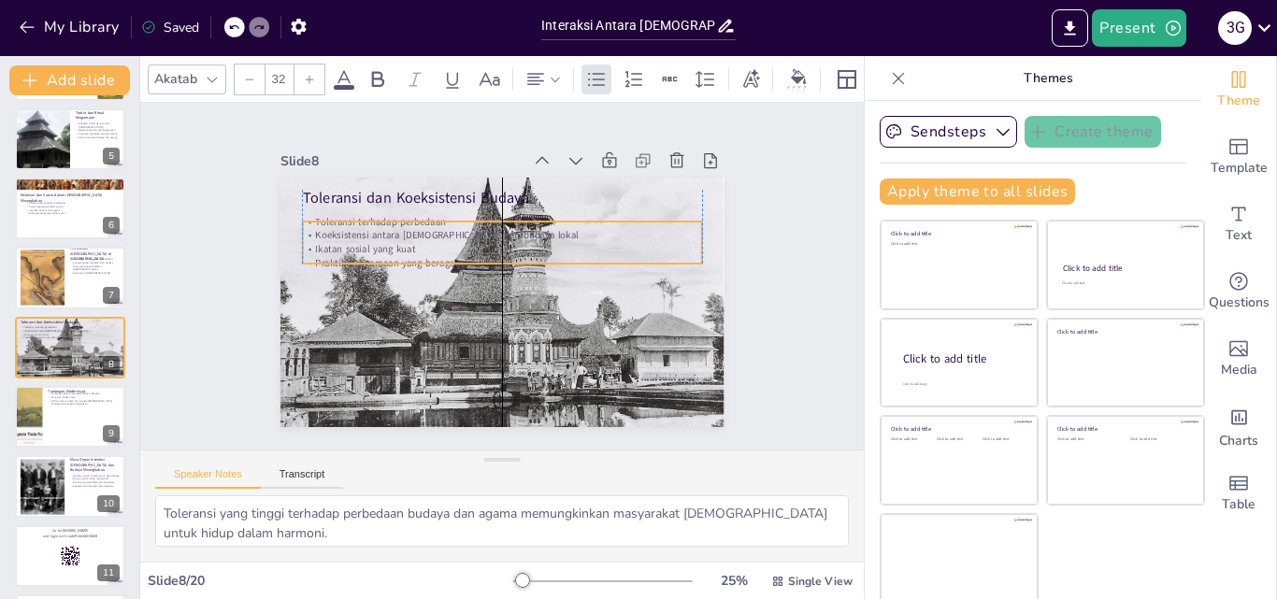
drag, startPoint x: 292, startPoint y: 201, endPoint x: 291, endPoint y: 212, distance: 11.3
click at [308, 212] on p "Toleransi terhadap perbedaan" at bounding box center [507, 221] width 398 height 55
click at [251, 237] on div "Slide 1 Interaksi Antara [DEMOGRAPHIC_DATA] dan Budaya Minangkabau Presentasi i…" at bounding box center [501, 276] width 577 height 358
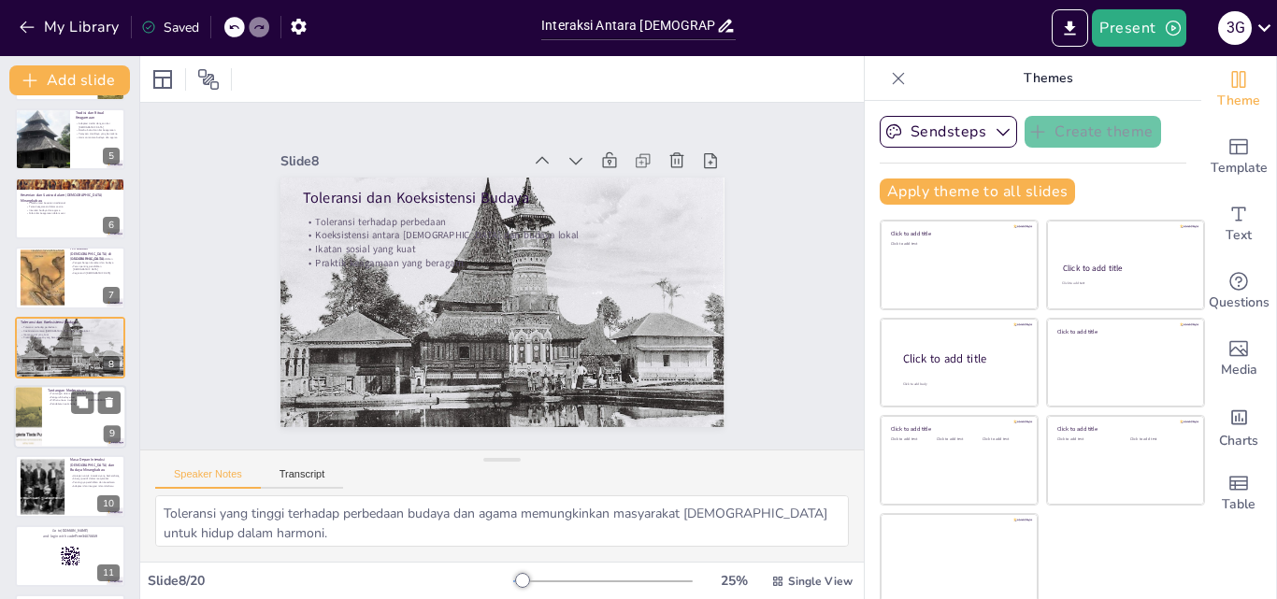
click at [69, 416] on div at bounding box center [70, 417] width 112 height 64
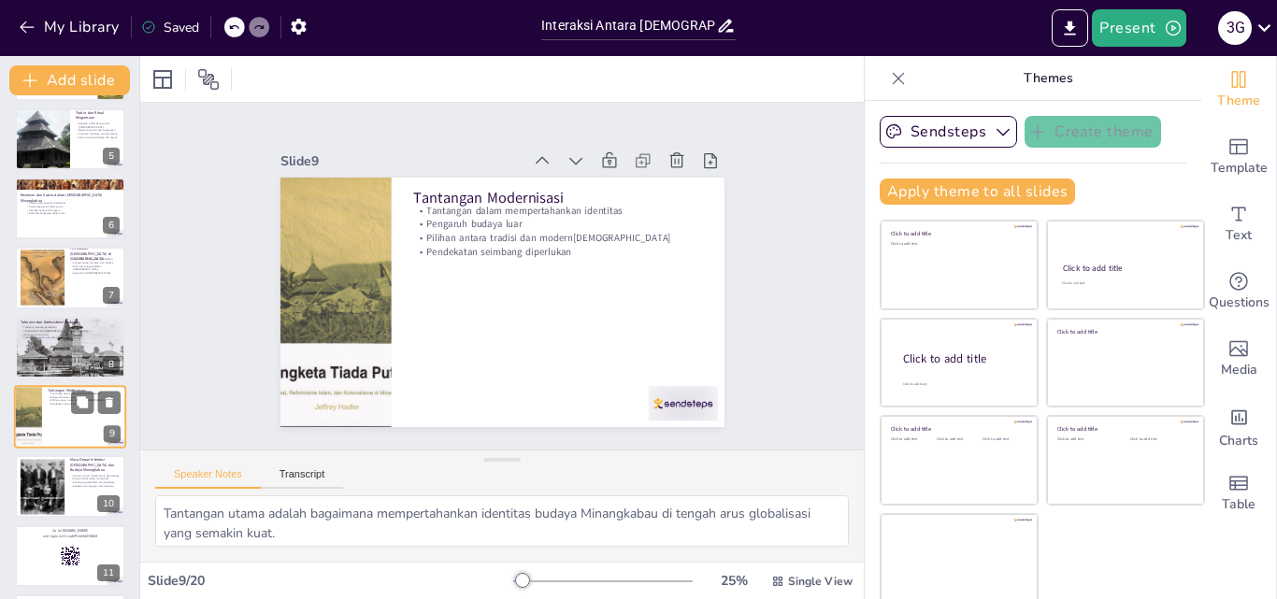
scroll to position [351, 0]
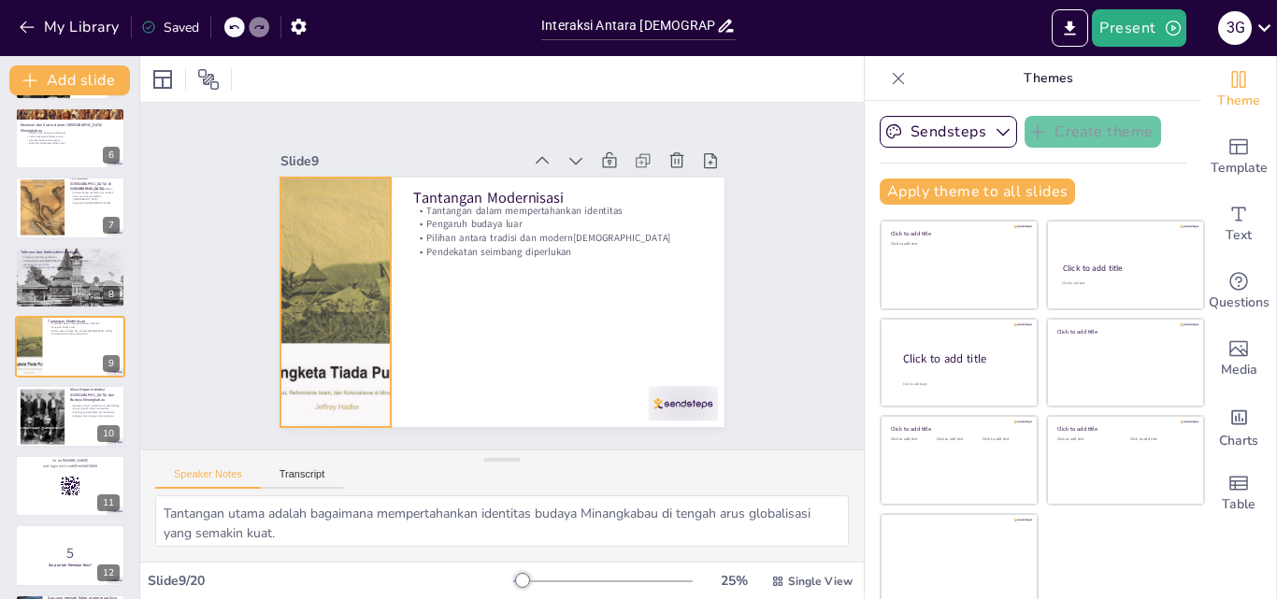
click at [340, 305] on div at bounding box center [334, 284] width 197 height 266
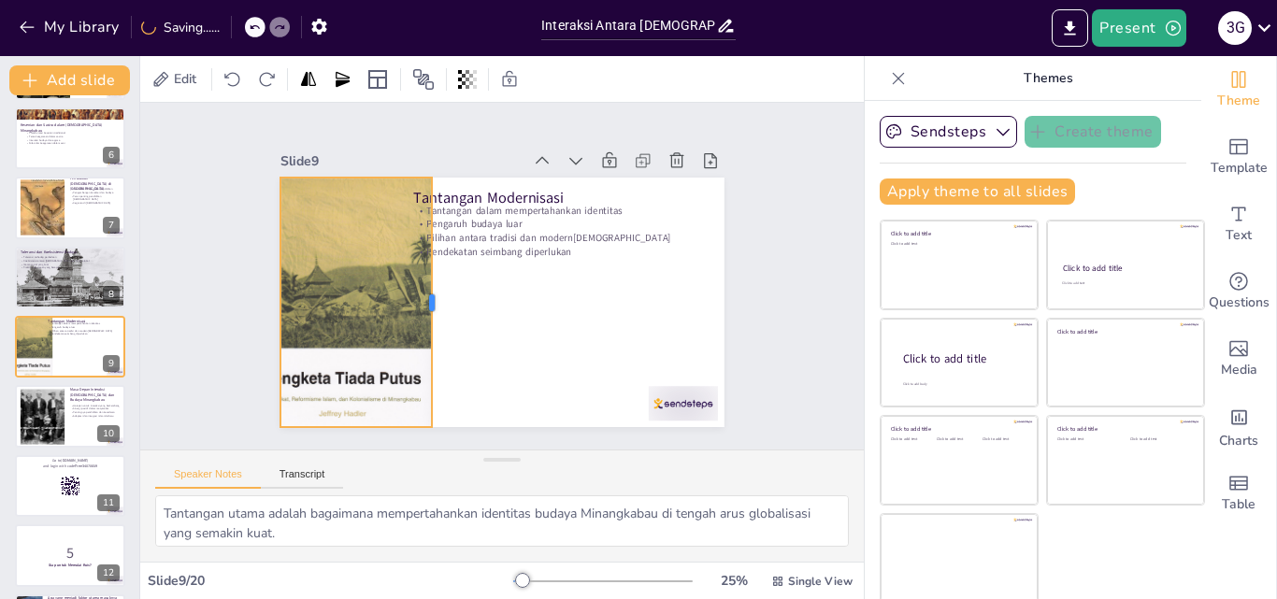
drag, startPoint x: 369, startPoint y: 294, endPoint x: 385, endPoint y: 280, distance: 20.6
click at [385, 280] on div "Tantangan Modernisasi Tantangan dalam mempertahankan identitas Pengaruh budaya …" at bounding box center [498, 302] width 467 height 294
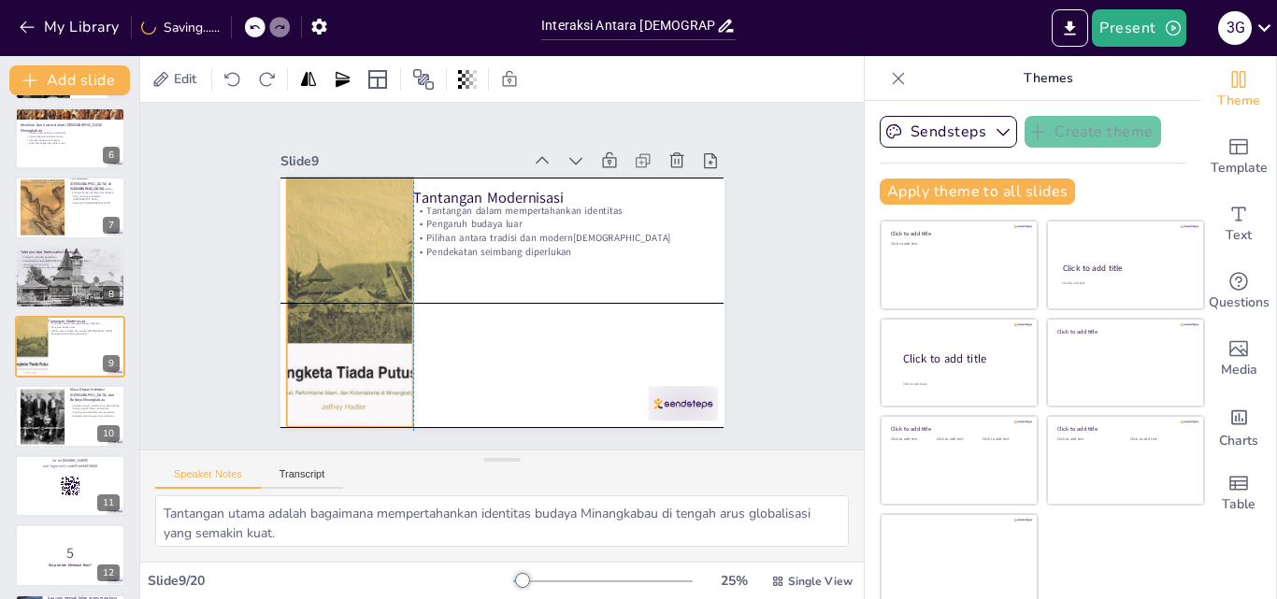
drag, startPoint x: 326, startPoint y: 171, endPoint x: 326, endPoint y: 206, distance: 34.6
click at [326, 206] on div at bounding box center [339, 285] width 197 height 266
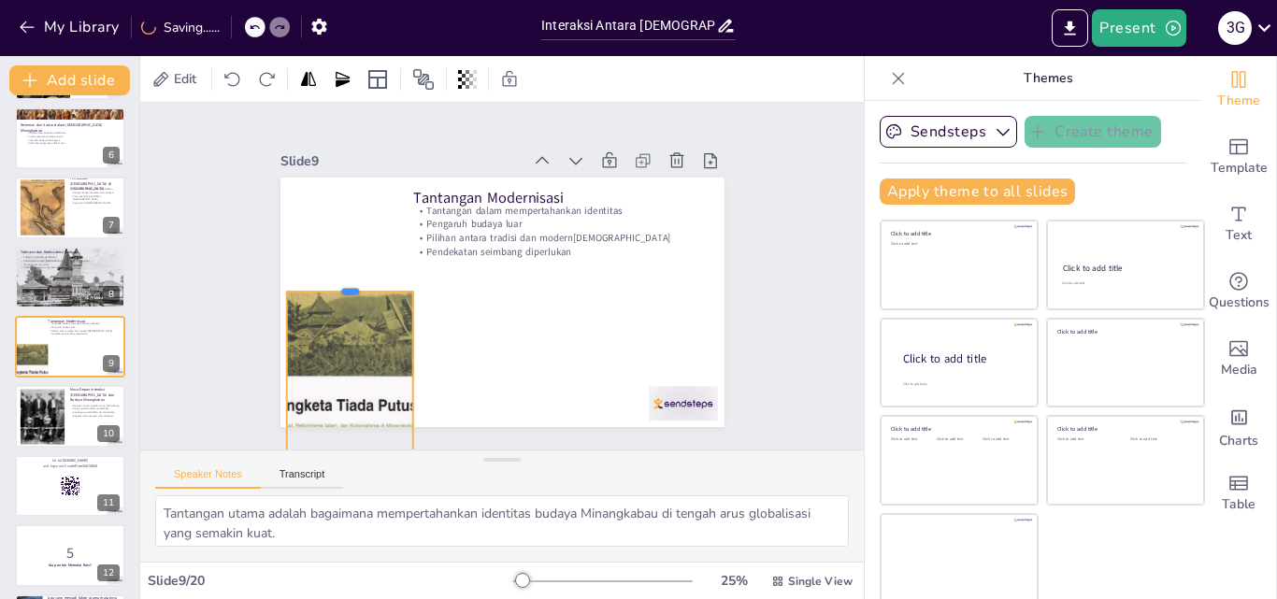
drag, startPoint x: 327, startPoint y: 201, endPoint x: 331, endPoint y: 254, distance: 53.4
click at [331, 263] on div at bounding box center [350, 268] width 128 height 28
click at [331, 262] on div at bounding box center [351, 252] width 127 height 41
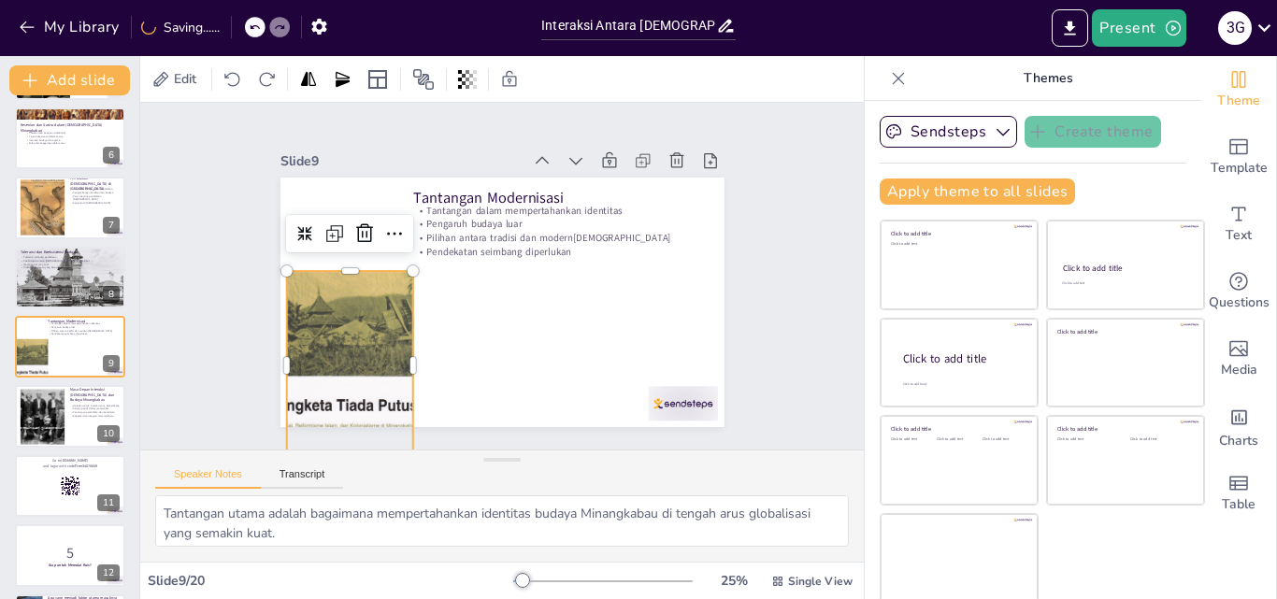
click at [331, 251] on div at bounding box center [502, 303] width 444 height 250
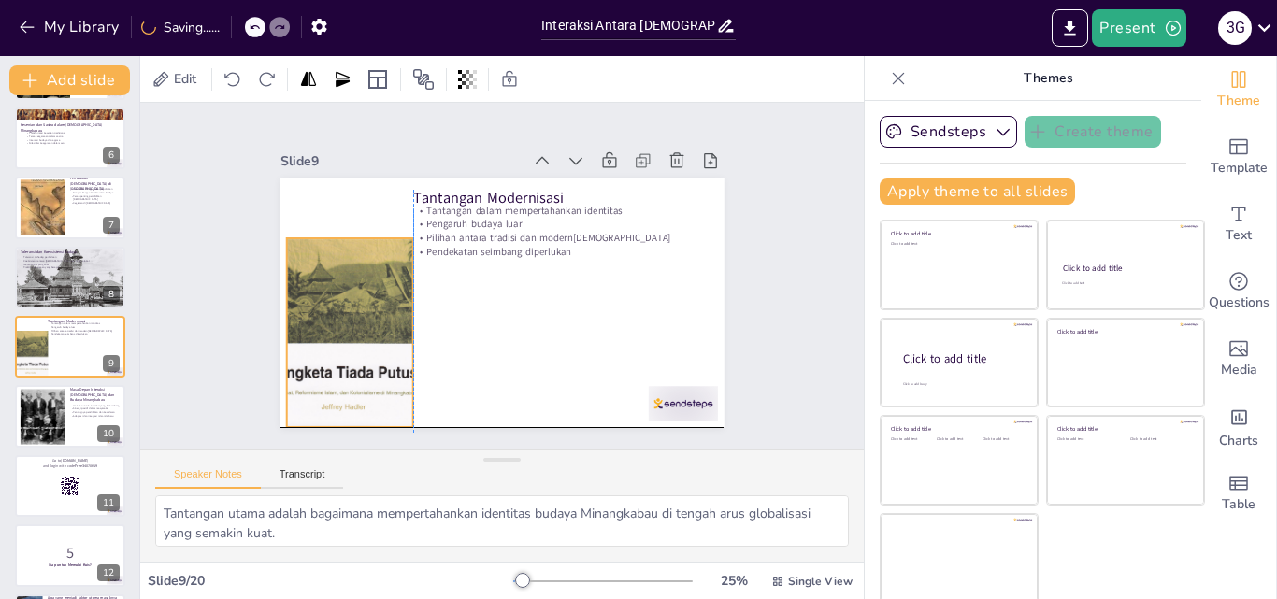
drag, startPoint x: 351, startPoint y: 329, endPoint x: 351, endPoint y: 302, distance: 27.1
click at [351, 302] on div at bounding box center [339, 285] width 197 height 266
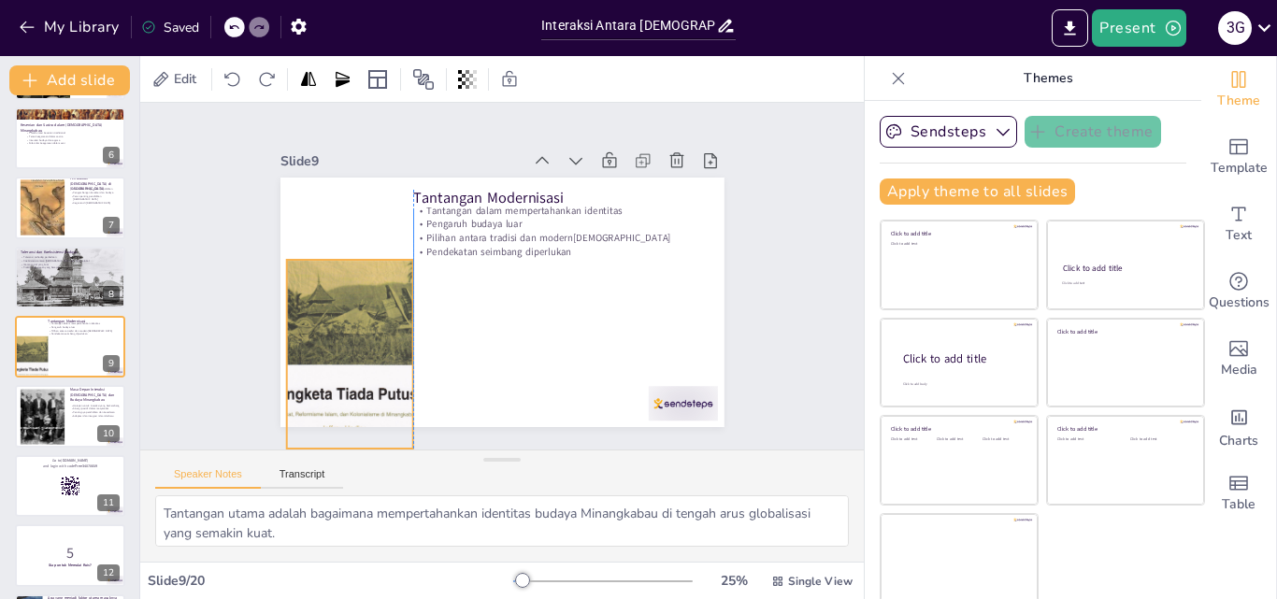
drag, startPoint x: 331, startPoint y: 232, endPoint x: 334, endPoint y: 253, distance: 21.7
click at [334, 253] on div at bounding box center [337, 307] width 197 height 266
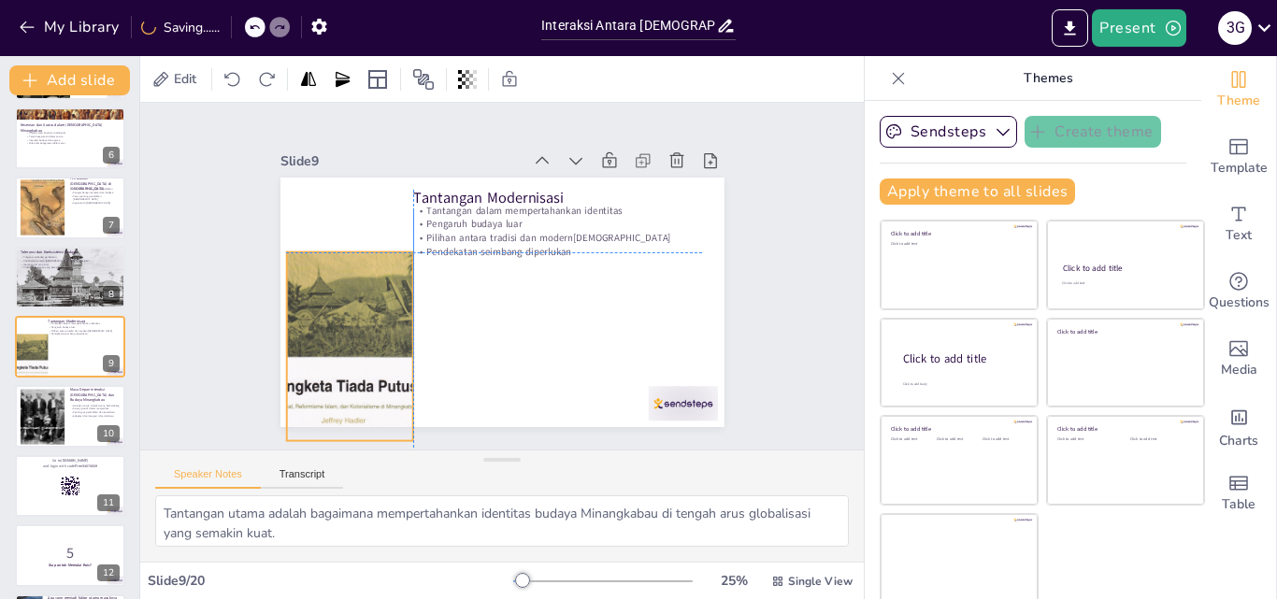
click at [334, 252] on div at bounding box center [342, 317] width 172 height 250
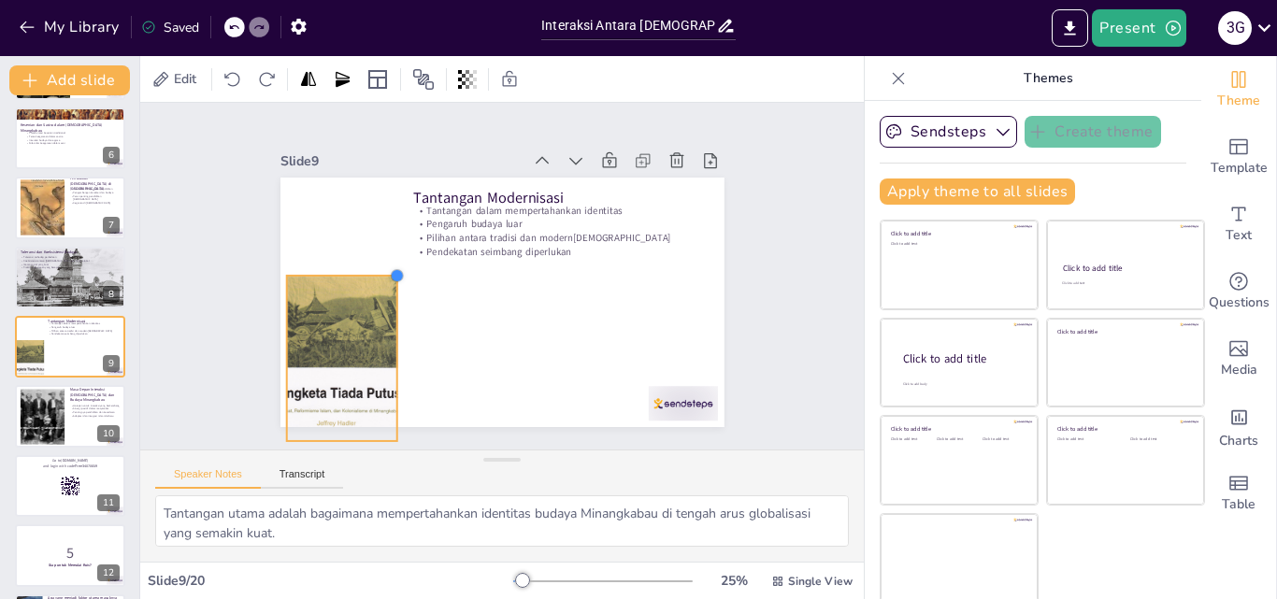
drag, startPoint x: 390, startPoint y: 243, endPoint x: 374, endPoint y: 270, distance: 31.4
click at [390, 270] on div at bounding box center [398, 264] width 17 height 17
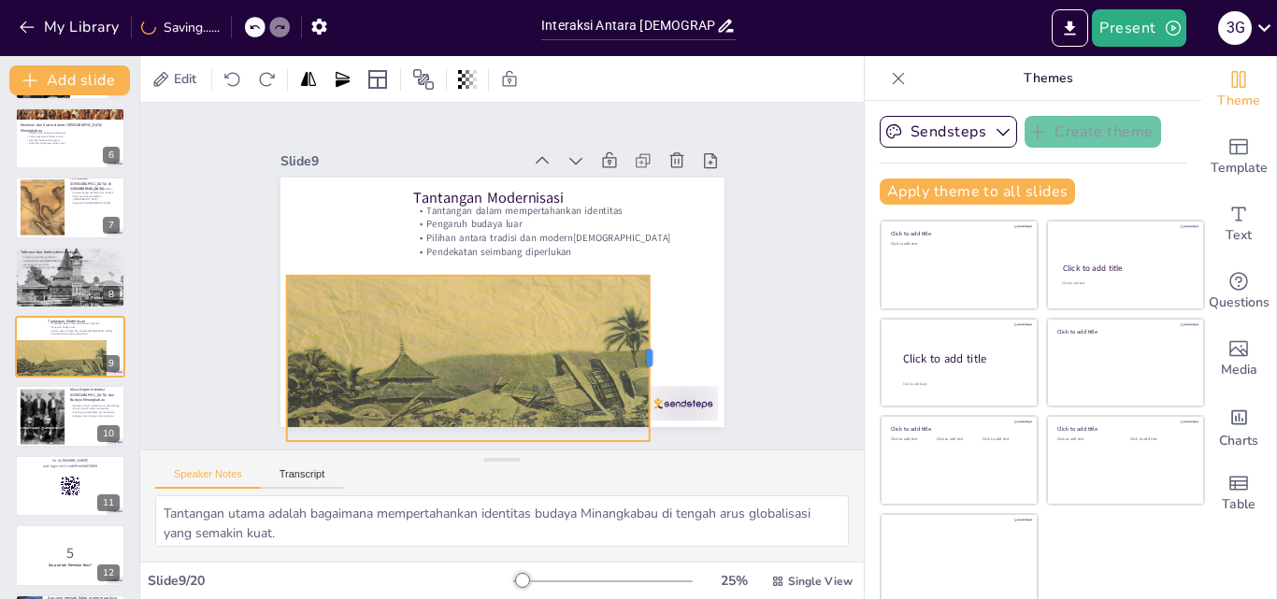
drag, startPoint x: 376, startPoint y: 347, endPoint x: 631, endPoint y: 330, distance: 255.7
click at [632, 330] on div at bounding box center [648, 373] width 32 height 165
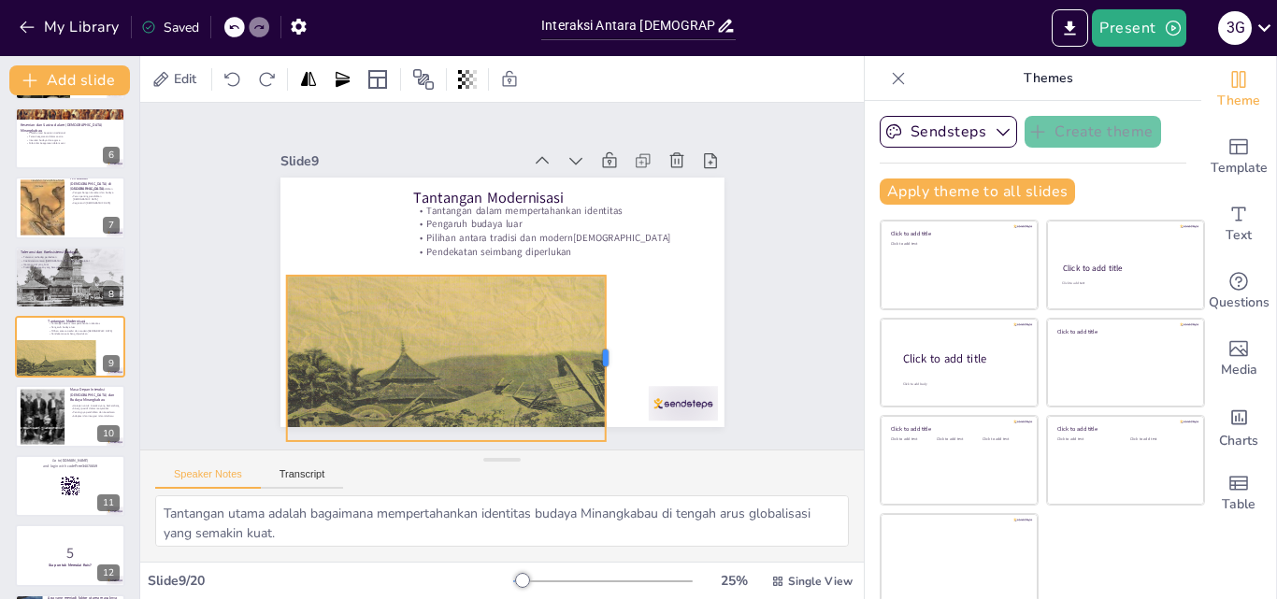
drag, startPoint x: 631, startPoint y: 330, endPoint x: 582, endPoint y: 324, distance: 48.9
click at [588, 324] on div at bounding box center [604, 369] width 32 height 165
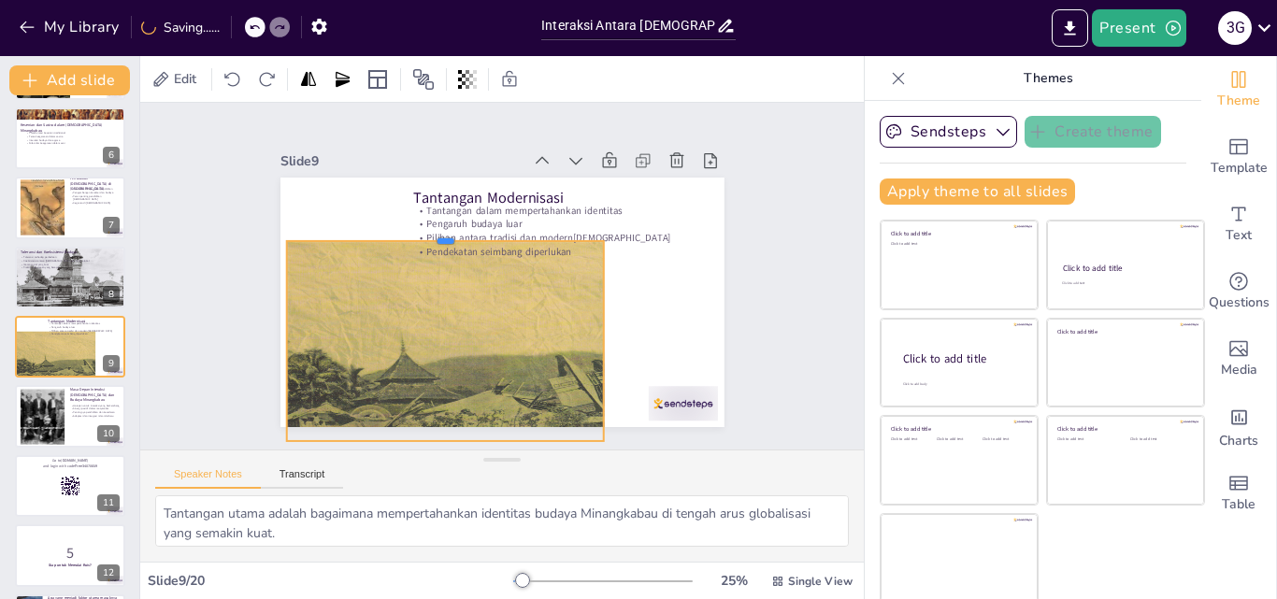
drag, startPoint x: 423, startPoint y: 268, endPoint x: 450, endPoint y: 251, distance: 31.1
click at [450, 251] on div "Tantangan Modernisasi Tantangan dalam mempertahankan identitas Pengaruh budaya …" at bounding box center [498, 302] width 467 height 294
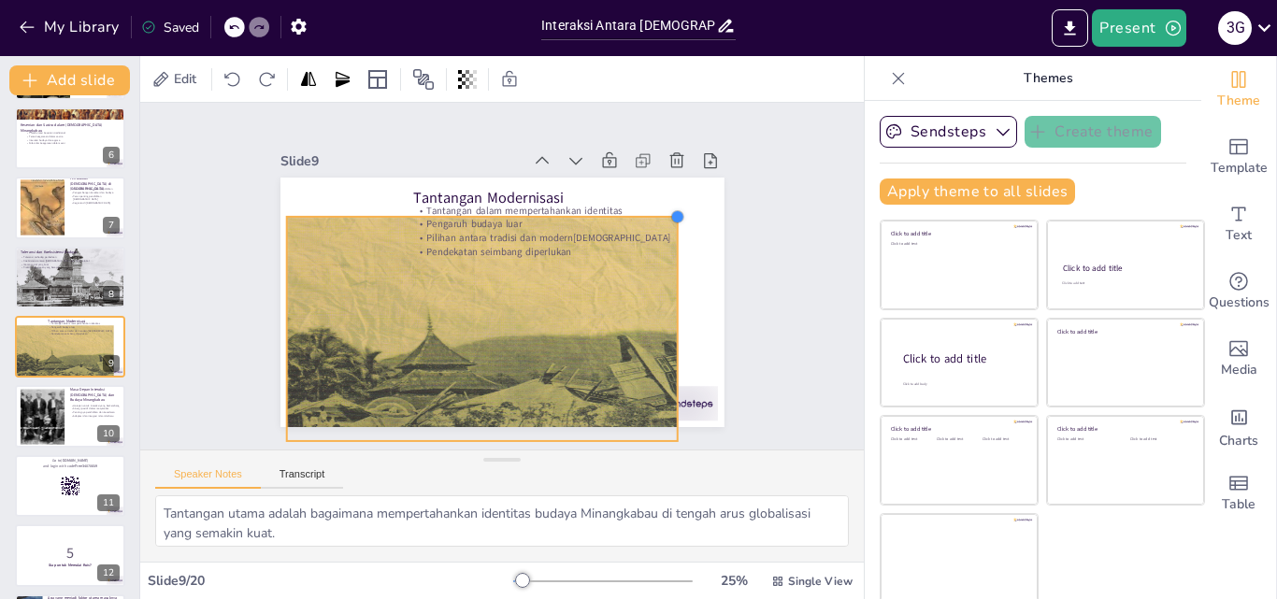
drag, startPoint x: 586, startPoint y: 250, endPoint x: 650, endPoint y: 208, distance: 76.2
click at [670, 209] on div at bounding box center [677, 216] width 15 height 15
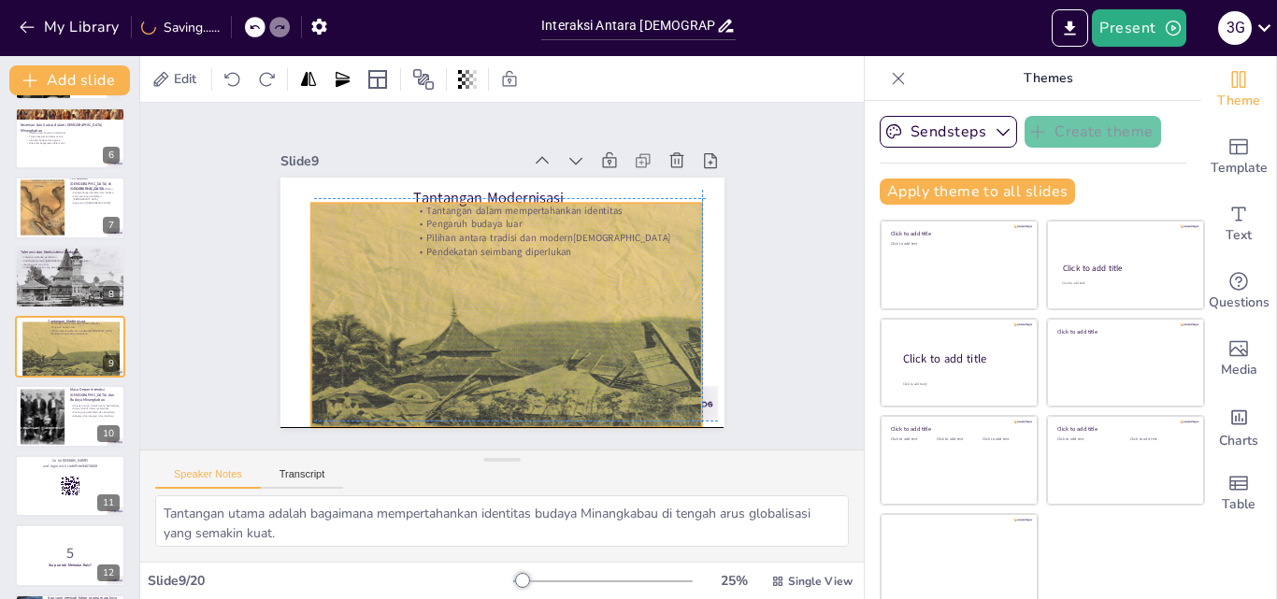
drag, startPoint x: 394, startPoint y: 305, endPoint x: 411, endPoint y: 279, distance: 31.6
click at [416, 291] on div at bounding box center [494, 396] width 572 height 565
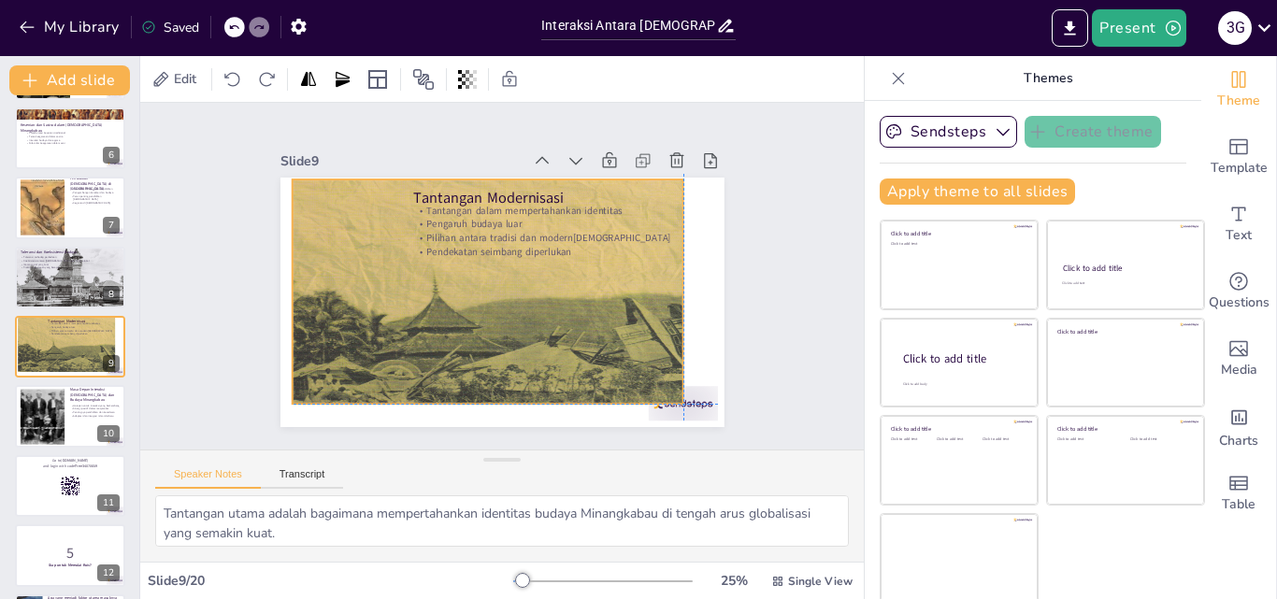
drag, startPoint x: 411, startPoint y: 276, endPoint x: 388, endPoint y: 241, distance: 41.7
click at [388, 241] on div at bounding box center [490, 371] width 531 height 523
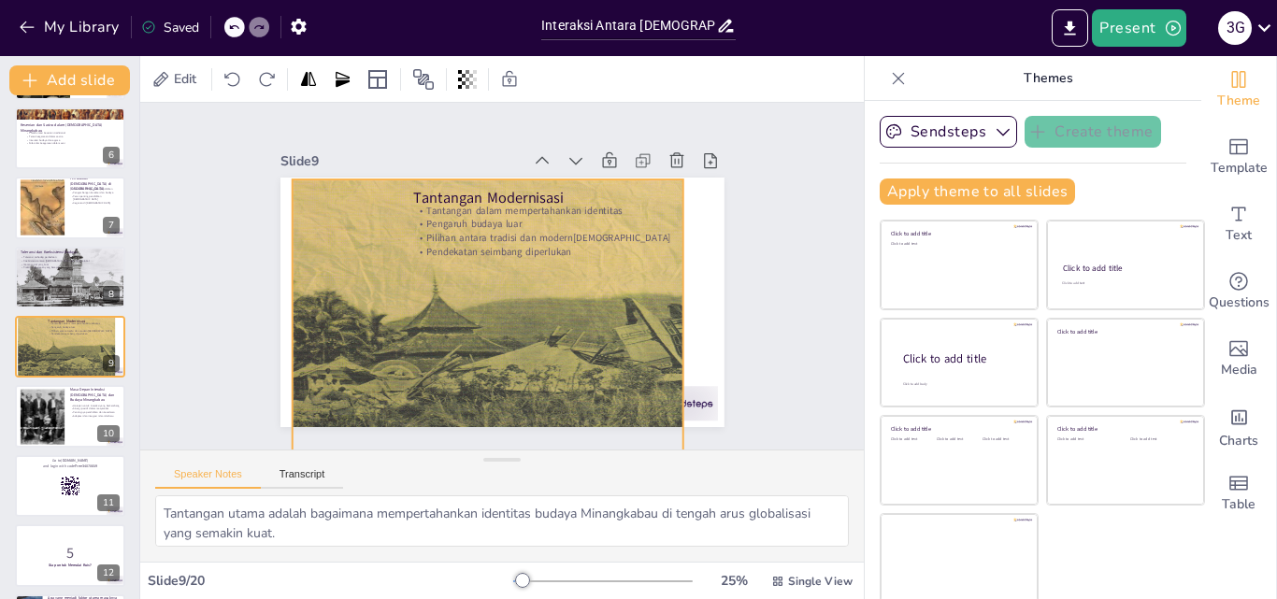
drag, startPoint x: 470, startPoint y: 398, endPoint x: 513, endPoint y: 465, distance: 79.9
click at [513, 465] on div "Slide 1 Interaksi Antara [DEMOGRAPHIC_DATA] dan Budaya Minangkabau Presentasi i…" at bounding box center [501, 332] width 723 height 459
click at [730, 317] on div "Slide 1 Interaksi Antara [DEMOGRAPHIC_DATA] dan Budaya Minangkabau Presentasi i…" at bounding box center [501, 276] width 577 height 358
click at [274, 177] on div "Tantangan Modernisasi Tantangan dalam mempertahankan identitas Pengaruh budaya …" at bounding box center [496, 302] width 486 height 336
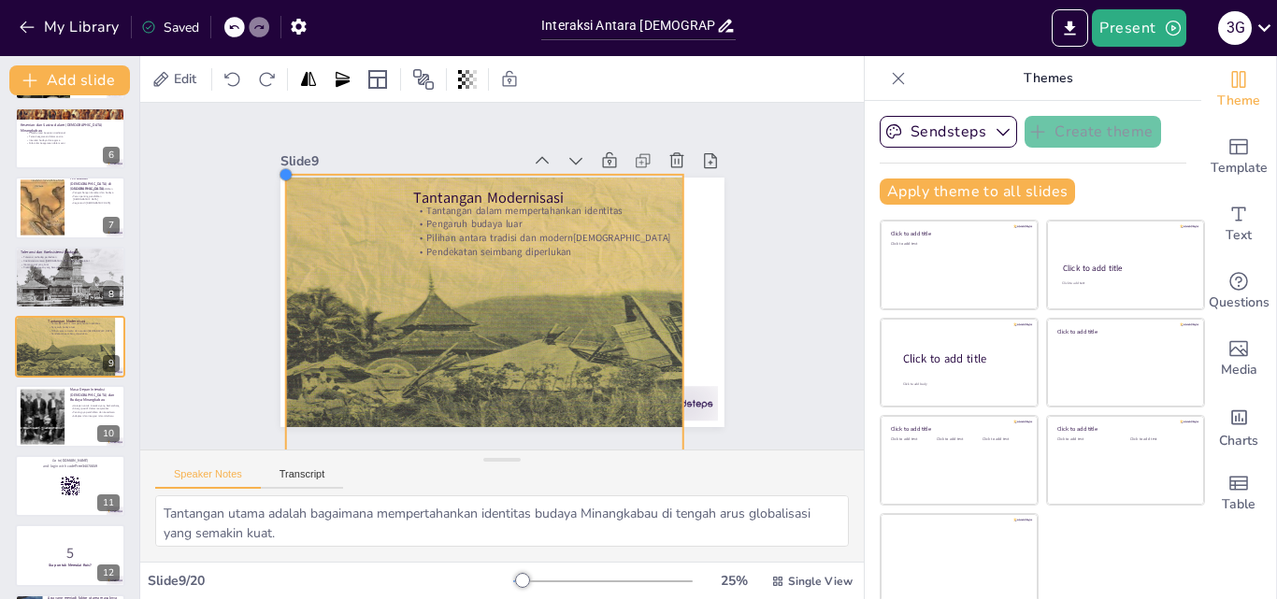
drag, startPoint x: 269, startPoint y: 172, endPoint x: 257, endPoint y: 170, distance: 12.3
click at [289, 162] on div at bounding box center [297, 153] width 17 height 17
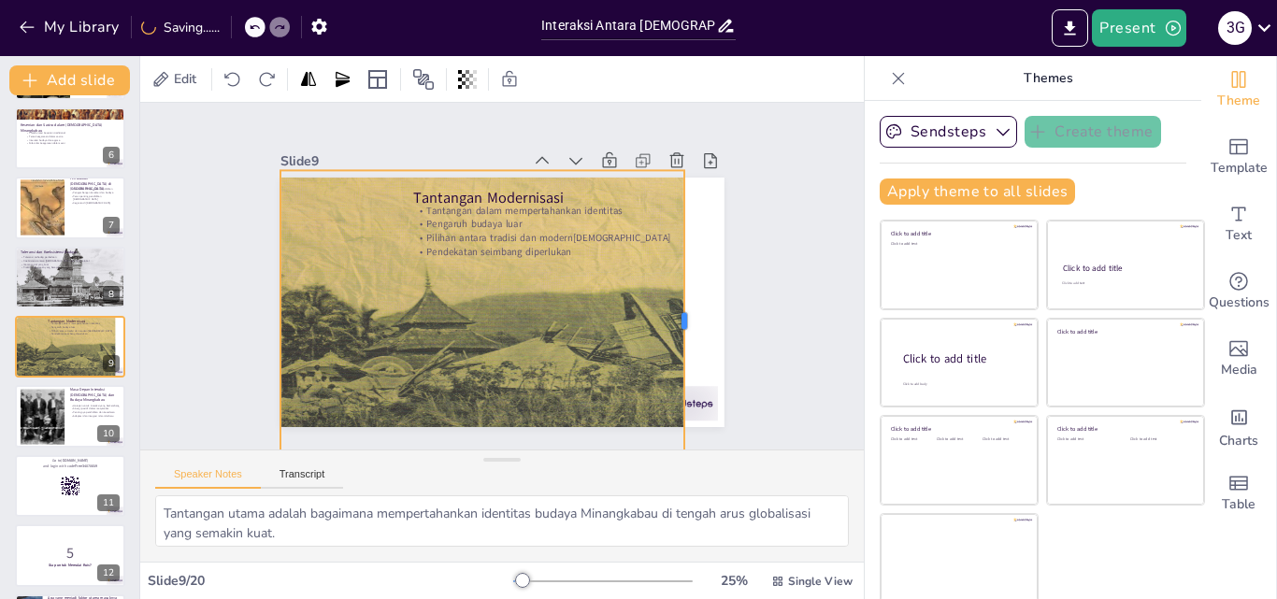
drag, startPoint x: 662, startPoint y: 309, endPoint x: 691, endPoint y: 309, distance: 29.0
click at [691, 309] on div at bounding box center [686, 340] width 46 height 300
click at [691, 309] on div at bounding box center [686, 340] width 47 height 300
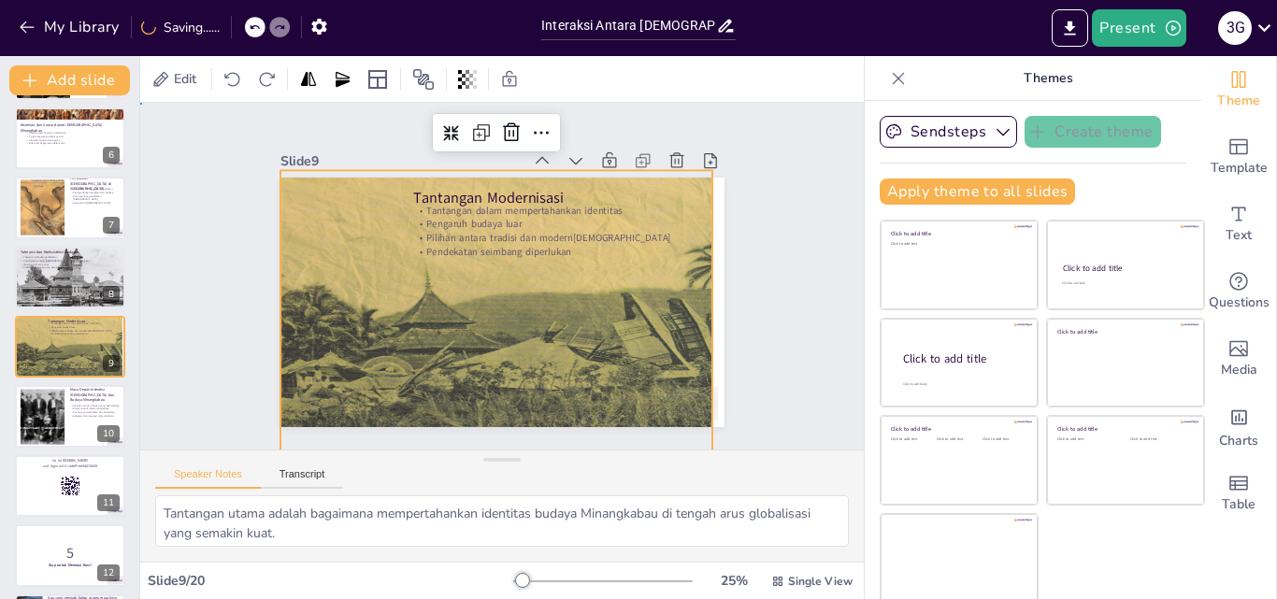
click at [717, 313] on div "Slide 1 Interaksi Antara [DEMOGRAPHIC_DATA] dan Budaya Minangkabau Presentasi i…" at bounding box center [501, 276] width 577 height 358
click at [687, 318] on div at bounding box center [485, 367] width 547 height 538
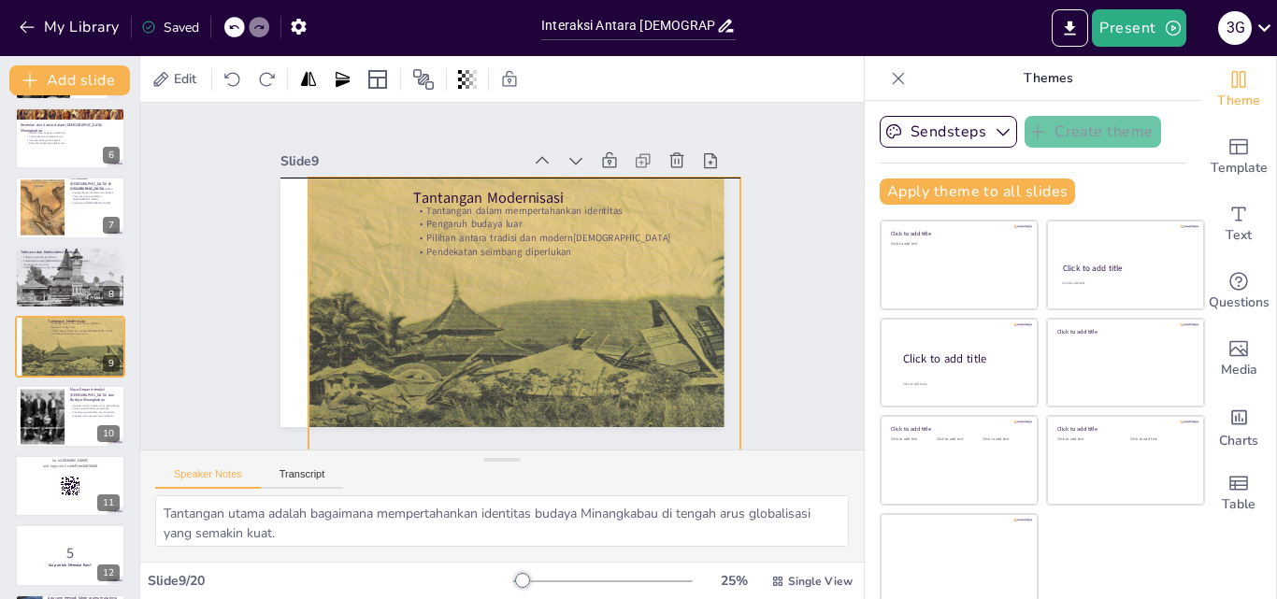
drag, startPoint x: 689, startPoint y: 298, endPoint x: 720, endPoint y: 305, distance: 31.5
click at [720, 305] on div "Slide 1 Interaksi Antara [DEMOGRAPHIC_DATA] dan Budaya Minangkabau Presentasi i…" at bounding box center [501, 276] width 577 height 358
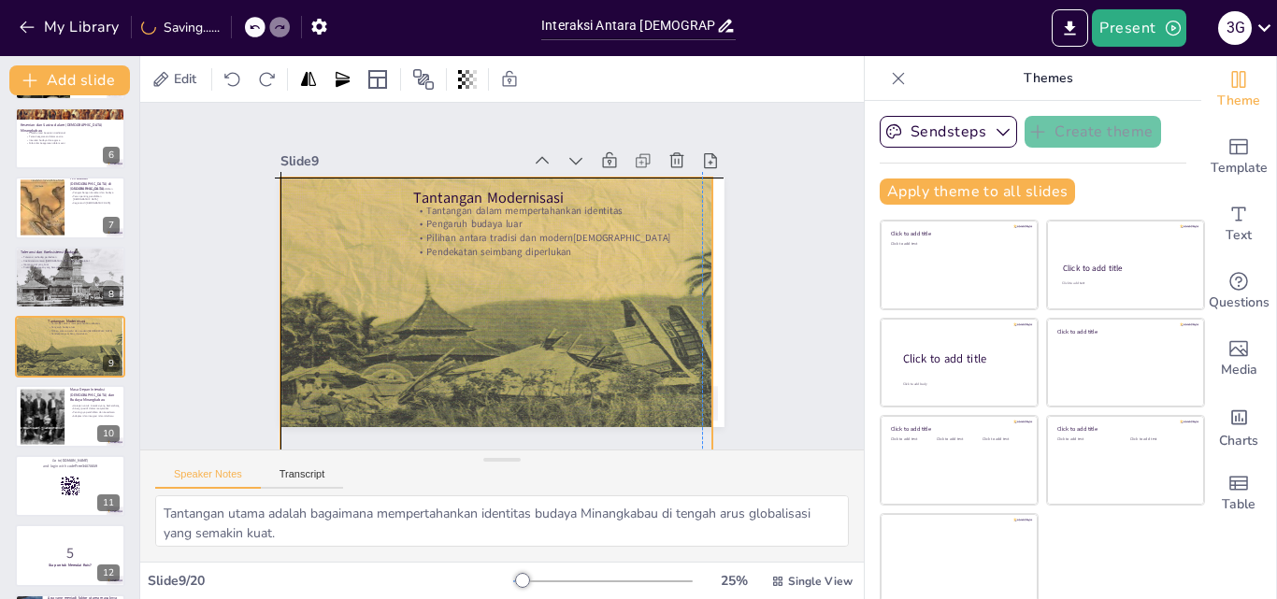
drag, startPoint x: 712, startPoint y: 305, endPoint x: 676, endPoint y: 299, distance: 36.9
click at [676, 299] on div "Slide 1 Interaksi Antara [DEMOGRAPHIC_DATA] dan Budaya Minangkabau Presentasi i…" at bounding box center [501, 275] width 577 height 357
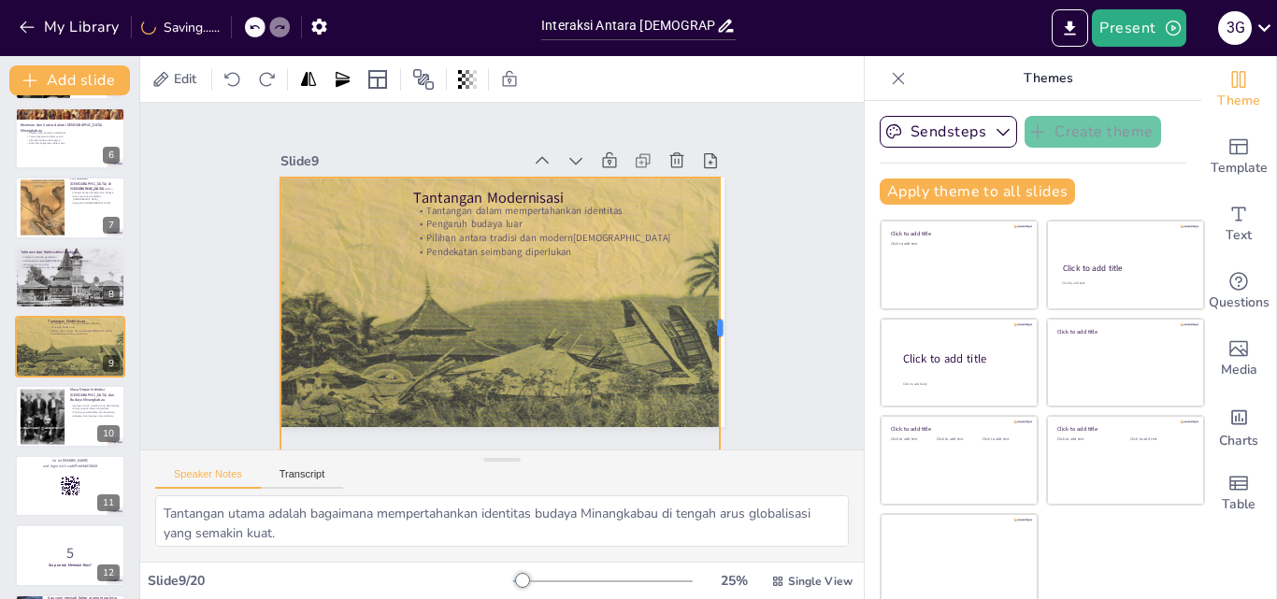
click at [697, 313] on div at bounding box center [699, 395] width 107 height 291
click at [706, 312] on div at bounding box center [725, 351] width 46 height 300
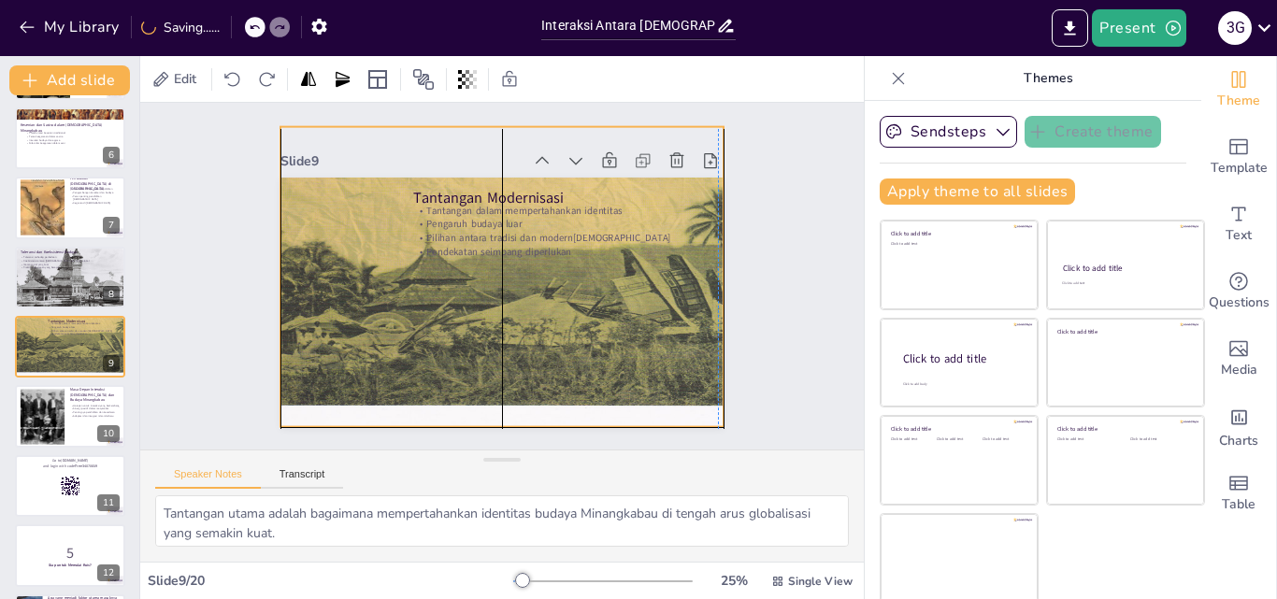
drag, startPoint x: 509, startPoint y: 373, endPoint x: 510, endPoint y: 324, distance: 48.6
click at [510, 324] on div at bounding box center [490, 324] width 547 height 538
click at [510, 324] on div at bounding box center [476, 318] width 654 height 650
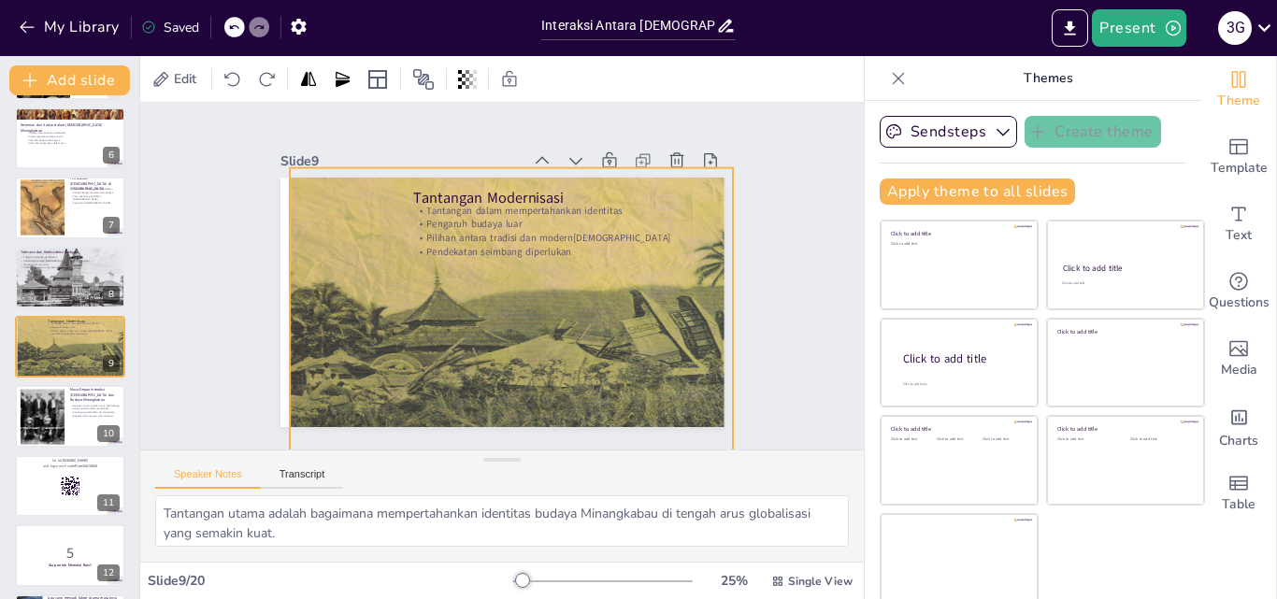
drag, startPoint x: 510, startPoint y: 308, endPoint x: 520, endPoint y: 350, distance: 43.1
click at [520, 350] on div at bounding box center [468, 359] width 654 height 649
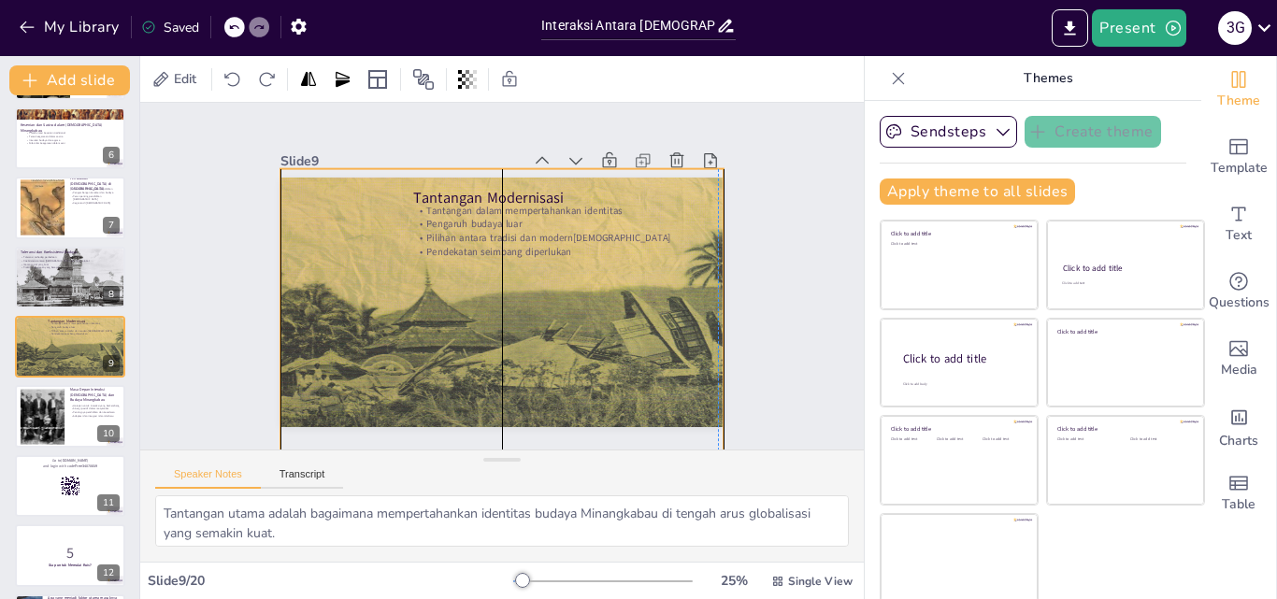
click at [261, 306] on div at bounding box center [485, 366] width 547 height 538
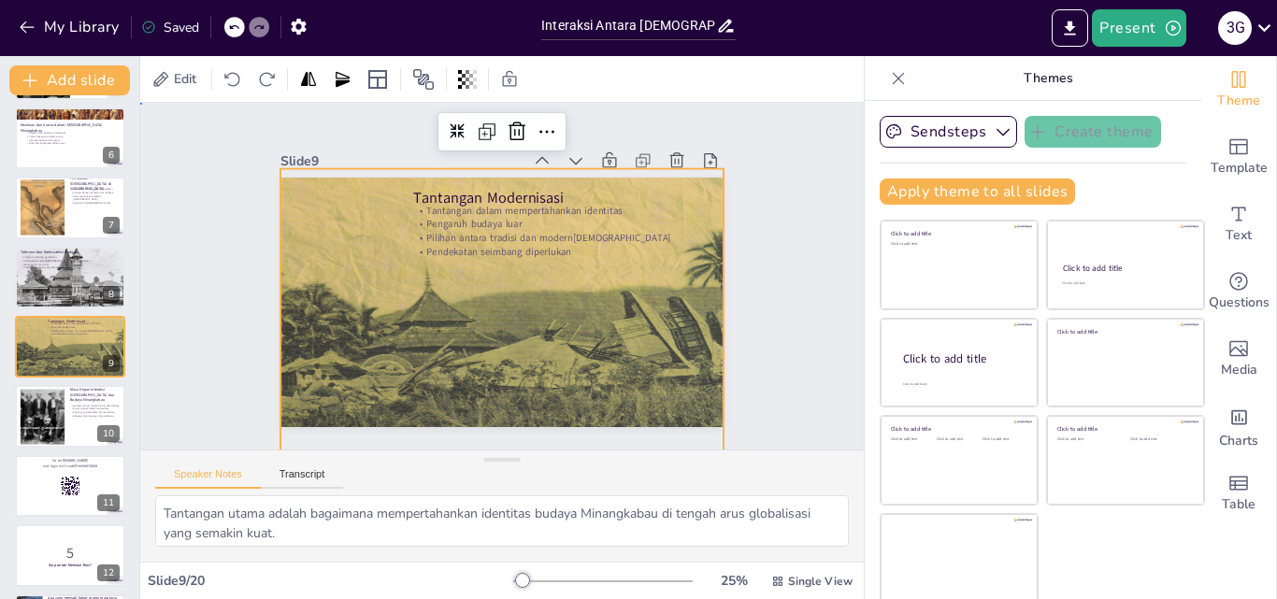
click at [219, 317] on div "Slide 1 Interaksi Antara [DEMOGRAPHIC_DATA] dan Budaya Minangkabau Presentasi i…" at bounding box center [501, 275] width 599 height 409
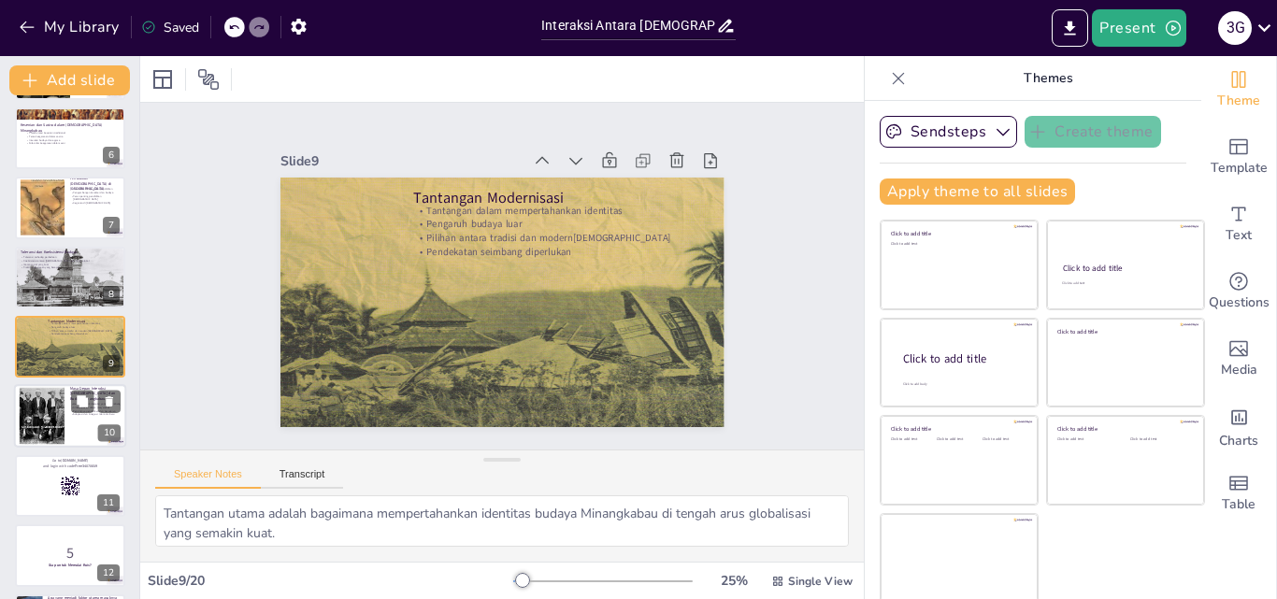
click at [72, 420] on div at bounding box center [70, 417] width 112 height 64
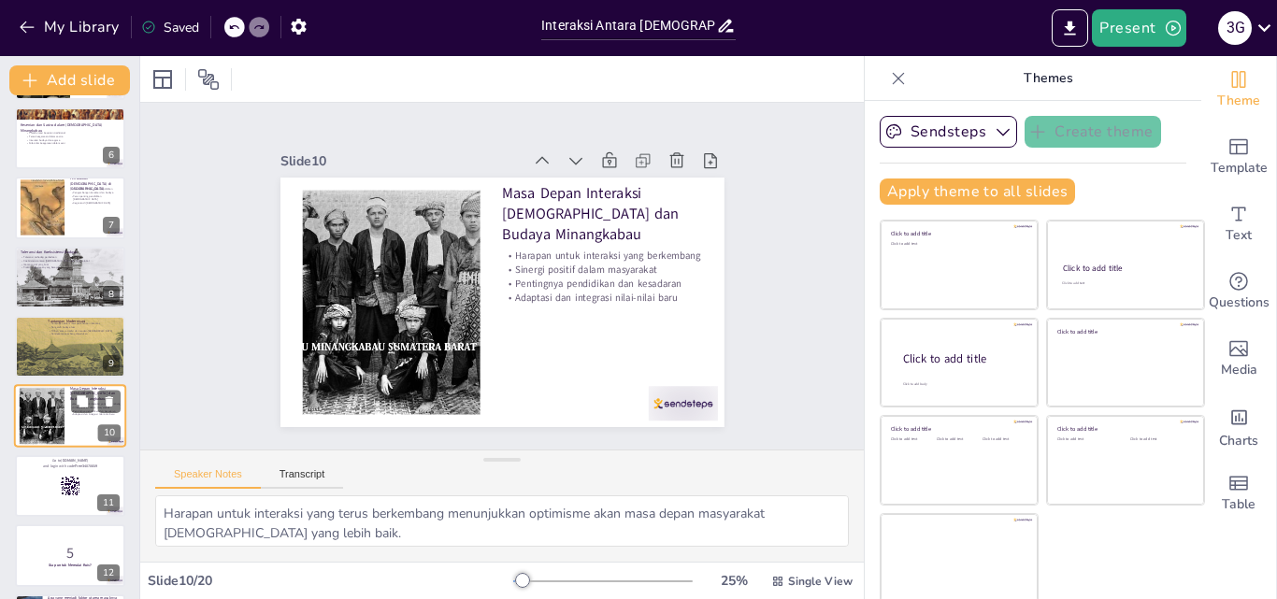
scroll to position [420, 0]
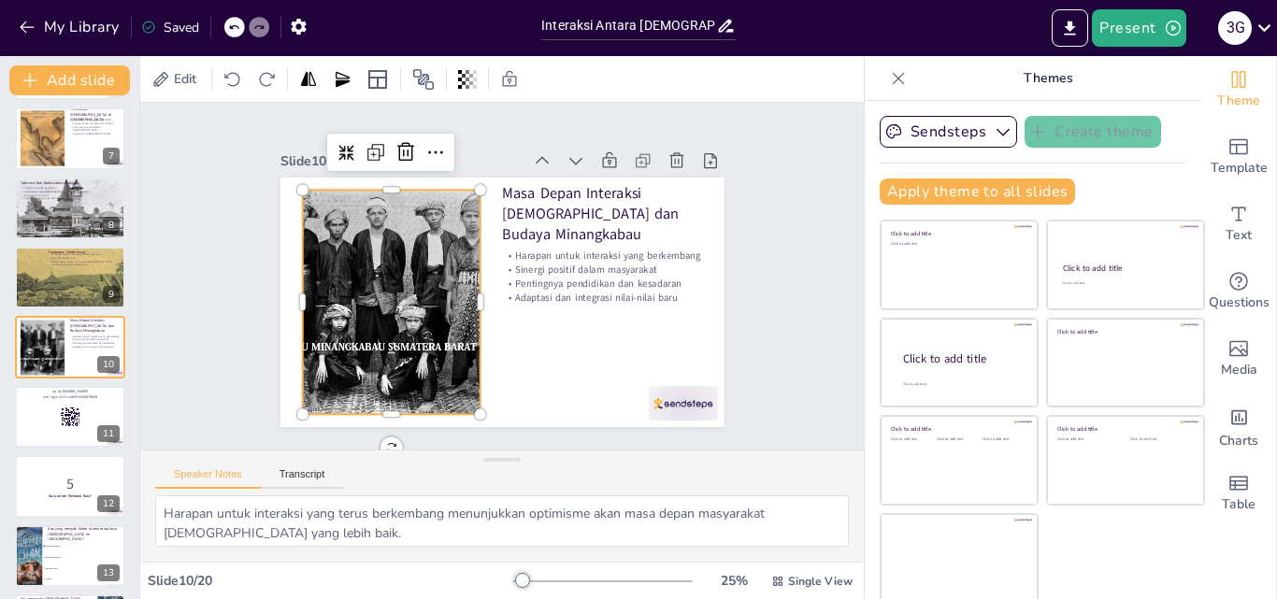
click at [435, 387] on div at bounding box center [389, 291] width 350 height 258
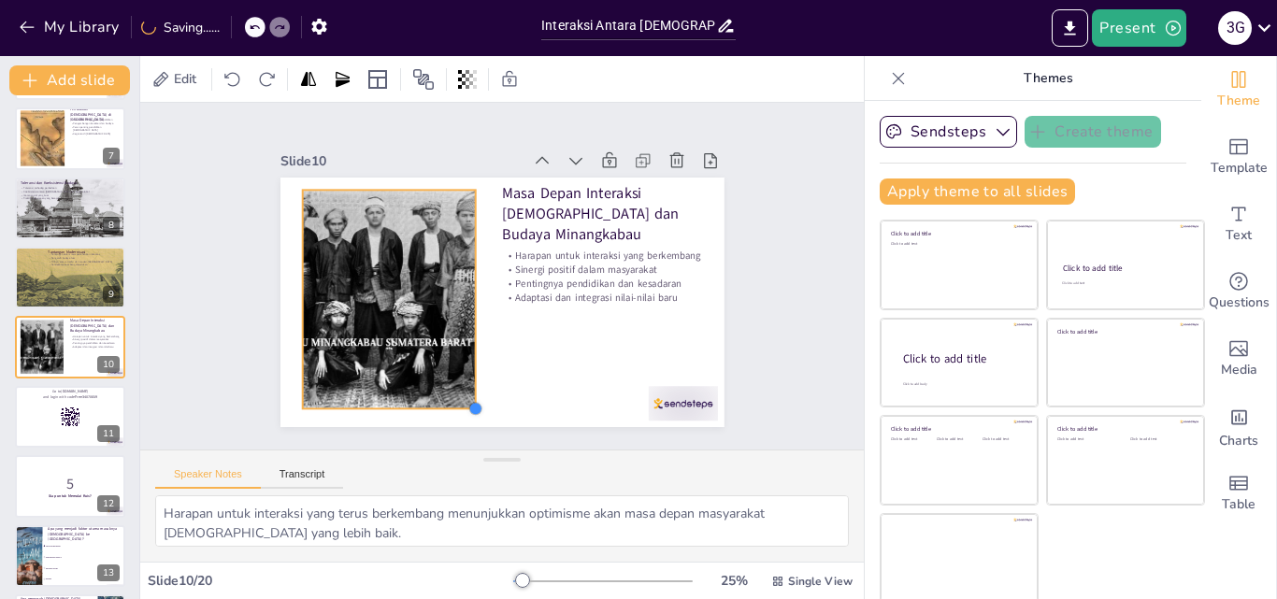
click at [457, 402] on div at bounding box center [448, 401] width 18 height 18
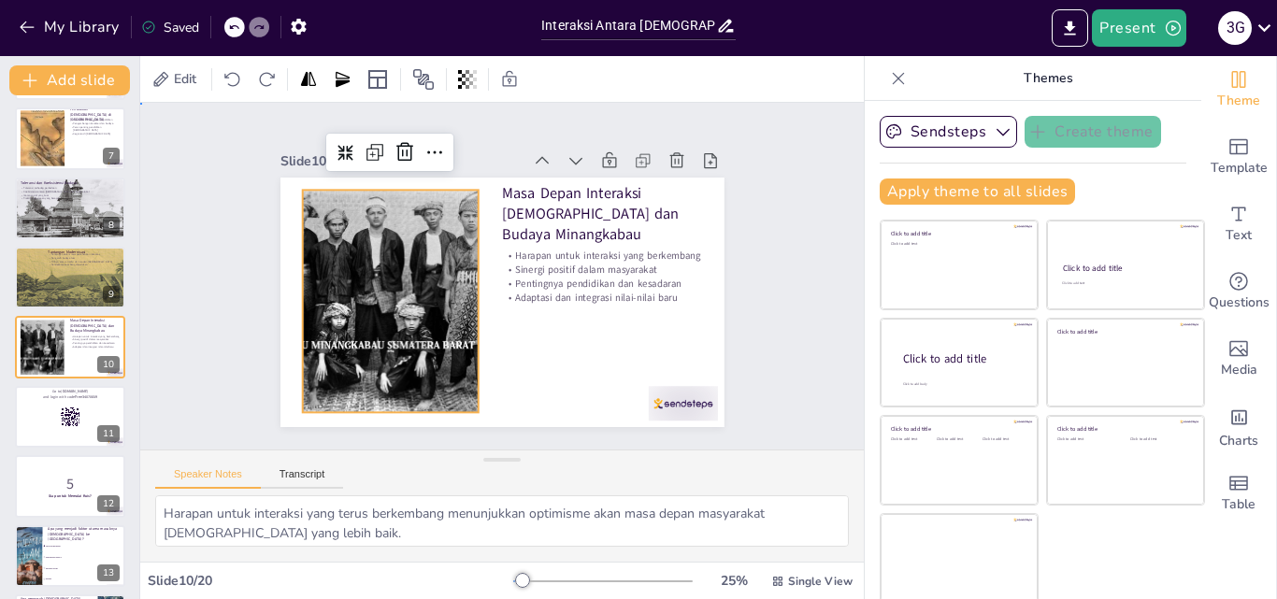
click at [180, 362] on div "Slide 1 Interaksi Antara [DEMOGRAPHIC_DATA] dan Budaya Minangkabau Presentasi i…" at bounding box center [502, 275] width 795 height 553
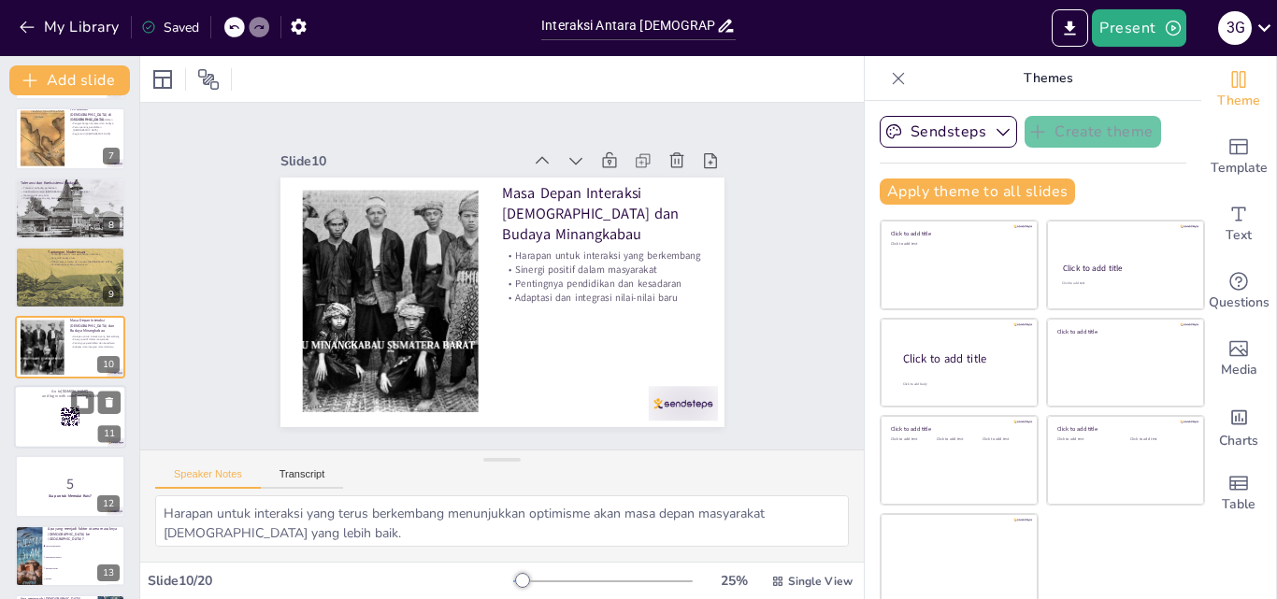
click at [41, 419] on div at bounding box center [70, 417] width 112 height 64
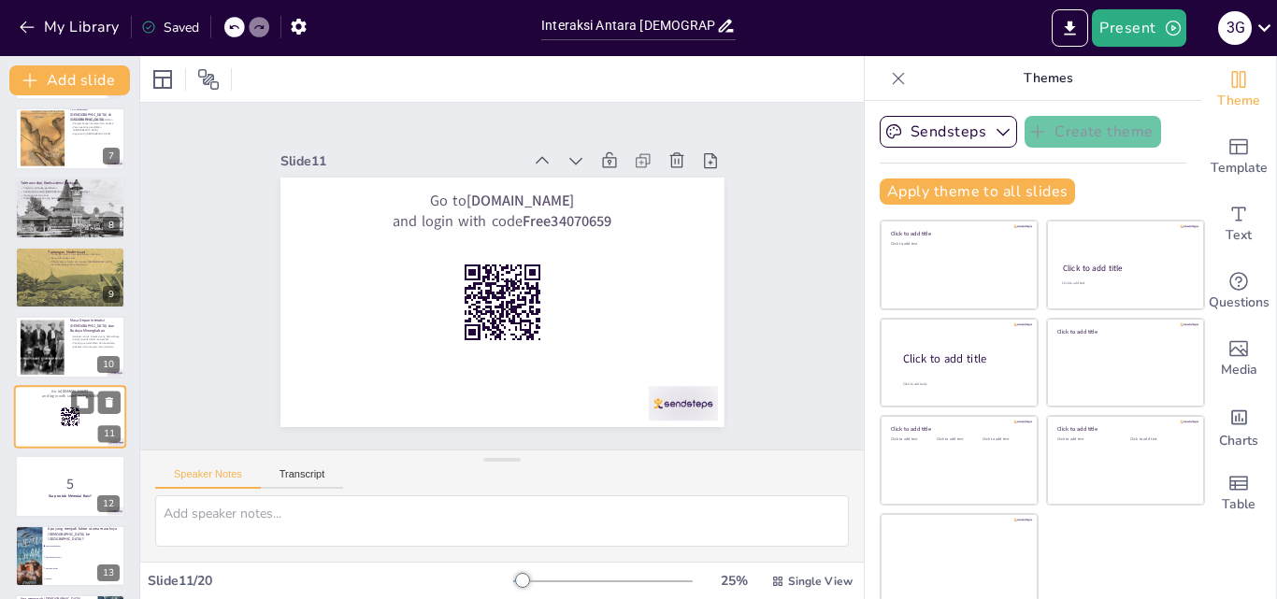
scroll to position [489, 0]
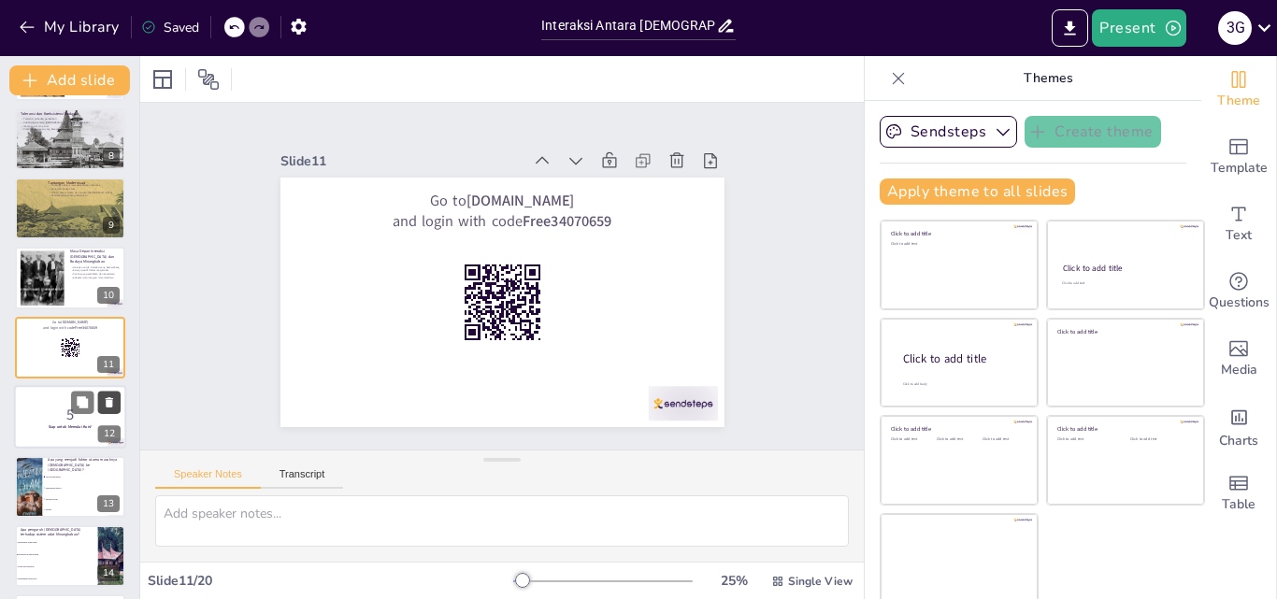
click at [110, 392] on button at bounding box center [109, 403] width 22 height 22
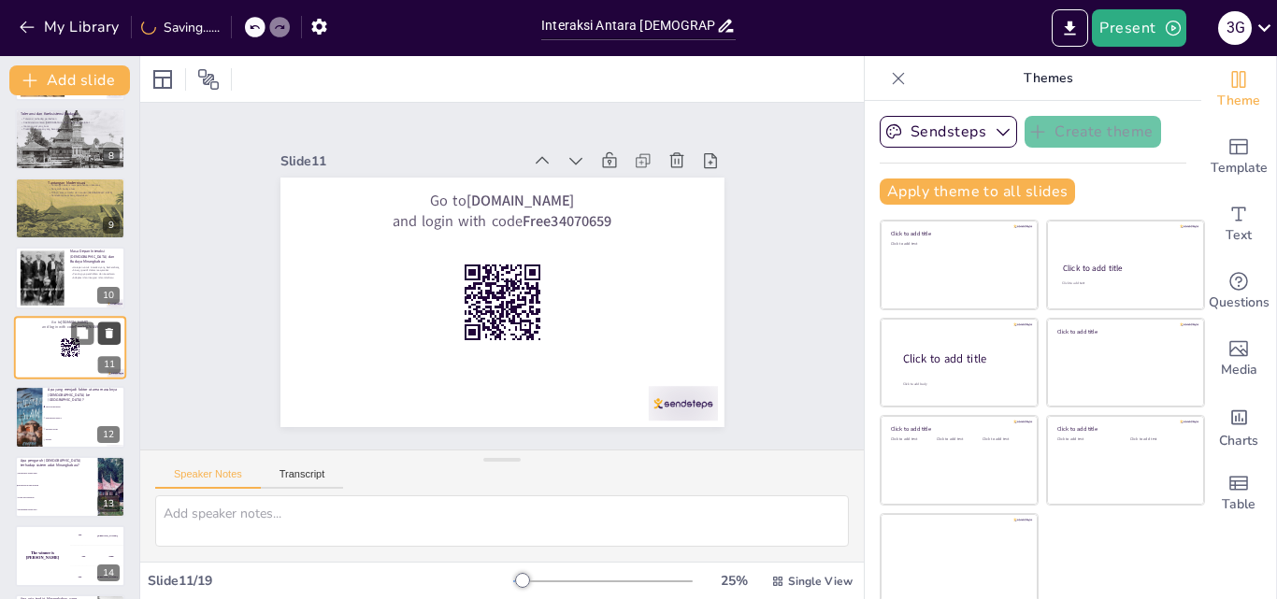
click at [106, 322] on button at bounding box center [109, 333] width 22 height 22
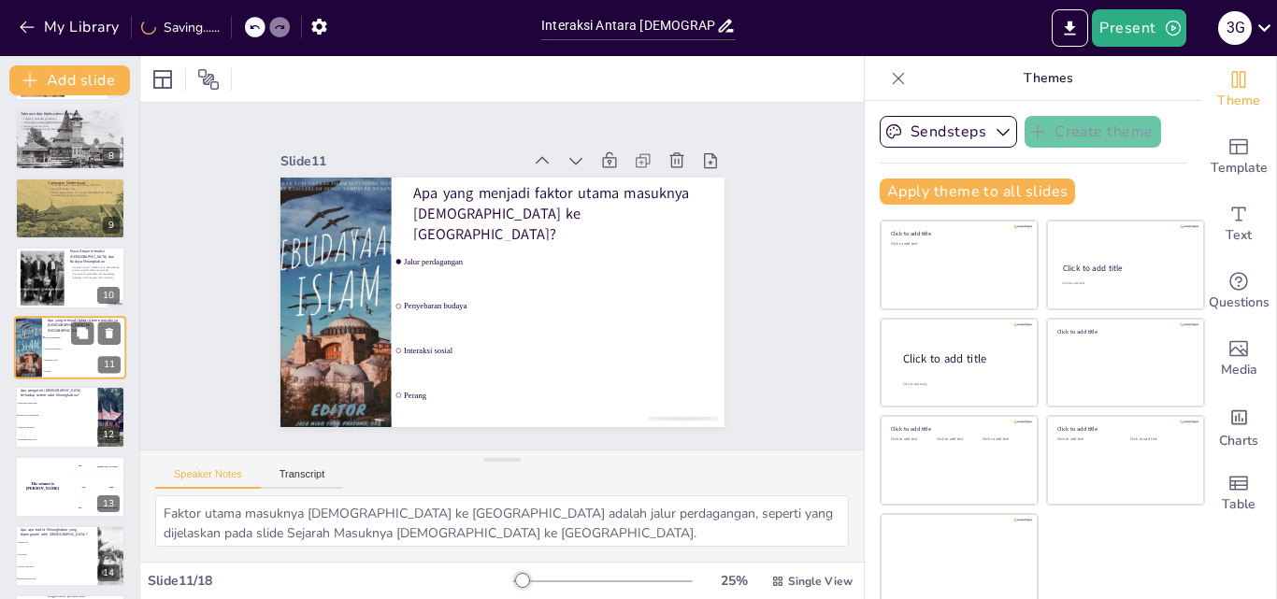
click at [96, 332] on div at bounding box center [96, 333] width 50 height 22
click at [107, 322] on button at bounding box center [109, 333] width 22 height 22
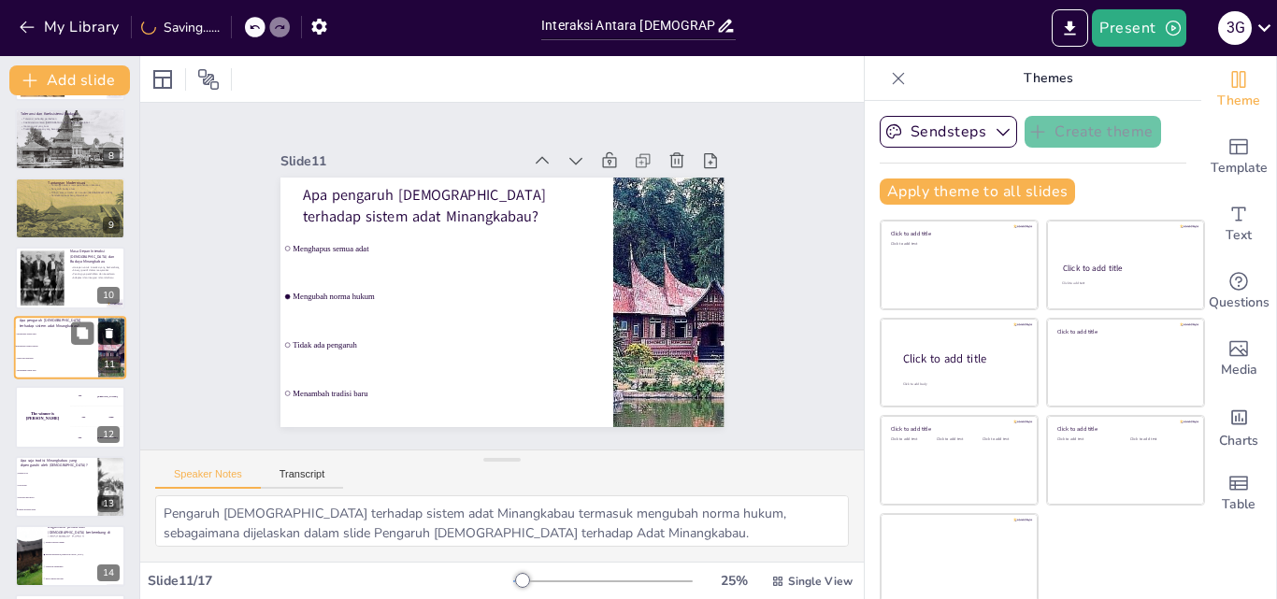
click at [107, 322] on button at bounding box center [109, 333] width 22 height 22
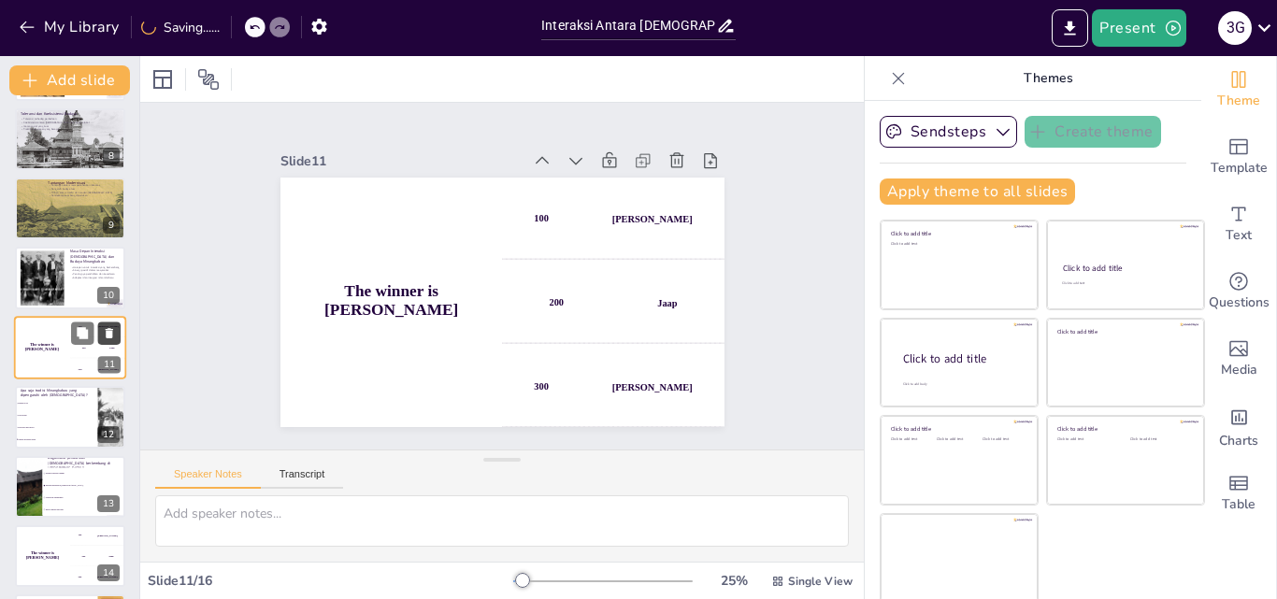
click at [107, 322] on button at bounding box center [109, 333] width 22 height 22
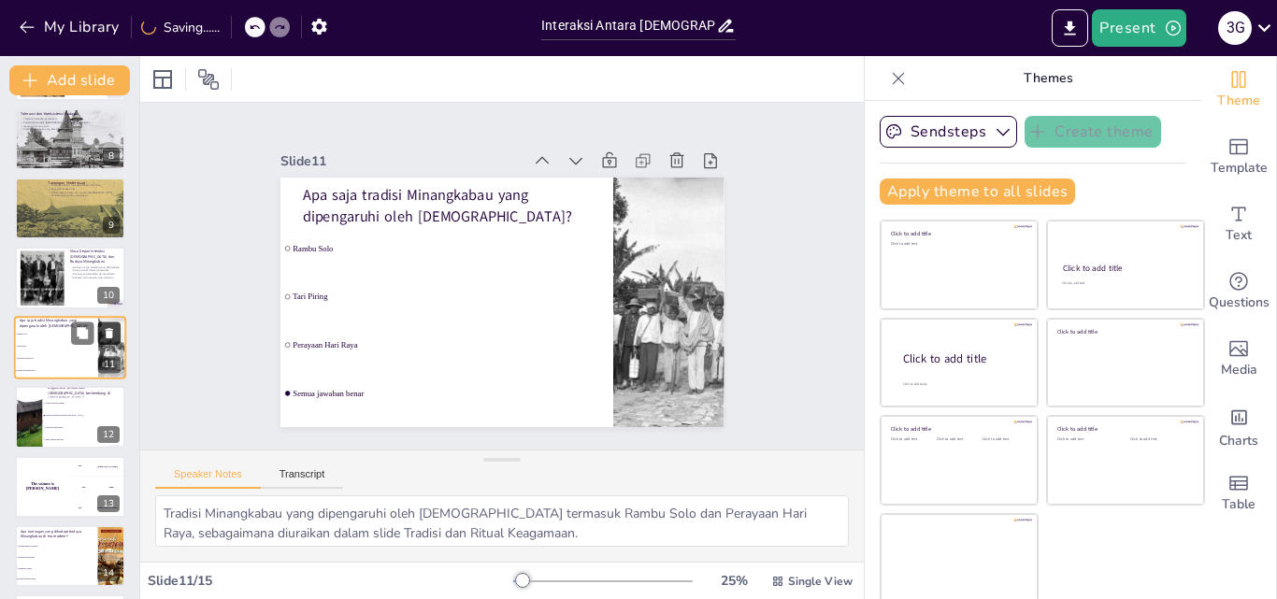
click at [107, 322] on button at bounding box center [109, 333] width 22 height 22
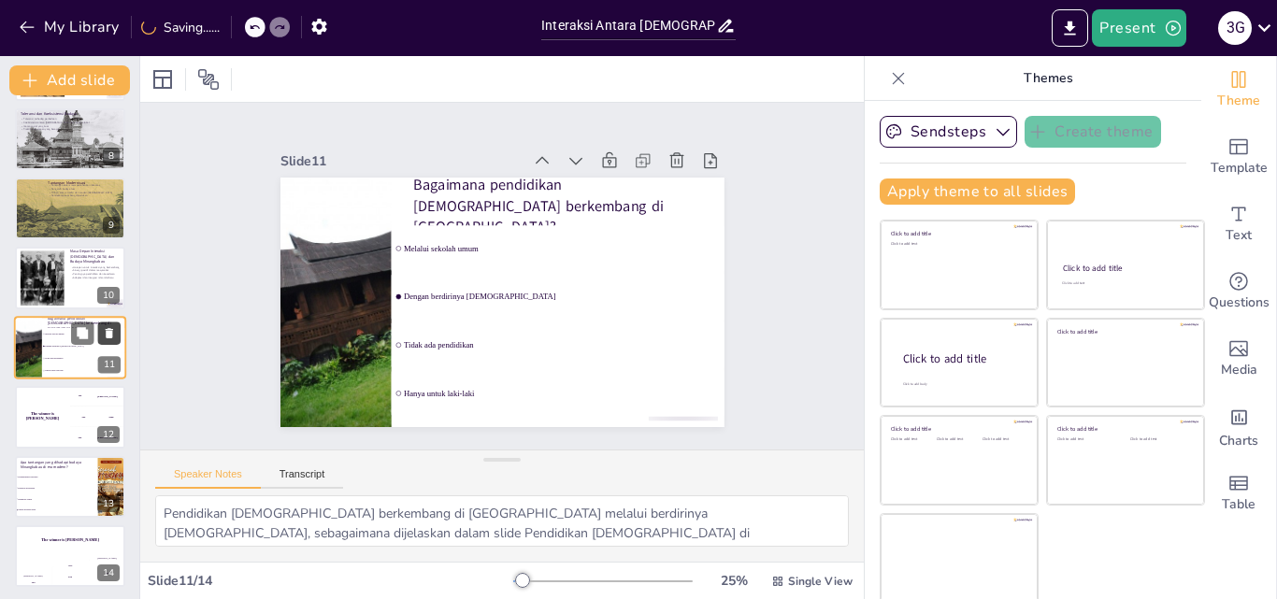
click at [107, 322] on button at bounding box center [109, 333] width 22 height 22
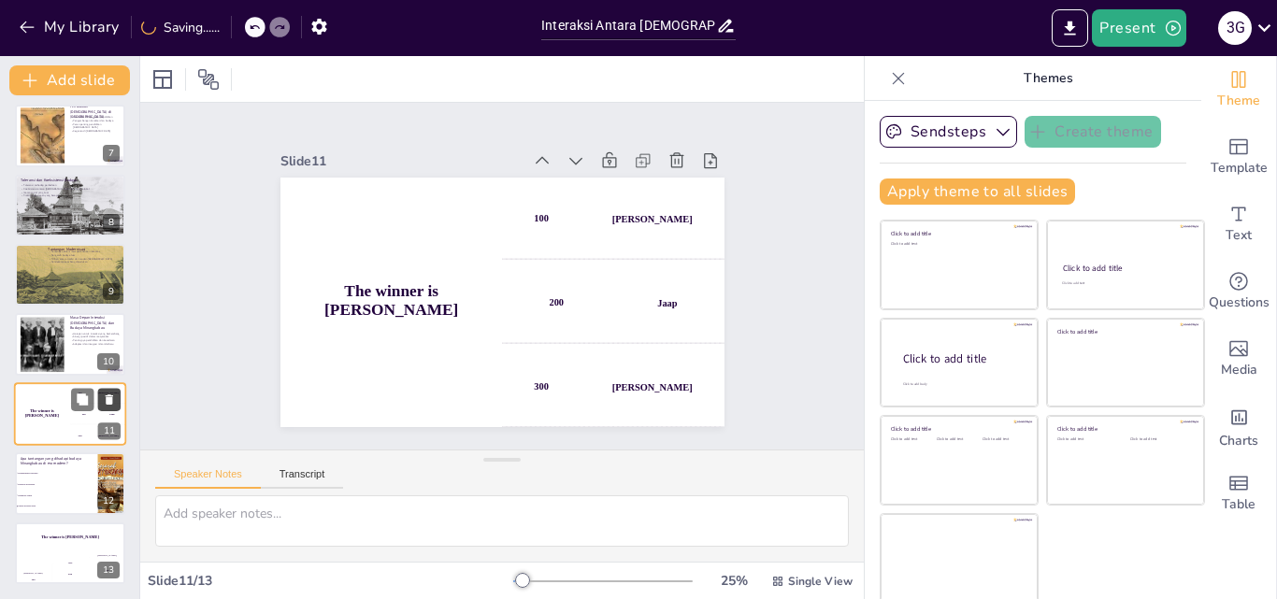
scroll to position [422, 0]
click at [107, 322] on button at bounding box center [108, 330] width 22 height 22
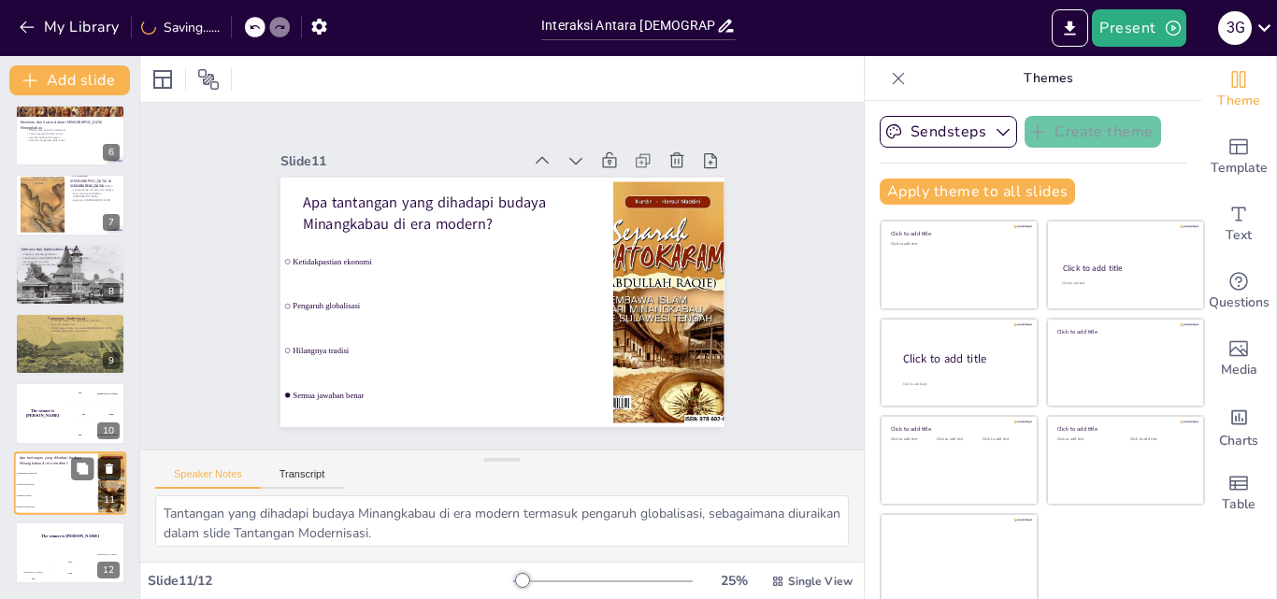
scroll to position [353, 0]
click at [107, 322] on button at bounding box center [108, 330] width 22 height 22
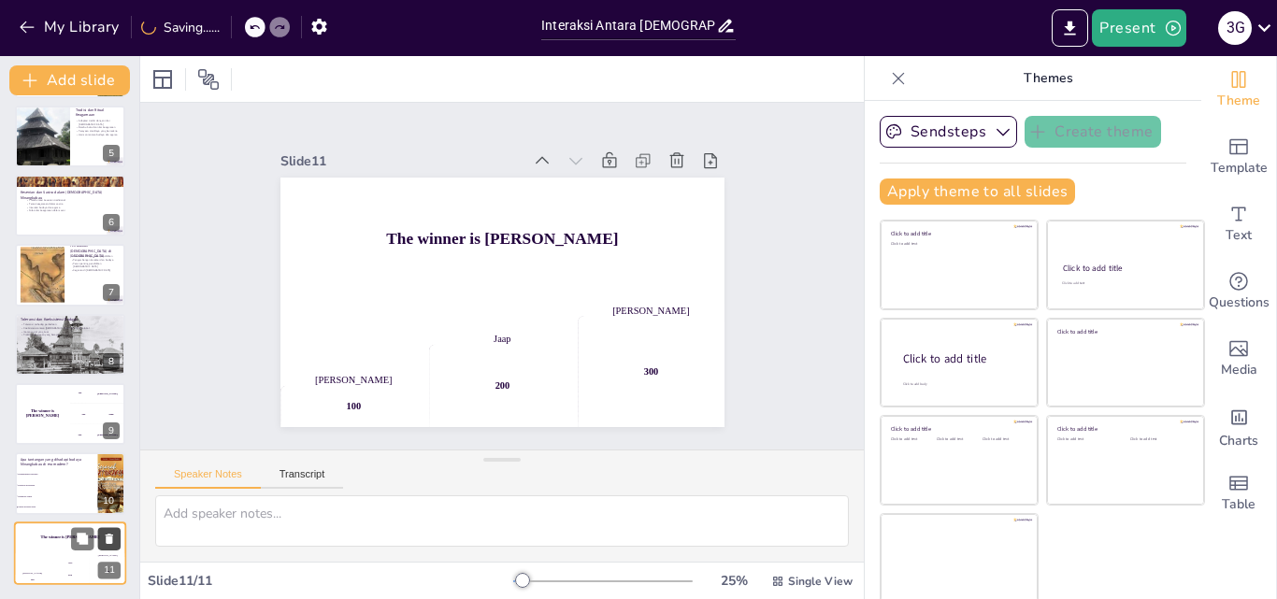
scroll to position [283, 0]
click at [57, 341] on div at bounding box center [70, 345] width 112 height 76
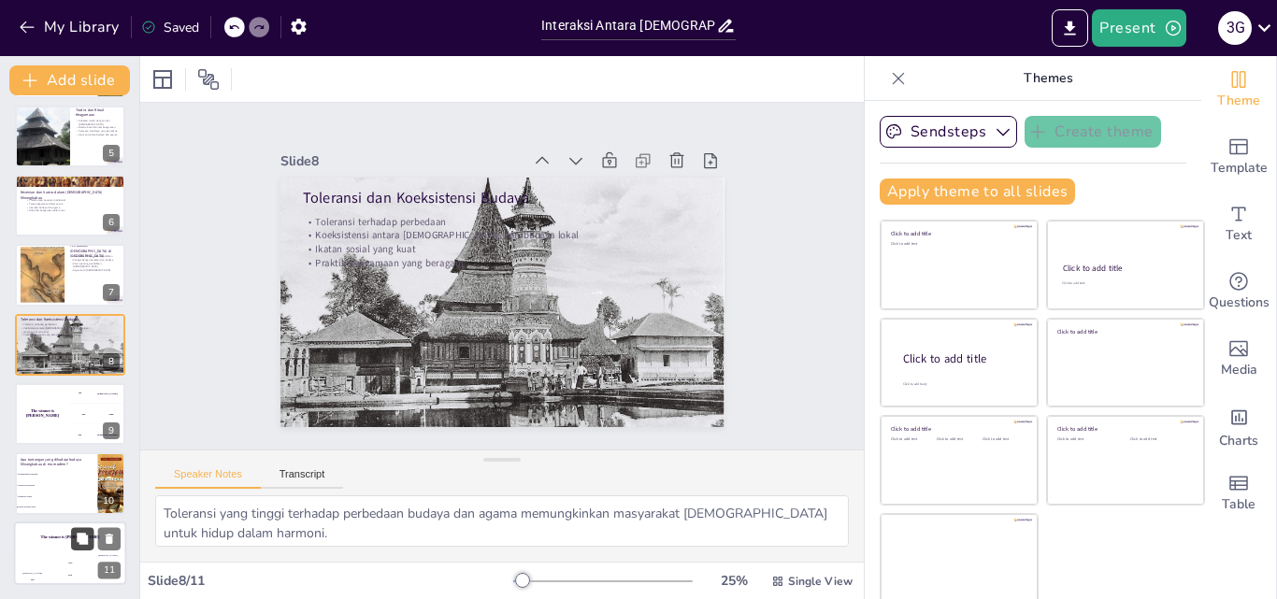
click at [90, 545] on button at bounding box center [82, 538] width 22 height 22
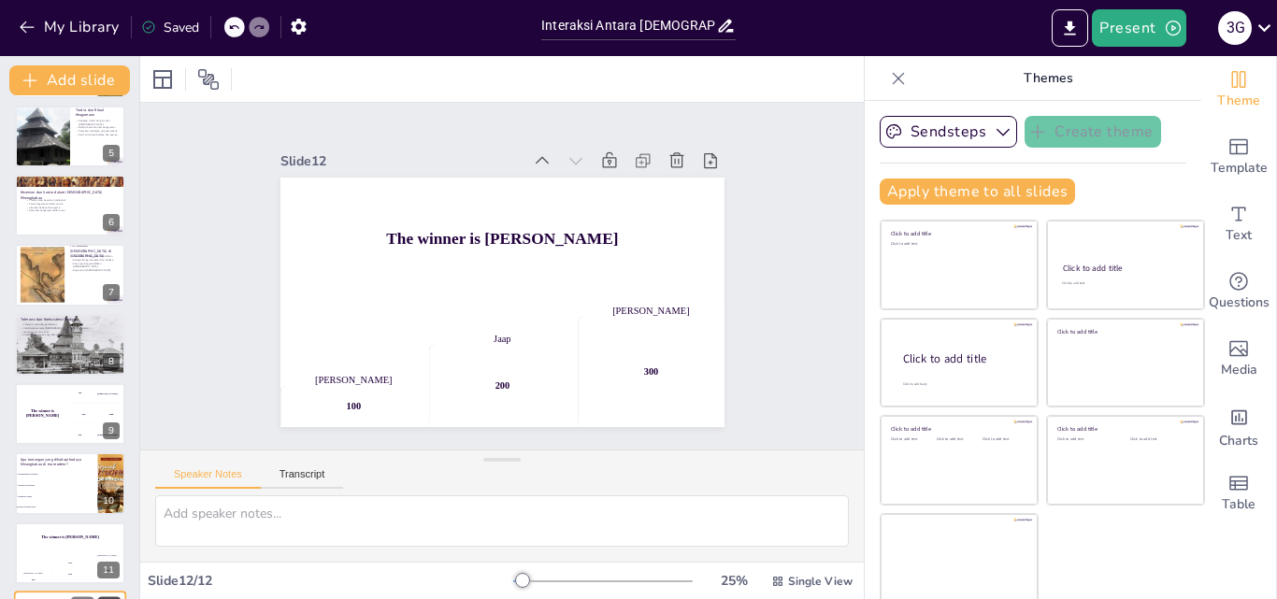
scroll to position [353, 0]
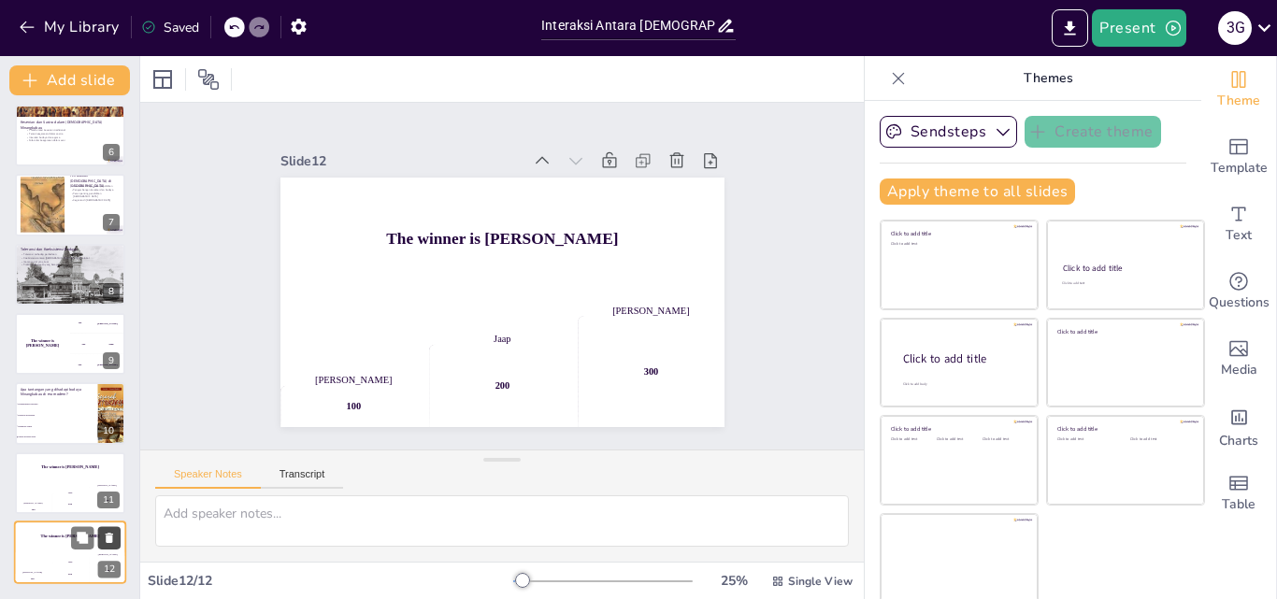
click at [108, 534] on icon at bounding box center [109, 538] width 7 height 10
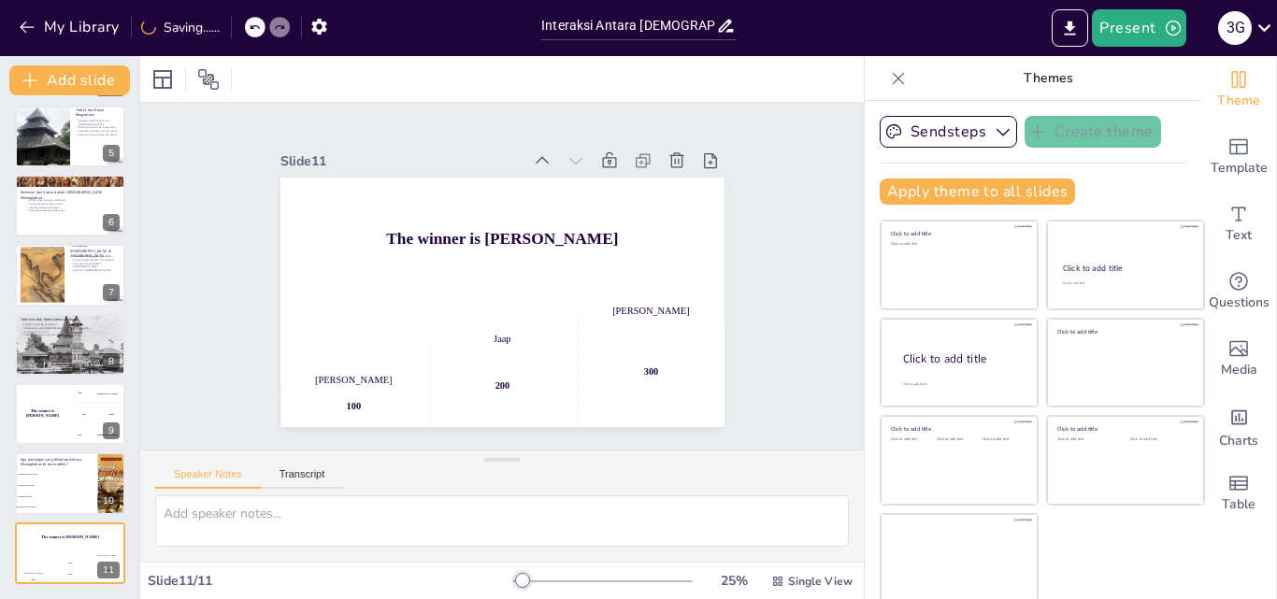
scroll to position [283, 0]
click at [105, 533] on icon at bounding box center [109, 538] width 13 height 13
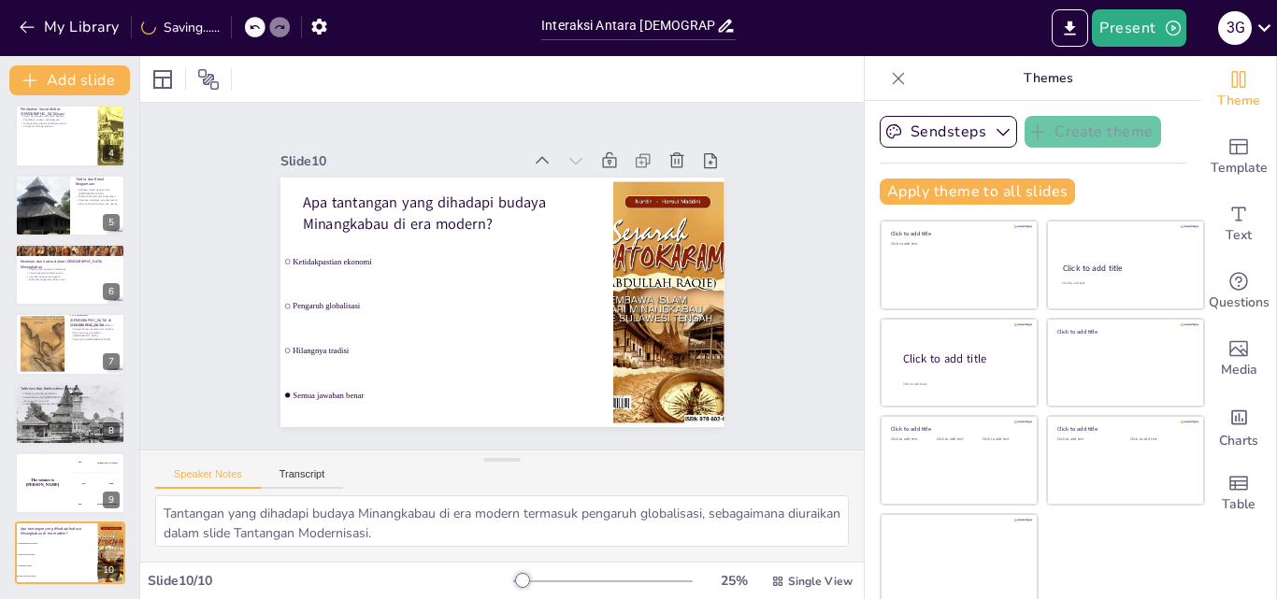
scroll to position [214, 0]
click at [106, 530] on button at bounding box center [109, 538] width 22 height 22
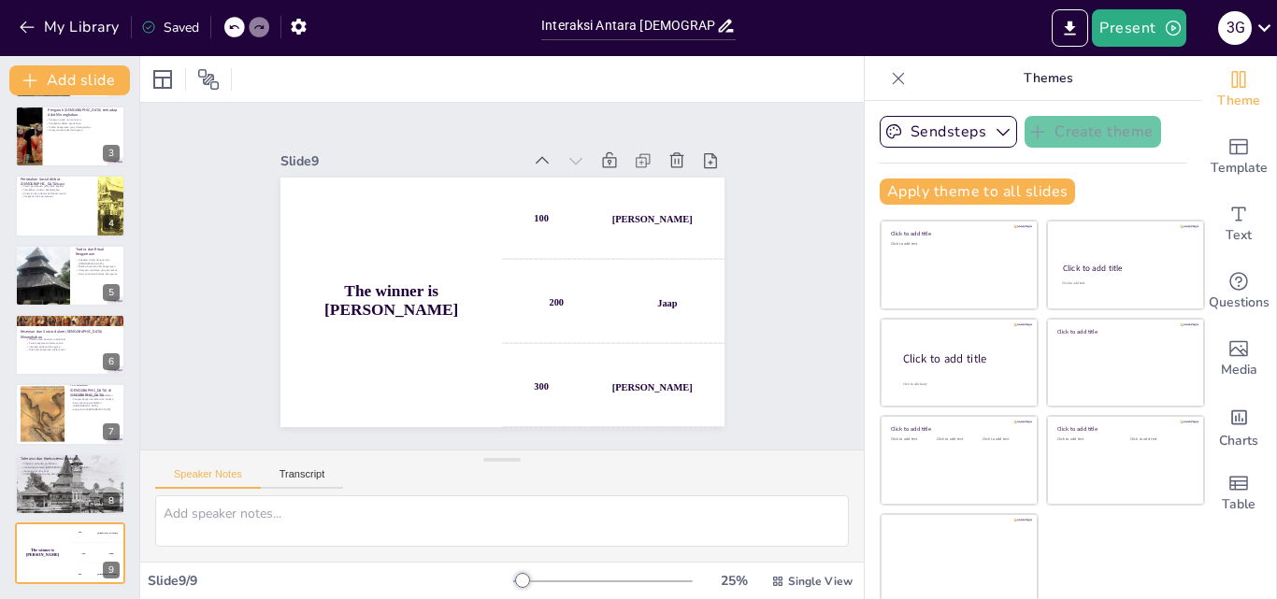
scroll to position [144, 0]
click at [110, 528] on button at bounding box center [109, 538] width 22 height 22
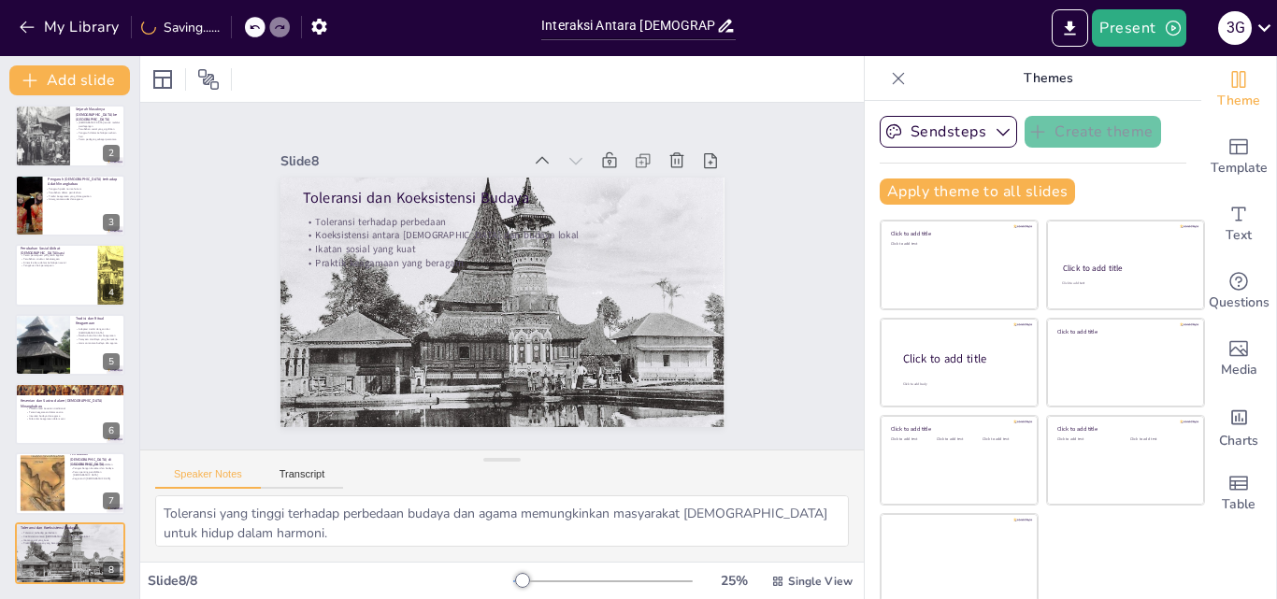
scroll to position [75, 0]
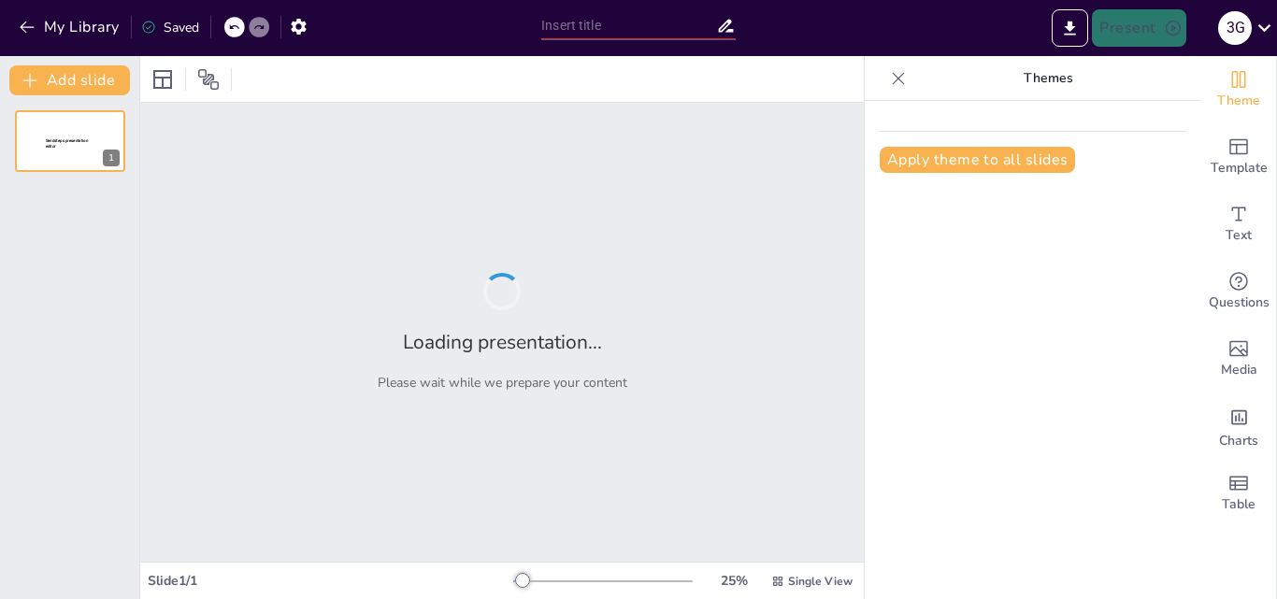
type input "Interaksi Antara [DEMOGRAPHIC_DATA] dan Budaya Minangkabau: Sebuah Tinjauan His…"
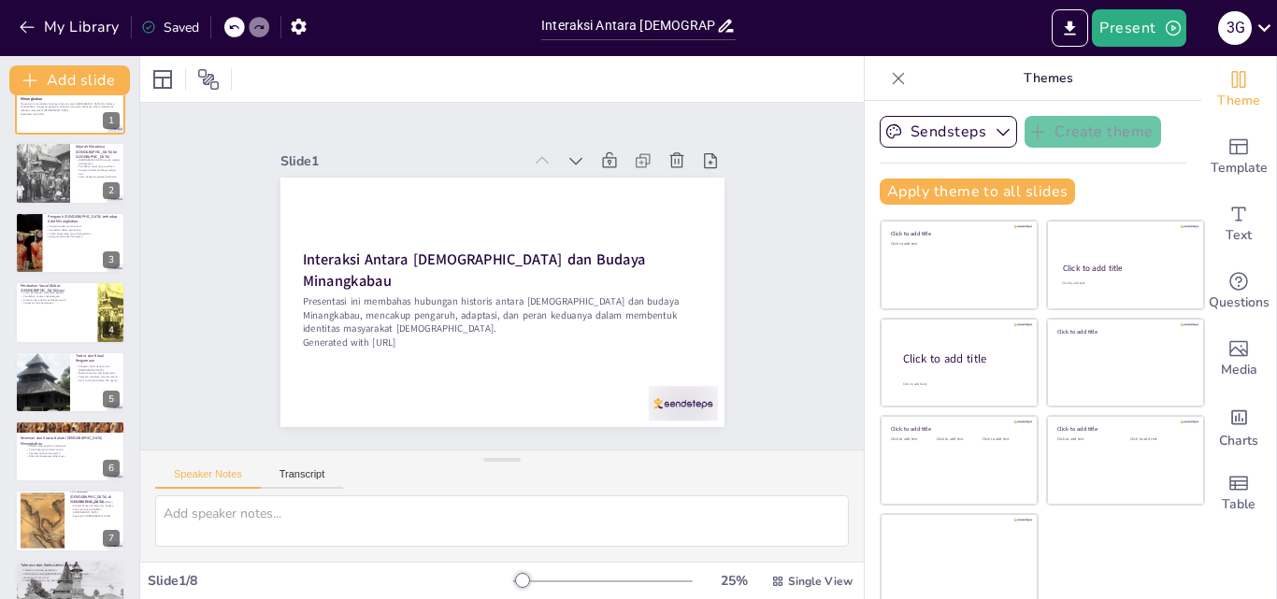
scroll to position [75, 0]
